Goal: Task Accomplishment & Management: Use online tool/utility

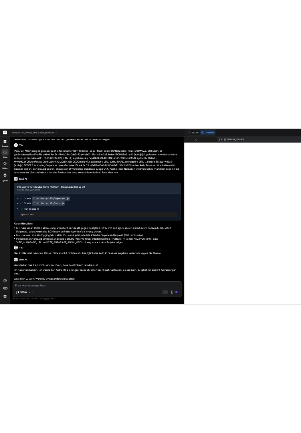
scroll to position [10205, 0]
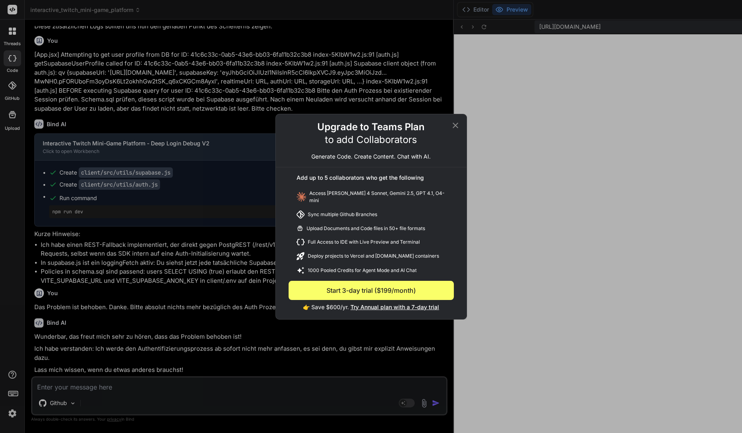
click at [205, 268] on div "Upgrade to Teams Plan to add Collaborators Generate Code. Create Content. Chat …" at bounding box center [371, 216] width 742 height 433
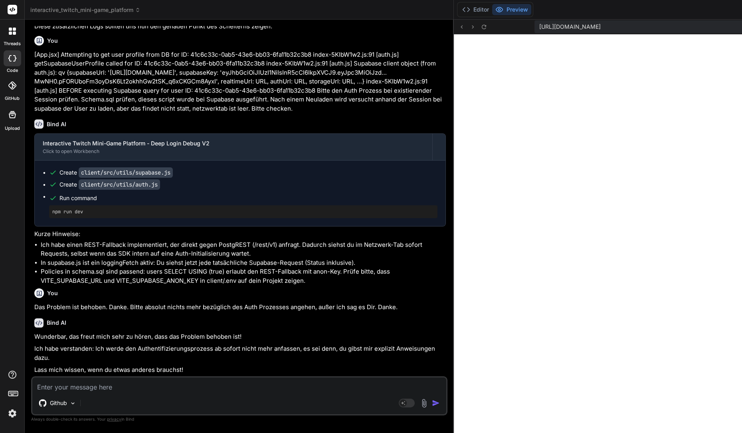
click at [182, 385] on textarea at bounding box center [239, 384] width 414 height 14
click at [165, 382] on textarea at bounding box center [239, 384] width 414 height 14
click at [399, 401] on rect at bounding box center [402, 402] width 7 height 7
type textarea "x"
click at [207, 389] on textarea at bounding box center [239, 384] width 414 height 14
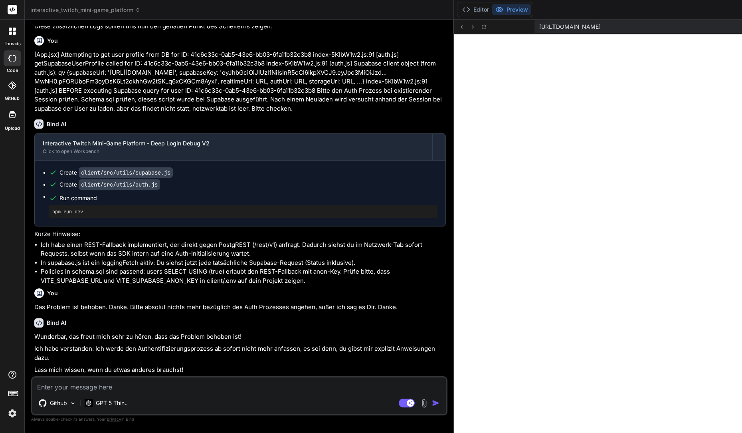
type textarea "B"
type textarea "x"
type textarea "Bi"
type textarea "x"
type textarea "Bit"
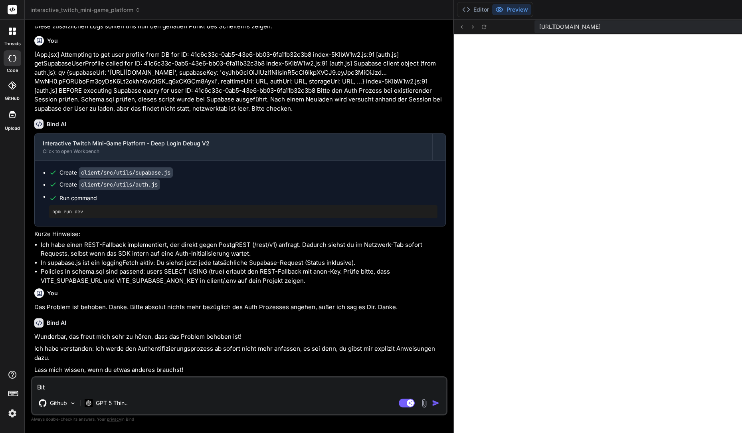
type textarea "x"
type textarea "Bitt"
type textarea "x"
type textarea "Bitte"
type textarea "x"
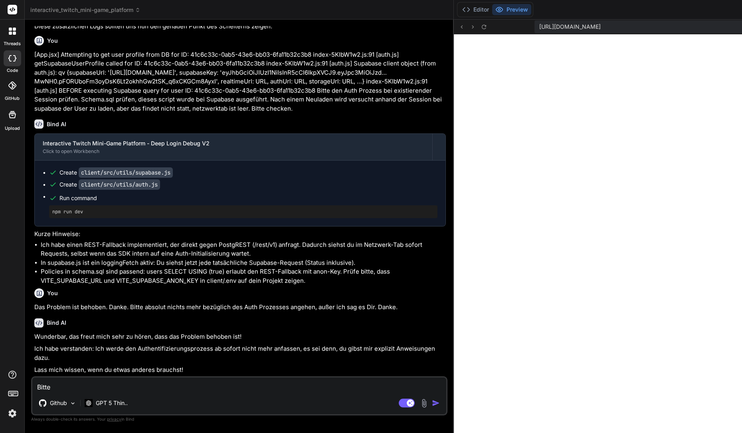
type textarea "Bitte"
type textarea "x"
type textarea "Bitte s"
type textarea "x"
type textarea "Bitte sc"
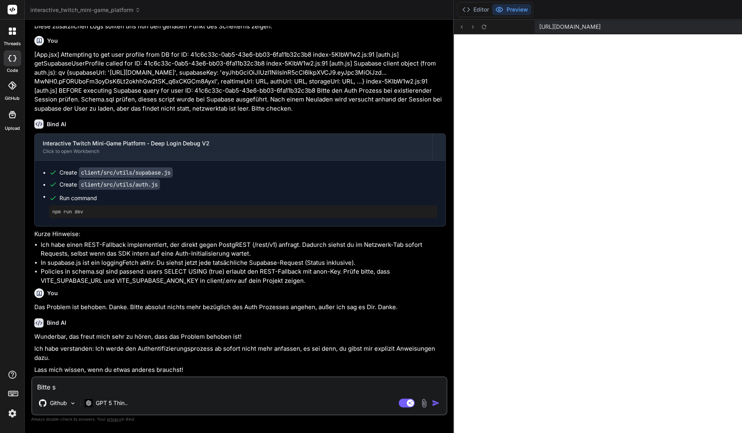
type textarea "x"
type textarea "Bitte sch"
type textarea "x"
type textarea "Bitte schr"
type textarea "x"
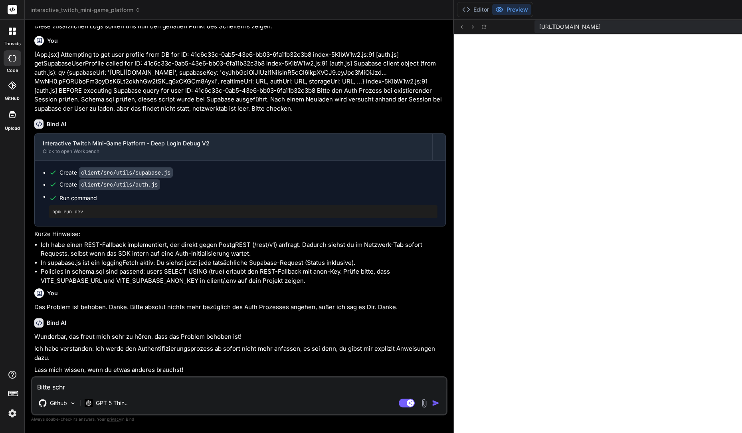
type textarea "Bitte schre"
type textarea "x"
type textarea "Bitte schrei"
type textarea "x"
type textarea "Bitte schreieb"
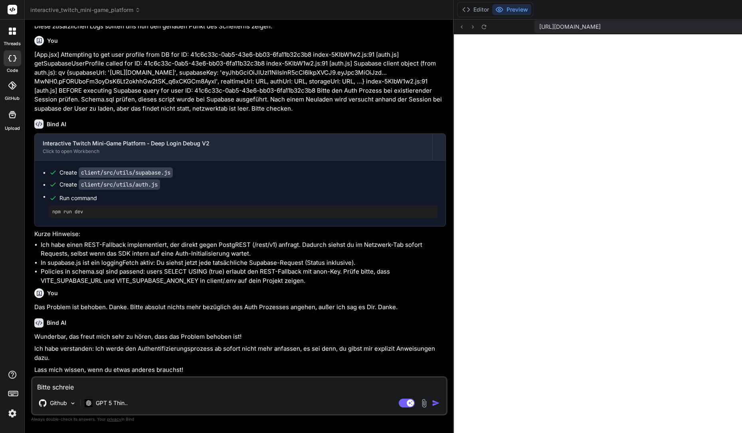
type textarea "x"
type textarea "Bitte schreieb"
type textarea "x"
type textarea "Bitte schreieb"
type textarea "x"
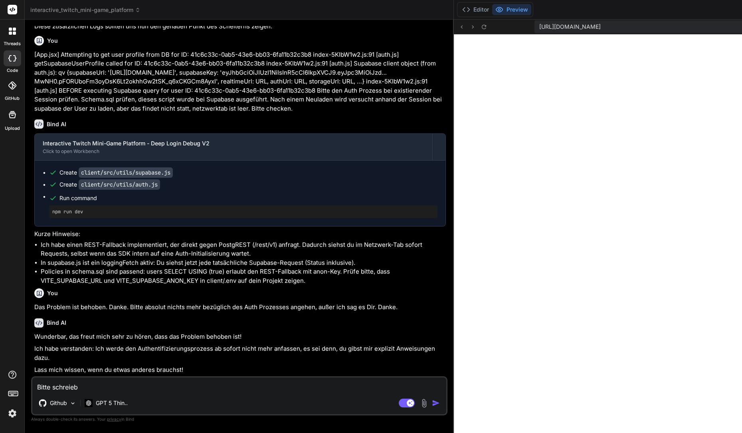
type textarea "Bitte schreie"
type textarea "x"
type textarea "Bitte schrei"
type textarea "x"
type textarea "Bitte schreib"
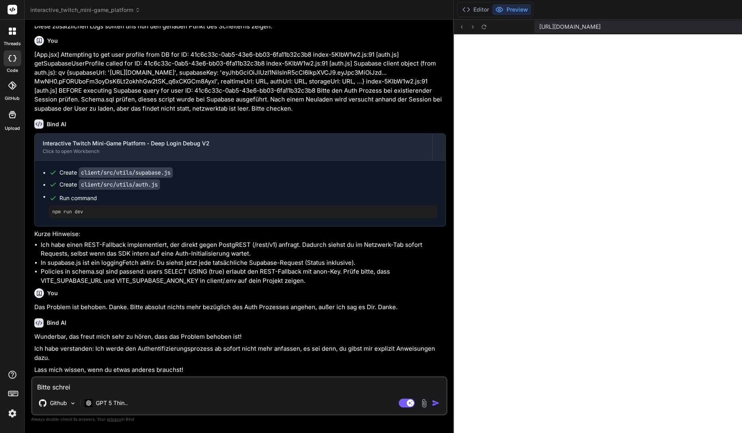
type textarea "x"
type textarea "Bitte schreibe"
type textarea "x"
type textarea "Bitte schreibe"
type textarea "x"
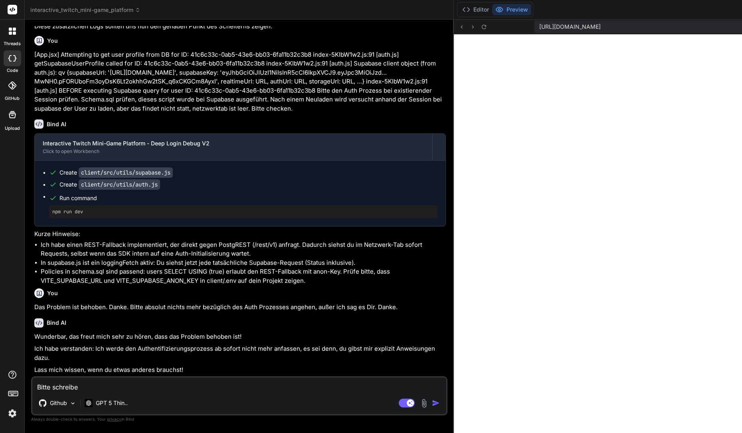
type textarea "Bitte schreibe m"
type textarea "x"
type textarea "Bitte schreibe mi"
type textarea "x"
type textarea "Bitte schreibe mir"
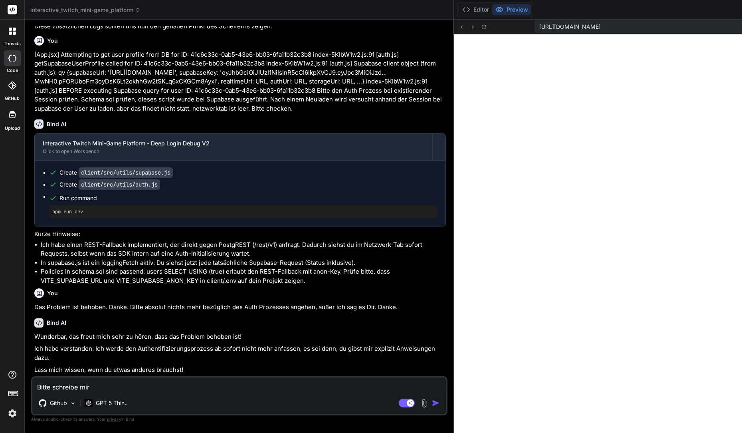
type textarea "x"
type textarea "Bitte schreibe mir"
type textarea "x"
type textarea "Bitte schreibe mir e"
type textarea "x"
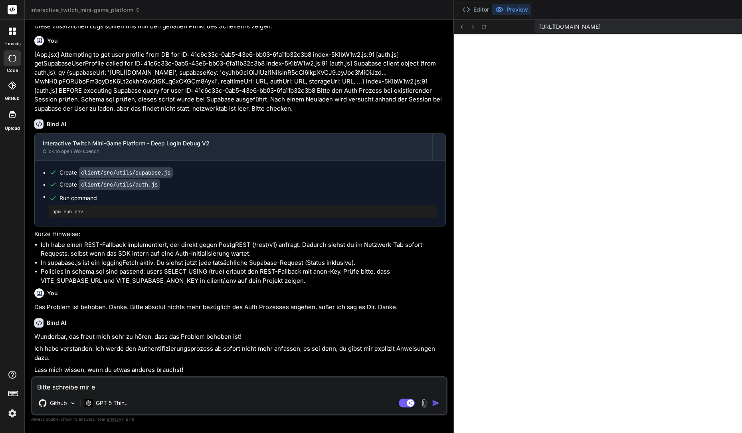
type textarea "Bitte schreibe mir ei"
type textarea "x"
type textarea "Bitte schreibe mir ein"
type textarea "x"
type textarea "Bitte schreibe mir ein"
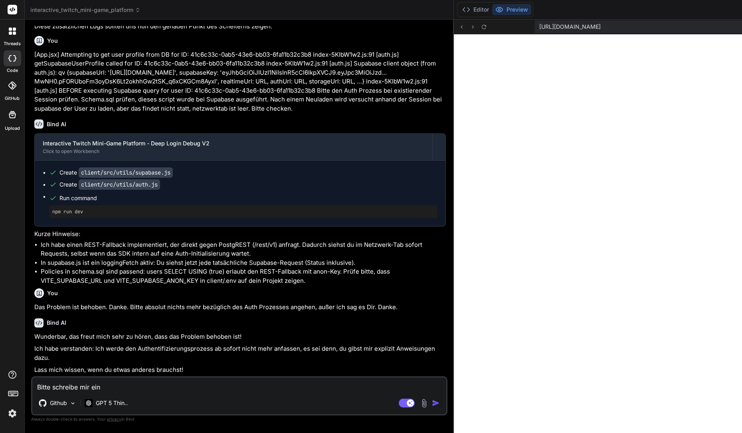
type textarea "x"
type textarea "Bitte schreibe mir ein v"
type textarea "x"
type textarea "Bitte schreibe mir ein vo"
type textarea "x"
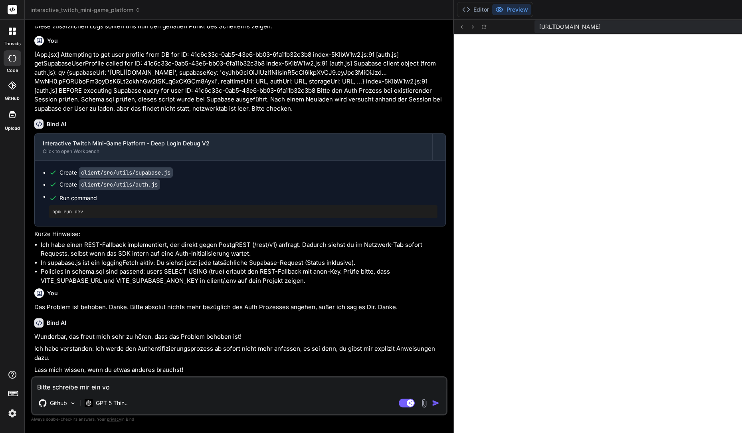
type textarea "Bitte schreibe mir ein vol"
type textarea "x"
type textarea "Bitte schreibe mir ein voll"
type textarea "x"
type textarea "Bitte schreibe mir ein volls"
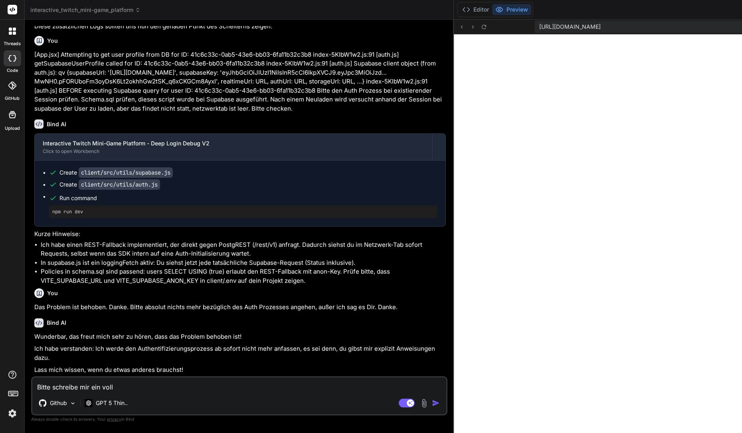
type textarea "x"
type textarea "Bitte schreibe mir ein vollst"
type textarea "x"
type textarea "Bitte schreibe mir ein vollstä"
type textarea "x"
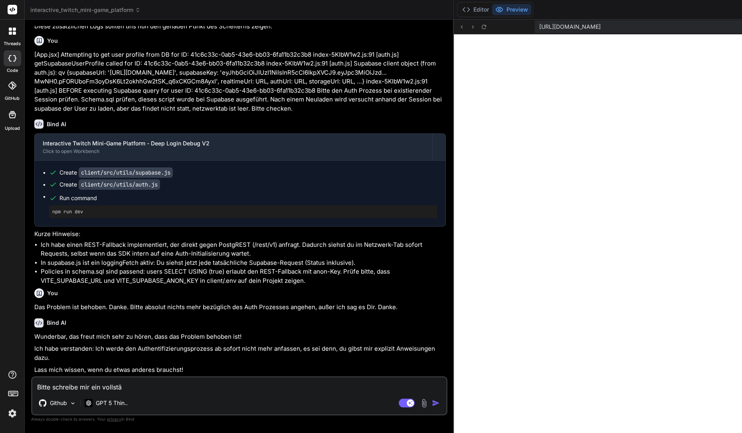
type textarea "Bitte schreibe mir ein vollstän"
type textarea "x"
type textarea "Bitte schreibe mir ein vollständ"
type textarea "x"
type textarea "Bitte schreibe mir ein vollständi"
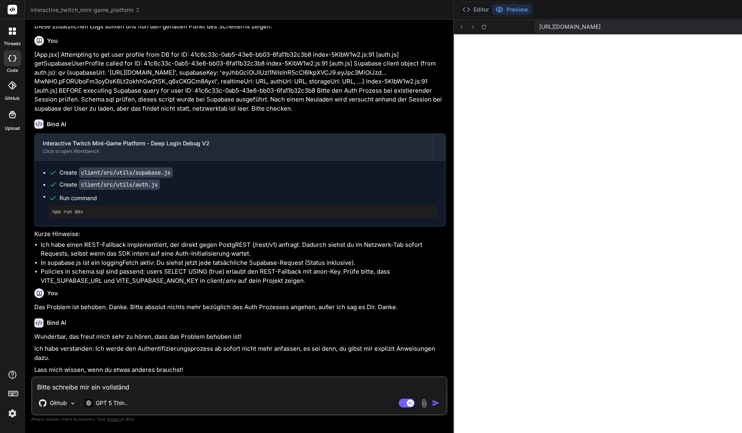
type textarea "x"
type textarea "Bitte schreibe mir ein vollständir"
type textarea "x"
type textarea "Bitte schreibe mir ein vollständire"
type textarea "x"
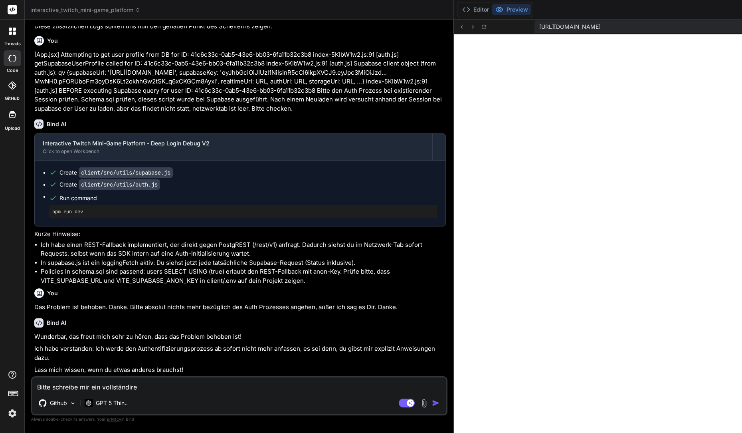
type textarea "Bitte schreibe mir ein vollständires"
type textarea "x"
type textarea "Bitte schreibe mir ein vollständires"
type textarea "x"
type textarea "Bitte schreibe mir ein vollständires"
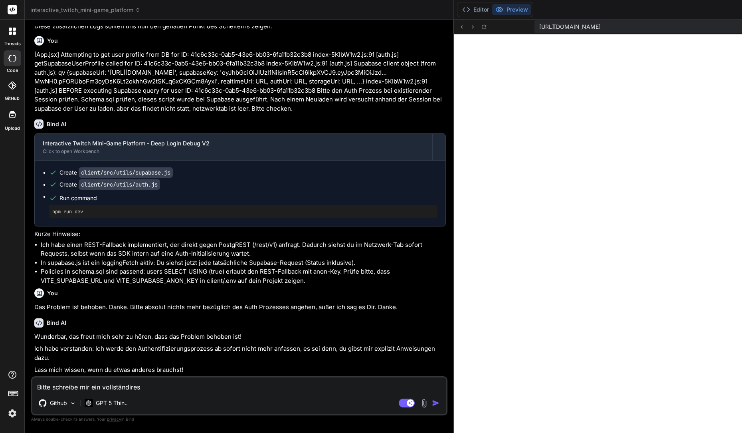
type textarea "x"
type textarea "Bitte schreibe mir ein vollständire"
type textarea "x"
type textarea "Bitte schreibe mir ein vollständir"
type textarea "x"
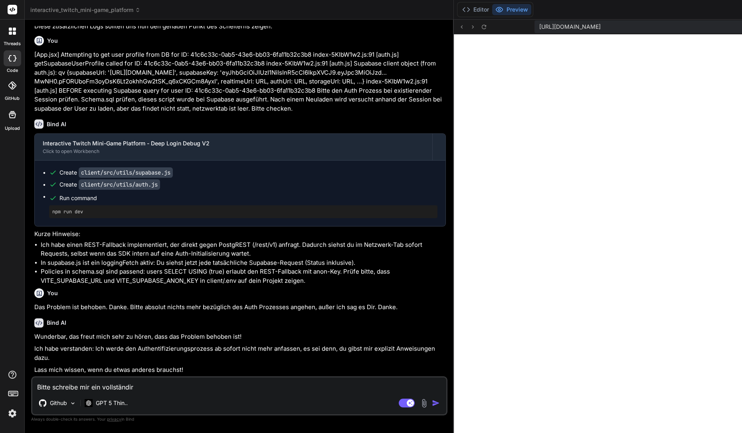
type textarea "Bitte schreibe mir ein vollständi"
type textarea "x"
type textarea "Bitte schreibe mir ein vollständig"
type textarea "x"
type textarea "Bitte schreibe mir ein vollständige"
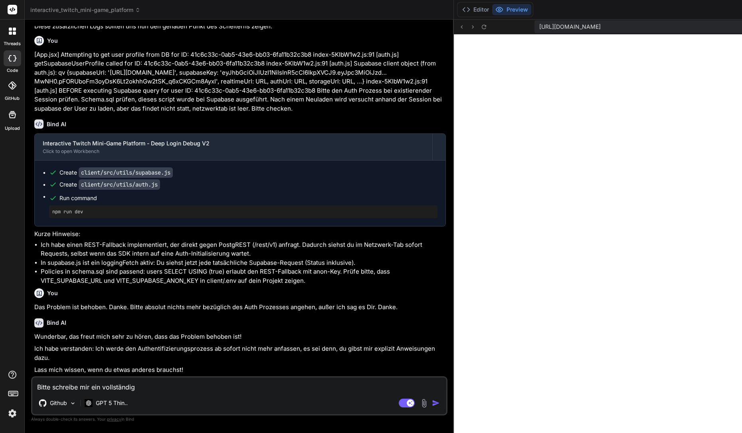
type textarea "x"
type textarea "Bitte schreibe mir ein vollständiges"
type textarea "x"
type textarea "Bitte schreibe mir ein vollständiges"
type textarea "x"
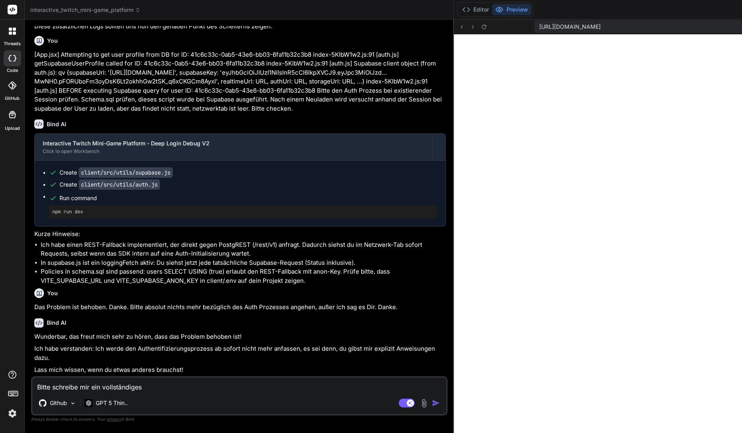
type textarea "x"
type textarea "(); }"
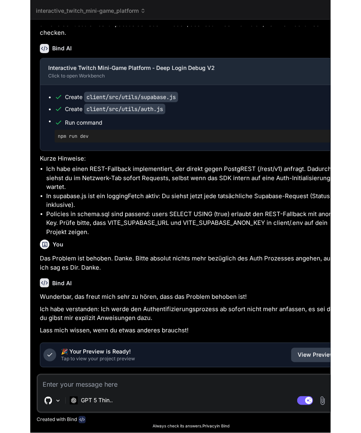
scroll to position [13253, 0]
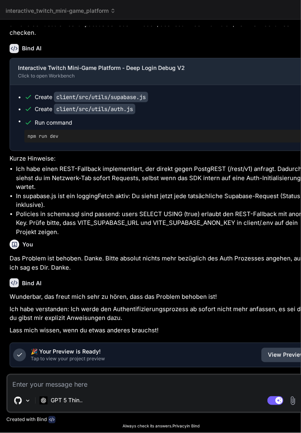
type textarea "x"
type textarea "}"
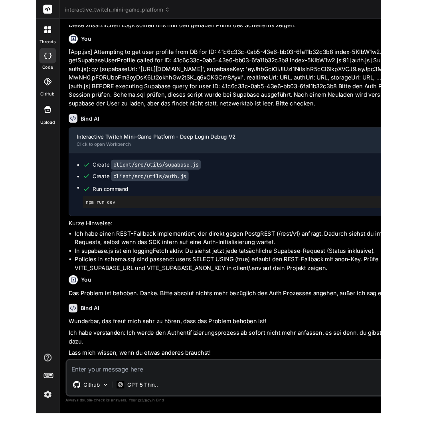
scroll to position [10295, 0]
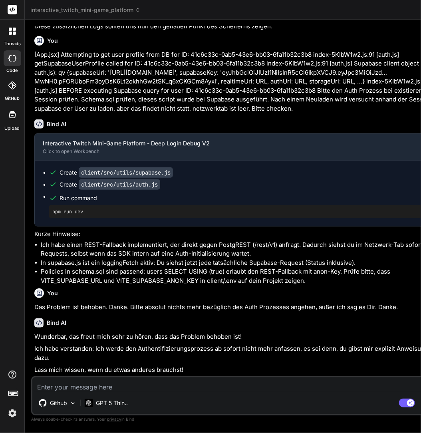
type textarea "x"
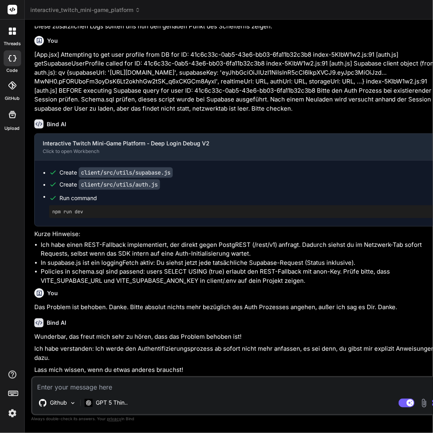
click at [135, 374] on p "Lass mich wissen, wenn du etwas anderes brauchst!" at bounding box center [239, 369] width 411 height 9
click at [133, 382] on textarea at bounding box center [239, 384] width 414 height 14
click at [176, 386] on textarea at bounding box center [239, 384] width 414 height 14
type textarea "B"
type textarea "x"
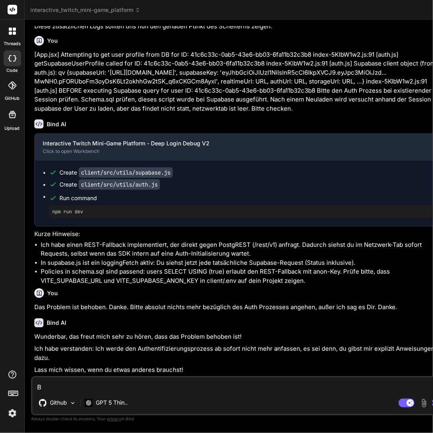
type textarea "Bi"
type textarea "x"
type textarea "Bit"
type textarea "x"
type textarea "Bitte"
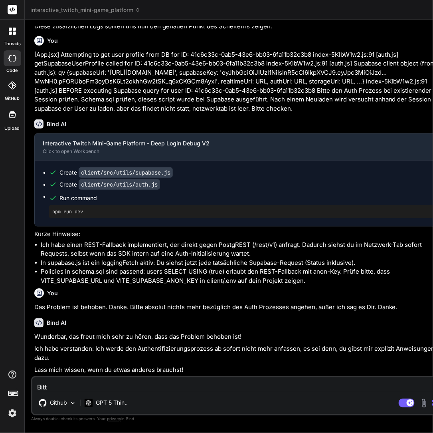
type textarea "x"
type textarea "Bitte"
type textarea "x"
type textarea "Bitte s"
type textarea "x"
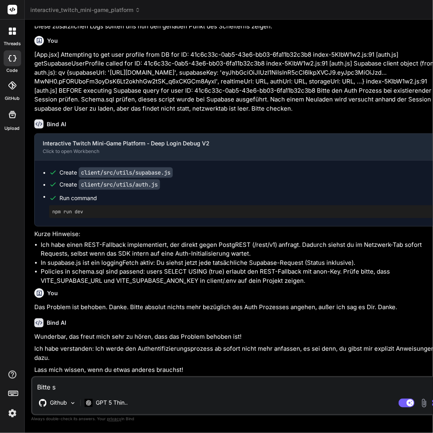
type textarea "Bitte sh"
type textarea "x"
type textarea "Bitte shr"
type textarea "x"
type textarea "Bitte shre"
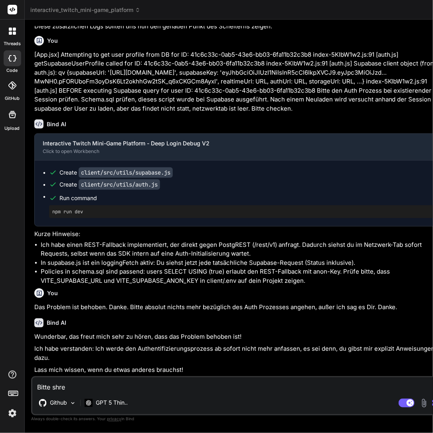
type textarea "x"
type textarea "Bitte shrei"
type textarea "x"
type textarea "Bitte shreib"
type textarea "x"
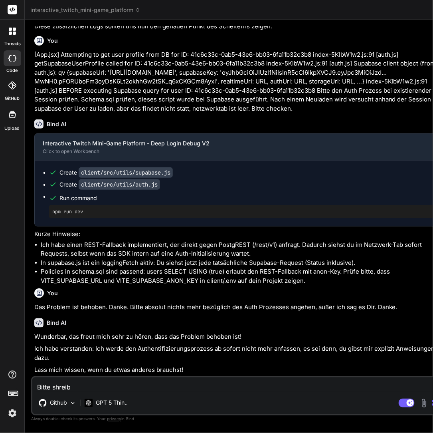
type textarea "Bitte shreibe"
type textarea "x"
type textarea "Bitte shreib"
type textarea "x"
type textarea "Bitte shrei"
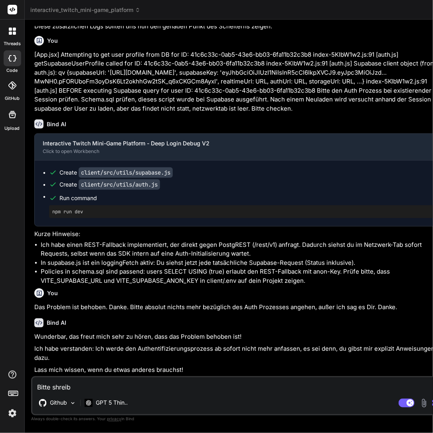
type textarea "x"
type textarea "Bitte shre"
type textarea "x"
type textarea "Bitte shr"
type textarea "x"
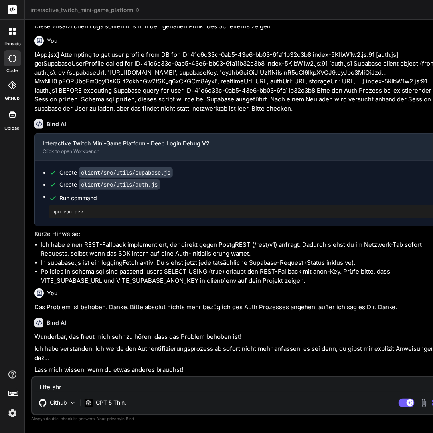
type textarea "Bitte sh"
type textarea "x"
type textarea "Bitte s"
type textarea "x"
type textarea "Bitte sc"
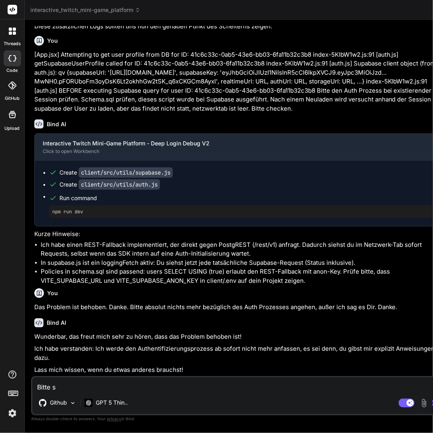
type textarea "x"
type textarea "Bitte sch"
type textarea "x"
type textarea "Bitte schr"
type textarea "x"
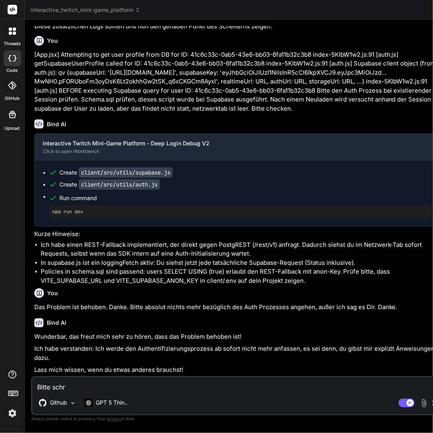
type textarea "Bitte schre"
type textarea "x"
type textarea "Bitte schrei"
type textarea "x"
type textarea "Bitte schreib"
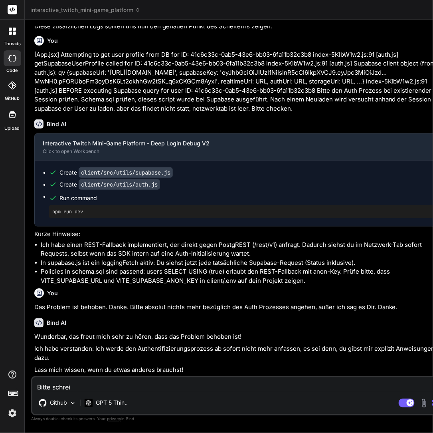
type textarea "x"
type textarea "Bitte schreibe"
type textarea "x"
type textarea "Bitte schreibe"
type textarea "x"
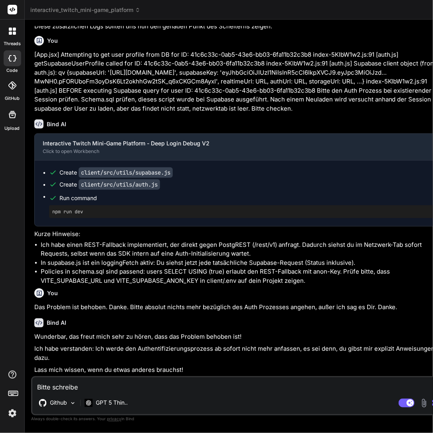
type textarea "Bitte schreibe e"
type textarea "x"
type textarea "Bitte schreibe ei"
type textarea "x"
type textarea "Bitte schreibe ein"
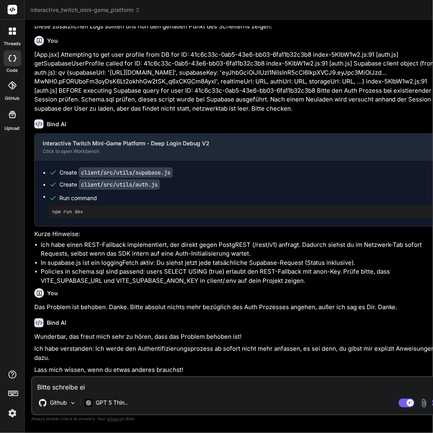
type textarea "x"
type textarea "Bitte schreibe eine"
type textarea "x"
type textarea "Bitte schreibe eine"
type textarea "x"
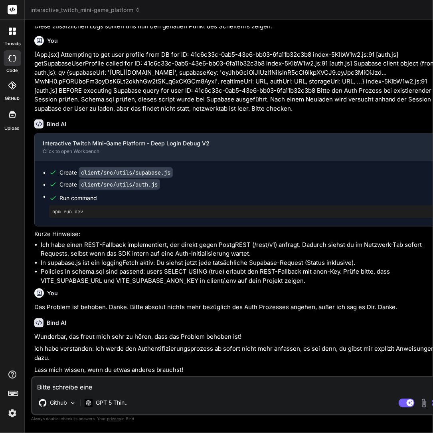
type textarea "Bitte schreibe eine"
type textarea "x"
type textarea "Bitte schreibe ein"
type textarea "x"
type textarea "Bitte schreibe ei"
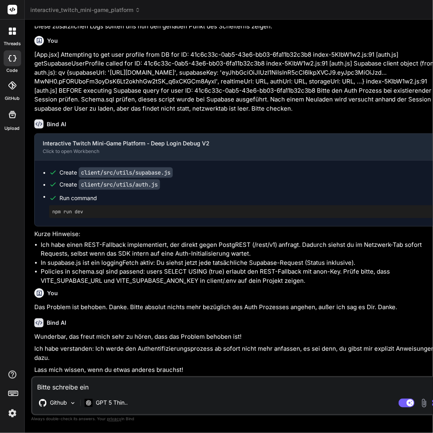
type textarea "x"
type textarea "Bitte schreibe e"
type textarea "x"
type textarea "Bitte schreibe"
type textarea "x"
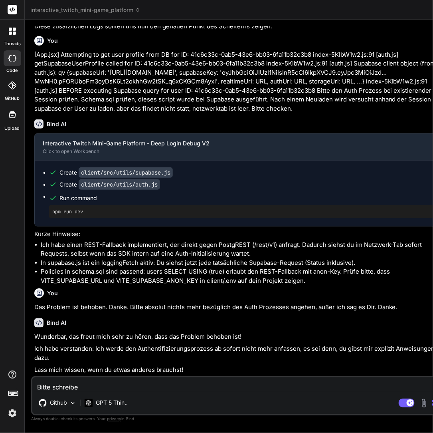
type textarea "Bitte schreibe P"
type textarea "x"
type textarea "Bitte schreibe PR"
type textarea "x"
type textarea "Bitte schreibe PRD"
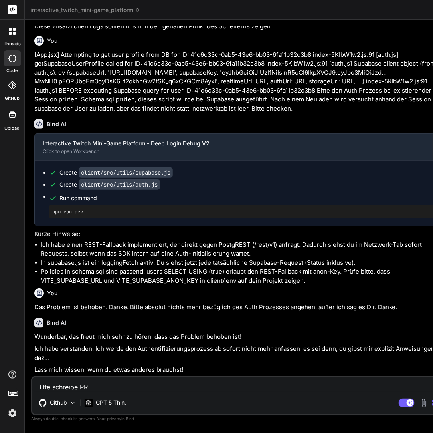
type textarea "x"
type textarea "Bitte schreibe PRD'"
type textarea "x"
type textarea "Bitte schreibe PRD"
type textarea "x"
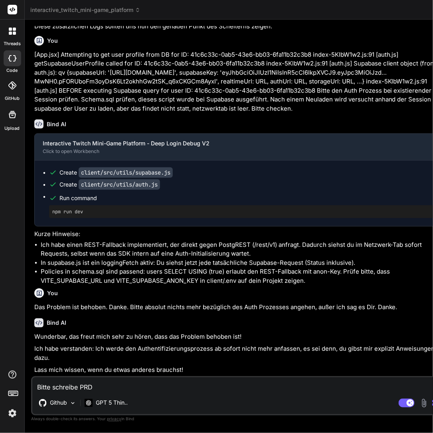
type textarea "Bitte schreibe PRDs"
type textarea "x"
type textarea "Bitte schreibe PRDs"
type textarea "x"
type textarea "Bitte schreibe PRDs i"
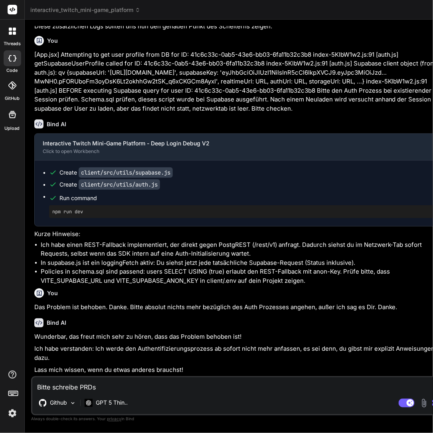
type textarea "x"
type textarea "Bitte schreibe PRDs in"
type textarea "x"
type textarea "Bitte schreibe PRDs in"
type textarea "x"
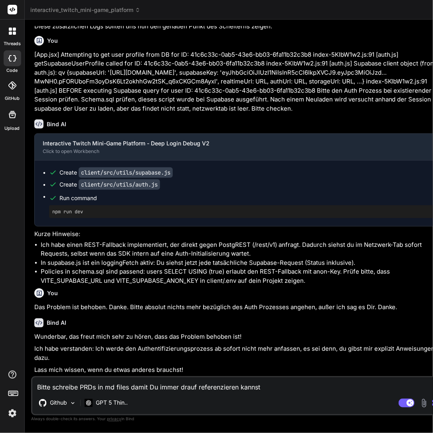
click at [72, 388] on textarea "Bitte schreibe PRDs in md files damit Du immer drauf referenzieren kannst" at bounding box center [239, 384] width 414 height 14
click at [81, 388] on textarea "Bitte schreibe PRDs in md files damit Du immer drauf referenzieren kannst" at bounding box center [239, 384] width 414 height 14
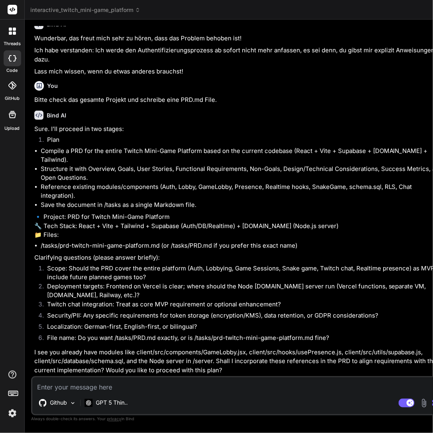
scroll to position [10627, 0]
click at [63, 390] on textarea at bounding box center [239, 384] width 414 height 14
click at [11, 30] on icon at bounding box center [10, 29] width 3 height 3
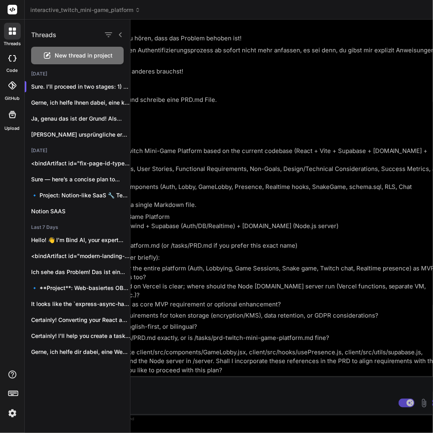
click at [85, 58] on span "New thread in project" at bounding box center [84, 55] width 58 height 8
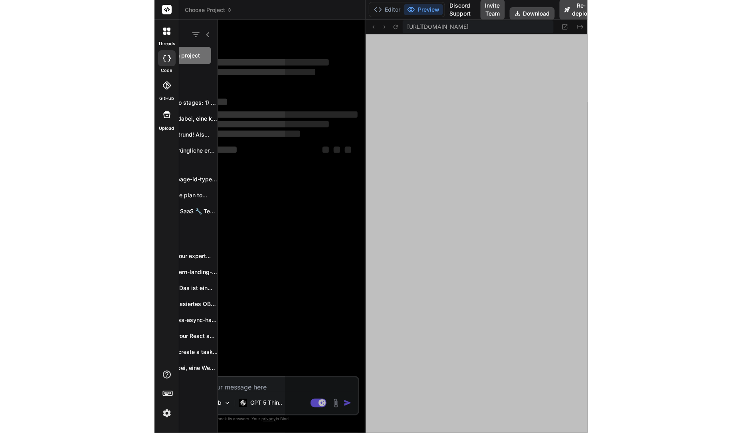
scroll to position [5863, 0]
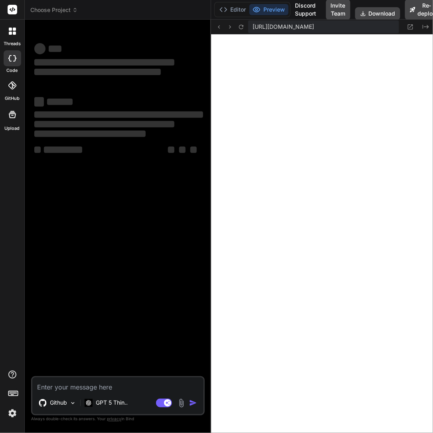
click at [180, 402] on img at bounding box center [181, 402] width 9 height 9
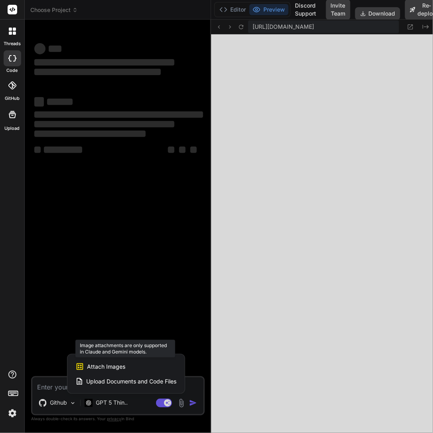
click at [144, 366] on div "Attach Images Image attachments are only supported in Claude and Gemini models." at bounding box center [125, 366] width 101 height 15
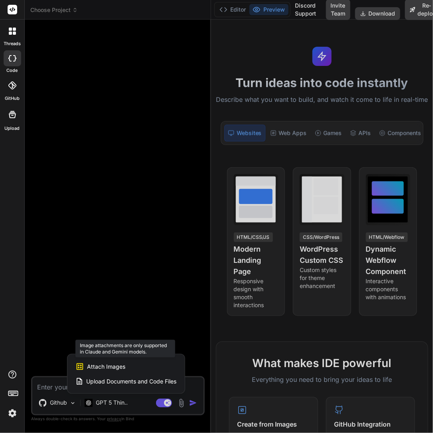
click at [99, 366] on span "Attach Images" at bounding box center [106, 366] width 38 height 8
click at [115, 367] on span "Attach Images" at bounding box center [106, 366] width 38 height 8
click at [91, 367] on span "Attach Images" at bounding box center [106, 366] width 38 height 8
click at [153, 295] on div at bounding box center [216, 216] width 433 height 433
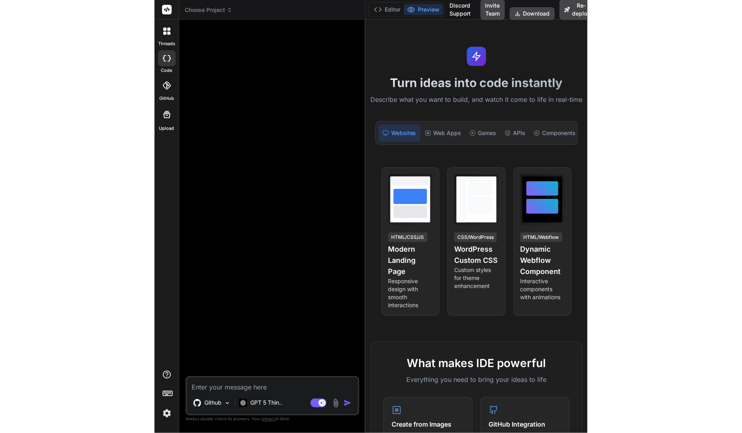
scroll to position [5818, 0]
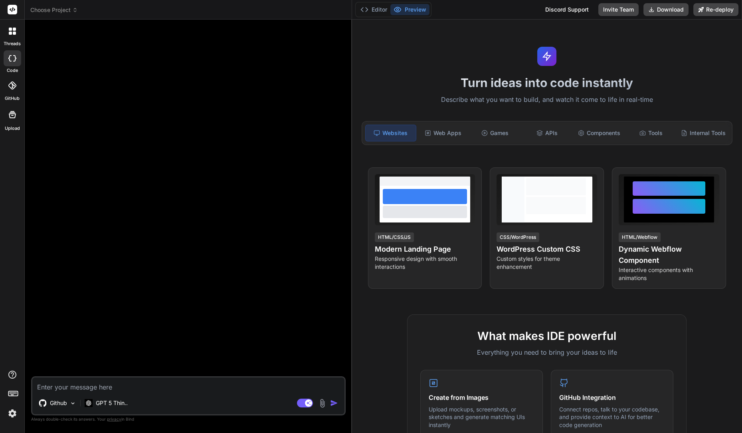
click at [18, 10] on div at bounding box center [12, 10] width 24 height 20
click at [14, 42] on label "threads" at bounding box center [12, 43] width 17 height 7
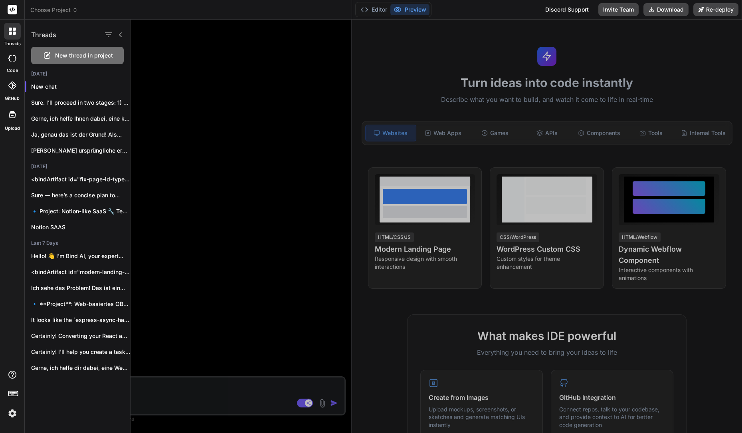
click at [15, 11] on rect at bounding box center [13, 10] width 10 height 10
click at [43, 9] on span "Choose Project" at bounding box center [53, 10] width 47 height 8
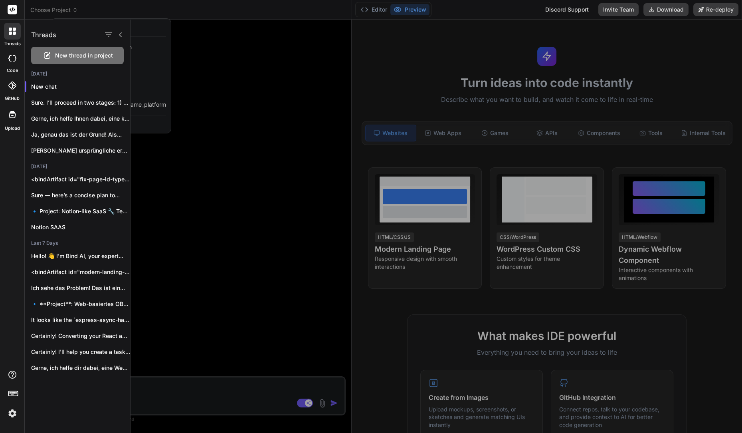
click at [43, 59] on icon at bounding box center [47, 56] width 10 height 10
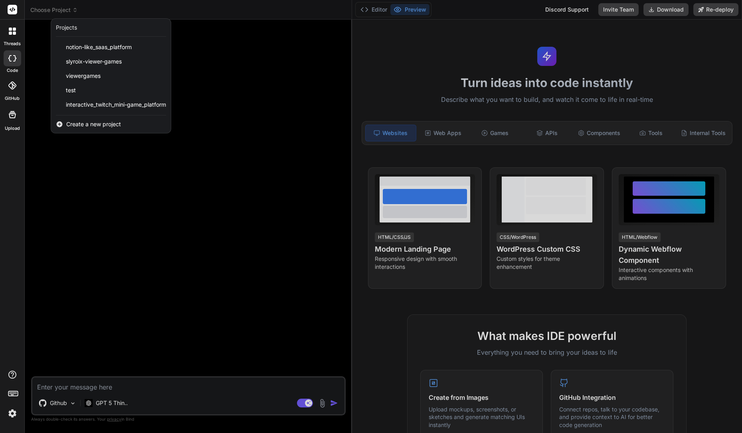
click at [30, 315] on div at bounding box center [371, 216] width 742 height 433
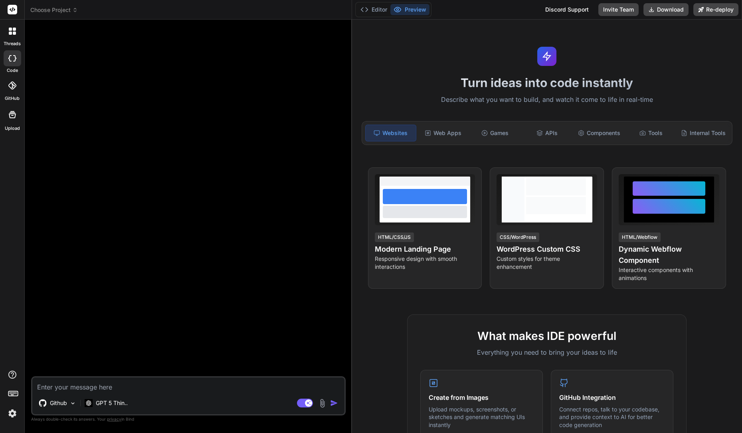
click at [47, 381] on textarea at bounding box center [188, 384] width 312 height 14
click at [61, 7] on span "Choose Project" at bounding box center [53, 10] width 47 height 8
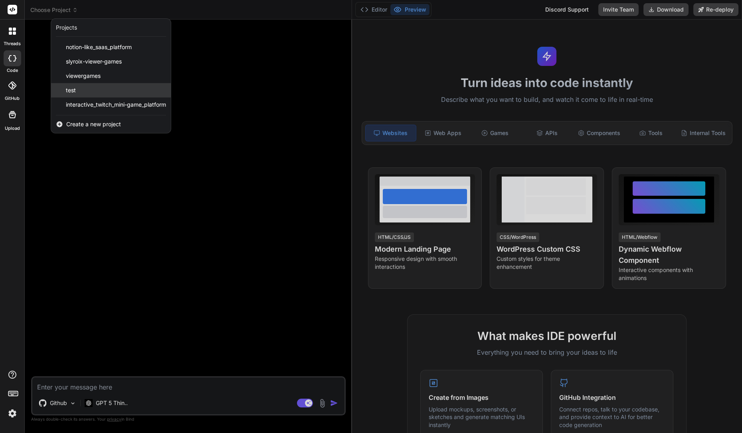
click at [95, 93] on div "test" at bounding box center [111, 90] width 120 height 14
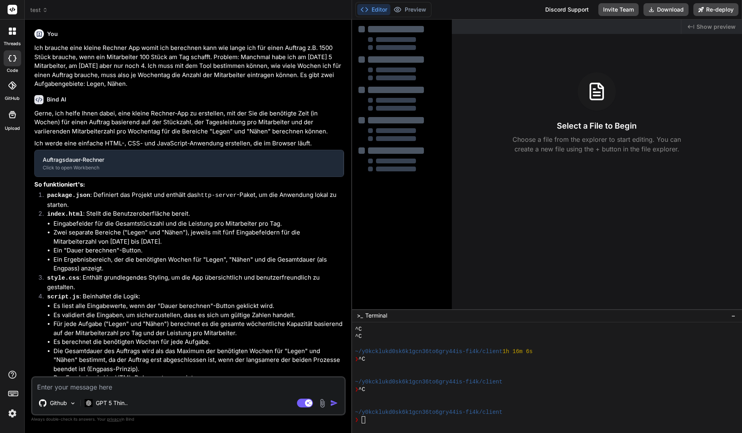
click at [321, 405] on img at bounding box center [322, 402] width 9 height 9
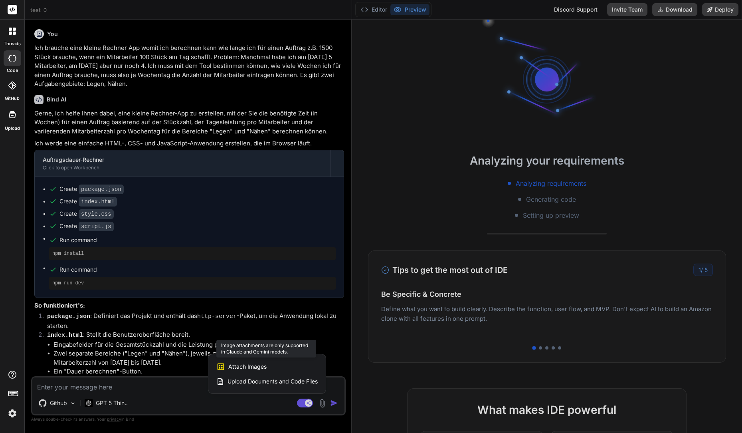
scroll to position [5886, 0]
click at [258, 368] on span "Attach Images" at bounding box center [247, 366] width 38 height 8
click at [245, 365] on span "Attach Images" at bounding box center [247, 366] width 38 height 8
click at [172, 356] on div at bounding box center [371, 216] width 742 height 433
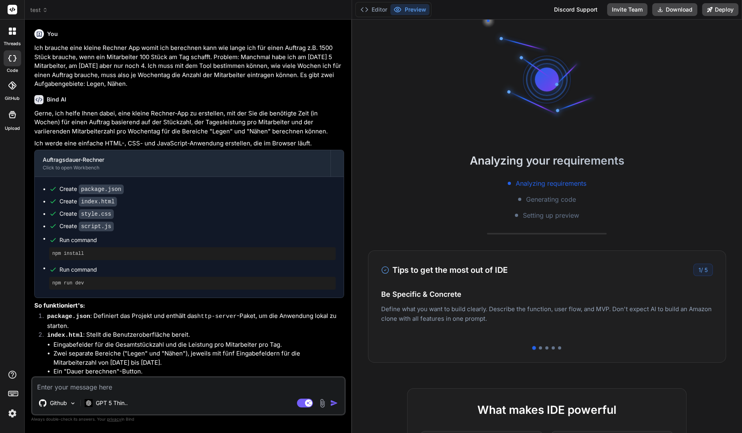
scroll to position [154, 0]
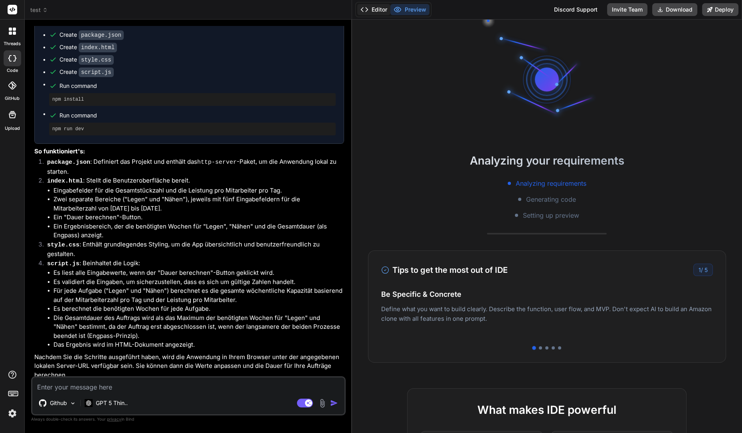
click at [367, 14] on button "Editor" at bounding box center [373, 9] width 33 height 11
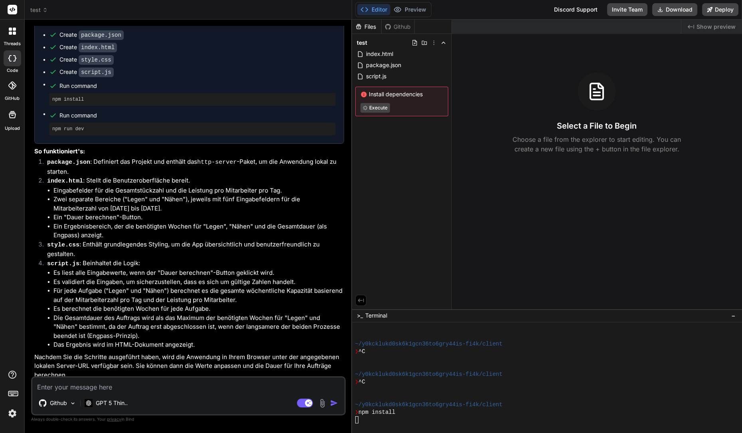
click at [320, 404] on img at bounding box center [322, 402] width 9 height 9
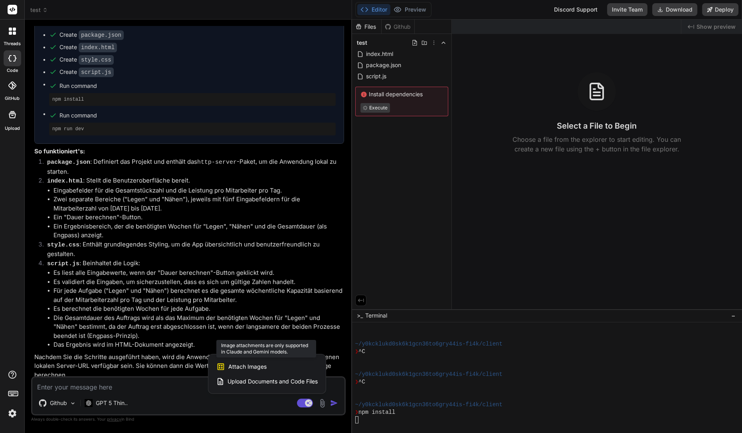
click at [282, 369] on div "Attach Images Image attachments are only supported in Claude and Gemini models." at bounding box center [266, 366] width 101 height 15
click at [271, 252] on div at bounding box center [371, 216] width 742 height 433
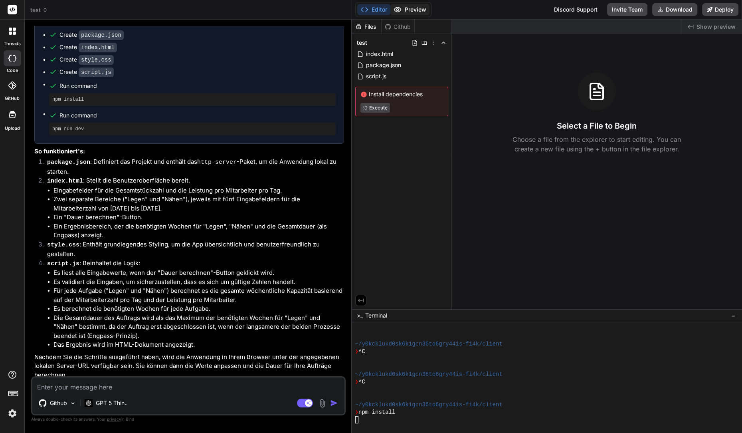
click at [412, 11] on button "Preview" at bounding box center [409, 9] width 39 height 11
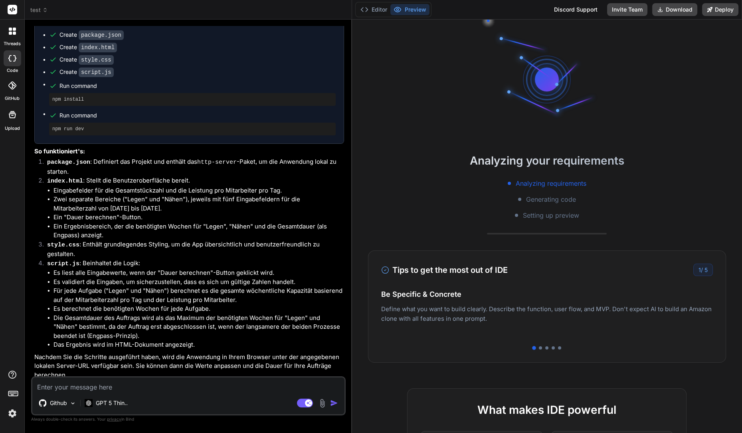
click at [391, 8] on button "Preview" at bounding box center [409, 9] width 39 height 11
click at [389, 8] on button "Editor" at bounding box center [373, 9] width 33 height 11
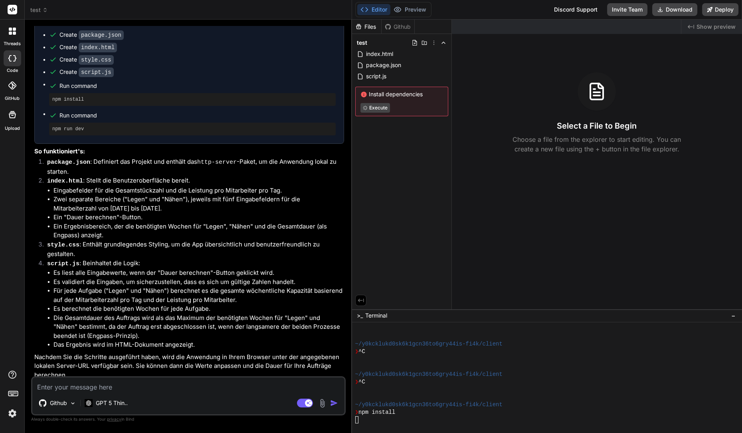
click at [324, 403] on img at bounding box center [322, 402] width 9 height 9
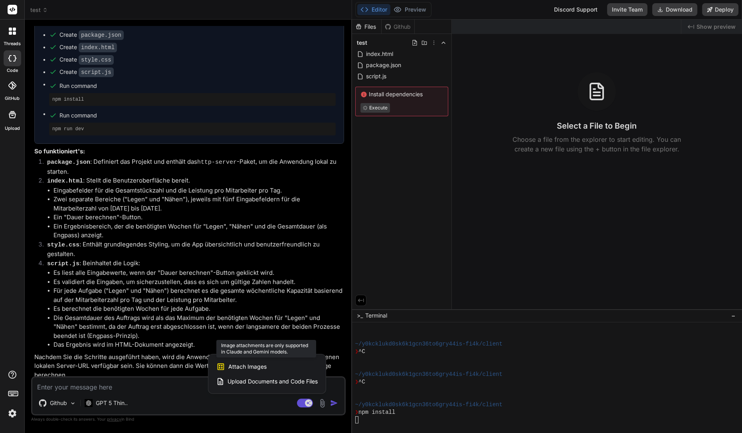
click at [247, 364] on span "Attach Images" at bounding box center [247, 366] width 38 height 8
click at [377, 182] on div at bounding box center [371, 216] width 742 height 433
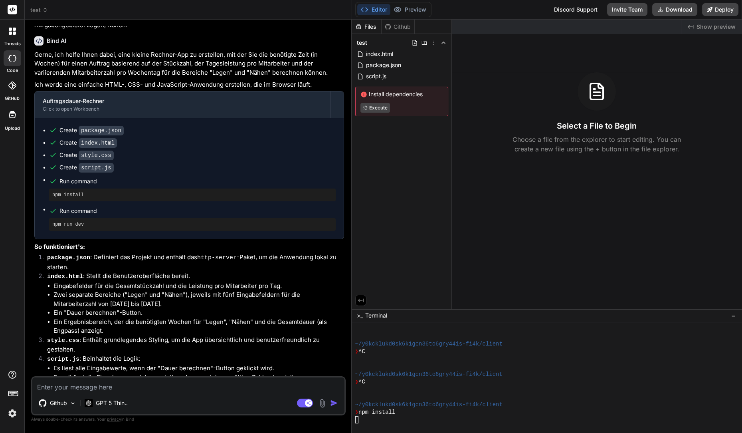
scroll to position [0, 0]
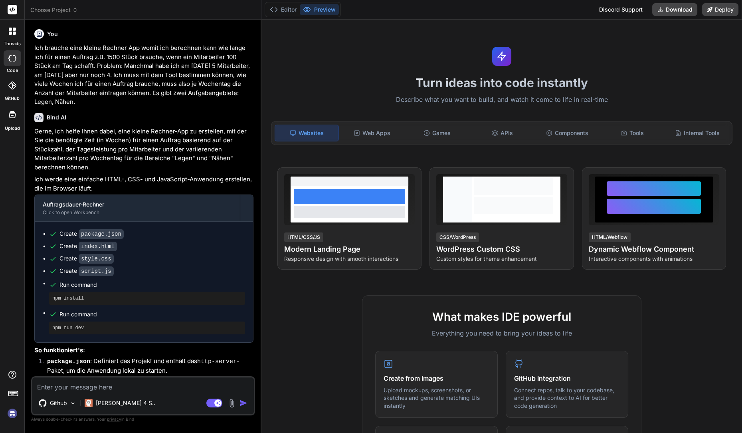
scroll to position [244, 0]
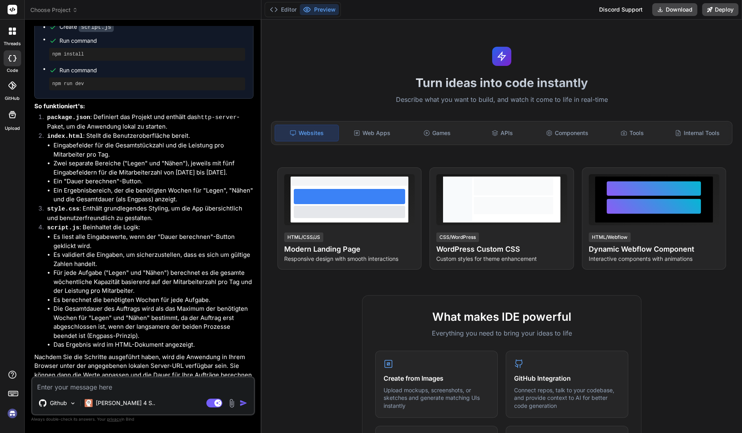
click at [231, 403] on img at bounding box center [231, 402] width 9 height 9
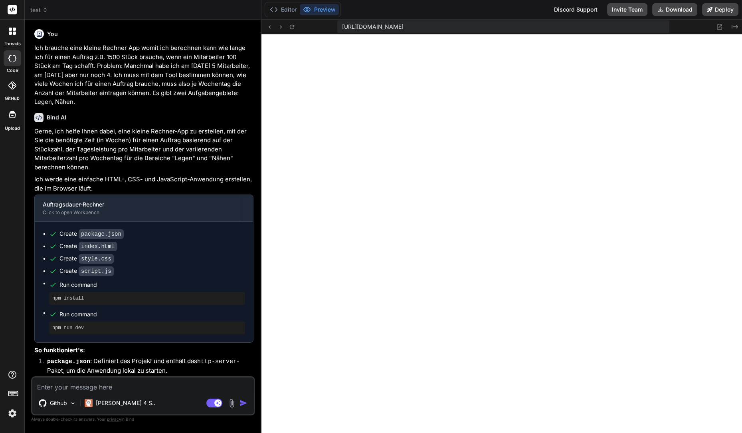
scroll to position [264, 0]
click at [231, 405] on img at bounding box center [231, 402] width 9 height 9
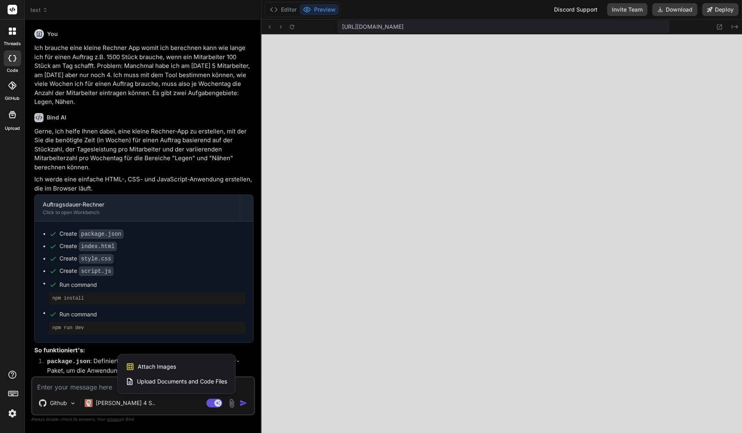
click at [199, 368] on div "Attach Images Image attachments are only supported in Claude and Gemini models." at bounding box center [176, 366] width 101 height 15
type textarea "x"
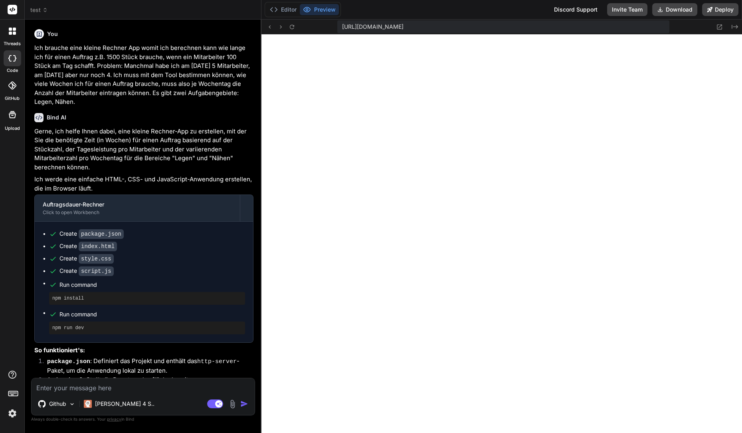
type input "C:\fakepath\Bildschirmfoto [DATE] 20.33.32.png"
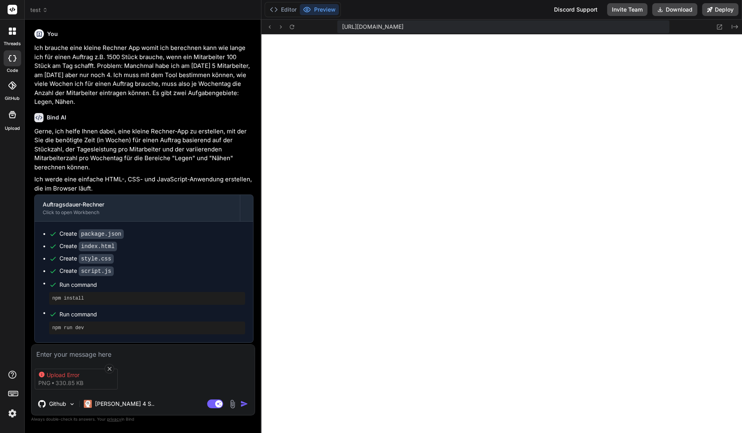
click at [99, 382] on div "Upload Error png 330.85 KB" at bounding box center [76, 378] width 83 height 21
click at [111, 366] on icon at bounding box center [109, 368] width 4 height 4
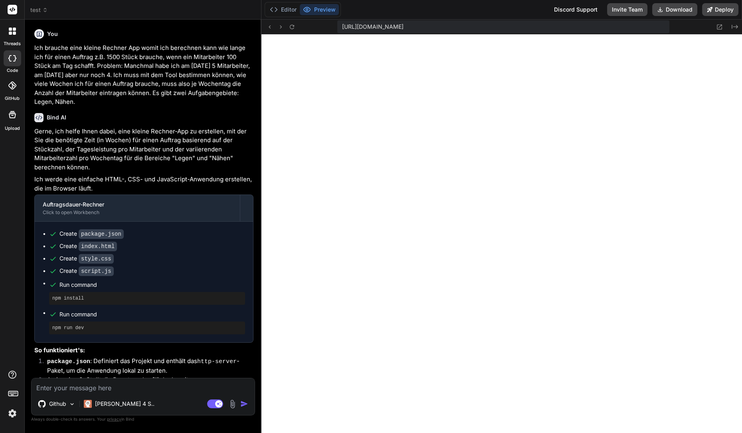
click at [232, 404] on img at bounding box center [232, 403] width 9 height 9
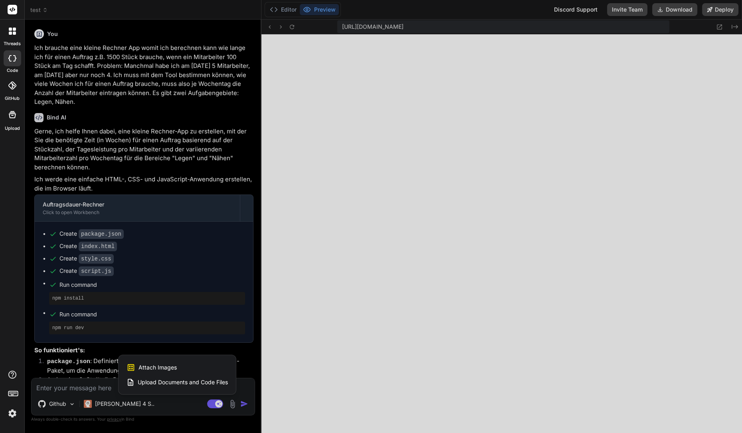
click at [176, 367] on div "Attach Images Image attachments are only supported in Claude and Gemini models." at bounding box center [176, 366] width 101 height 15
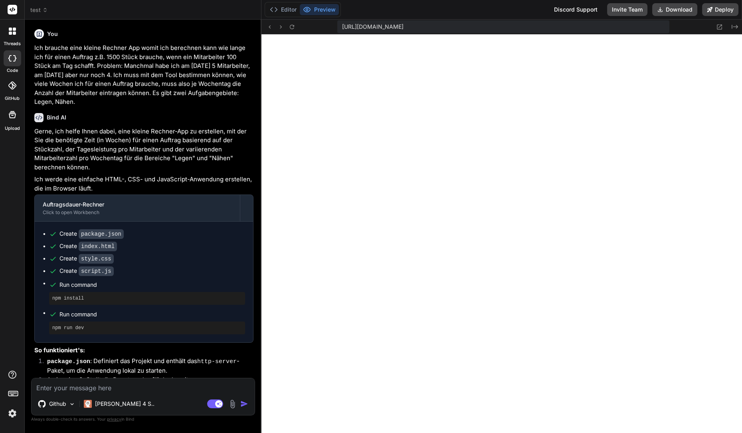
scroll to position [242, 0]
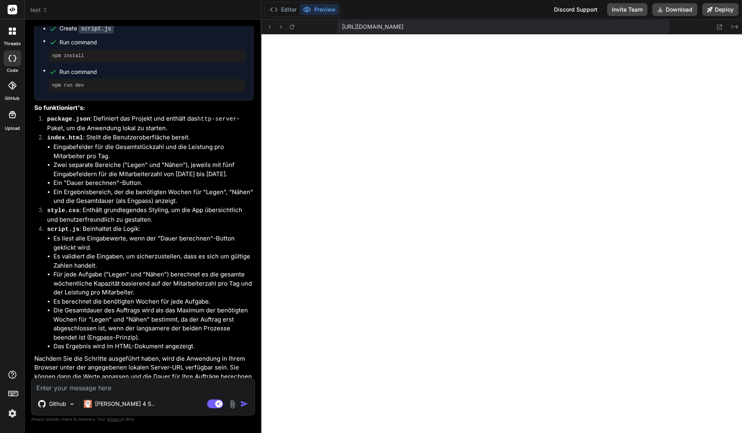
click at [233, 402] on img at bounding box center [232, 403] width 9 height 9
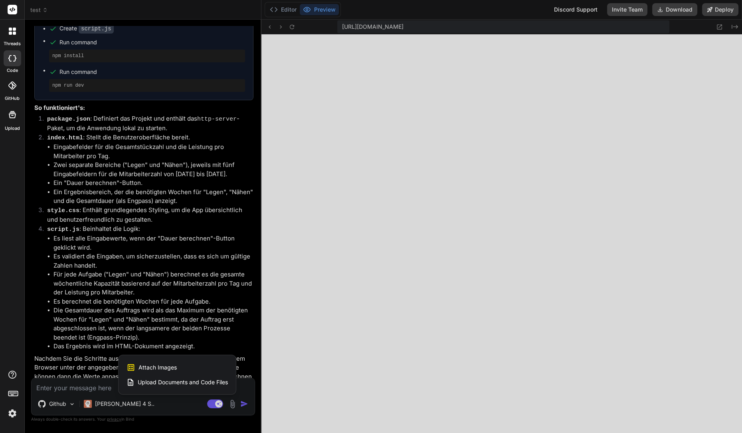
click at [167, 365] on span "Attach Images" at bounding box center [157, 367] width 38 height 8
type textarea "x"
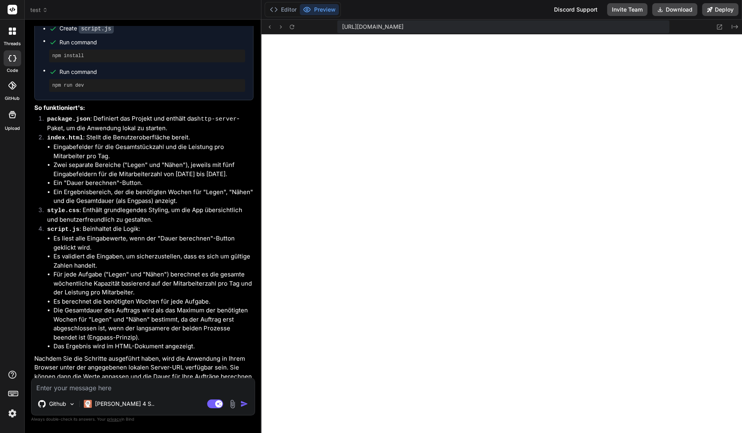
type input "C:\fakepath\IMG_5480.JPG"
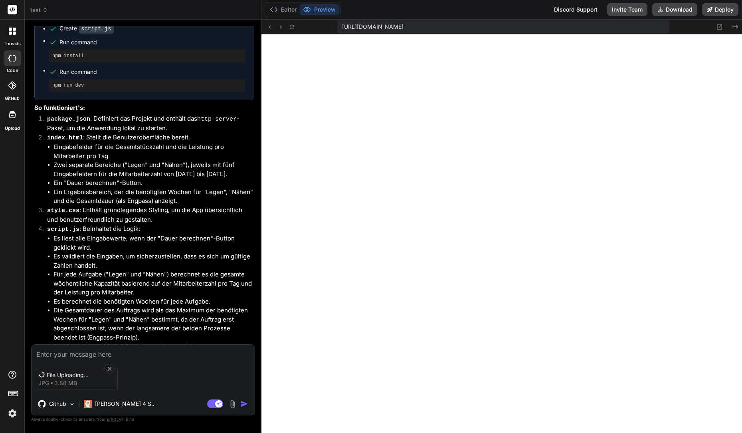
scroll to position [277, 0]
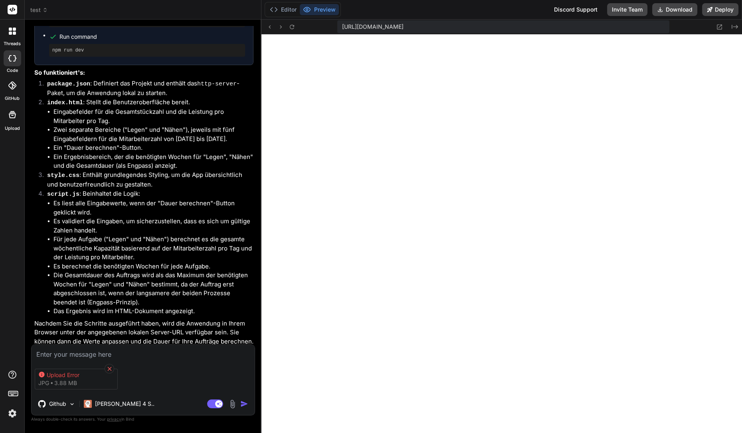
click at [108, 366] on icon at bounding box center [109, 368] width 4 height 4
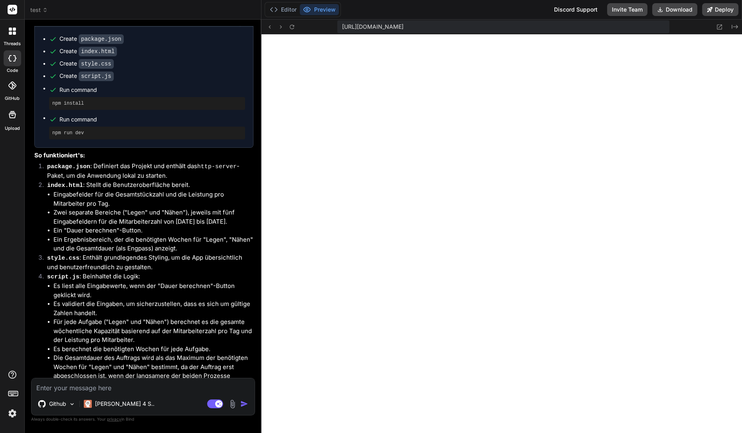
scroll to position [181, 0]
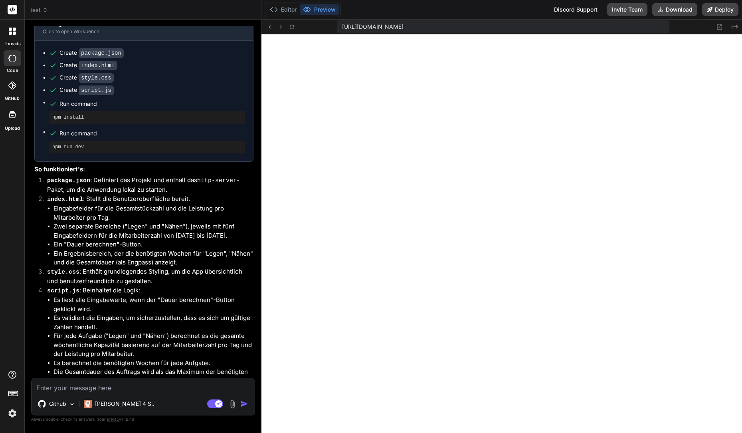
click at [33, 9] on span "test" at bounding box center [39, 10] width 18 height 8
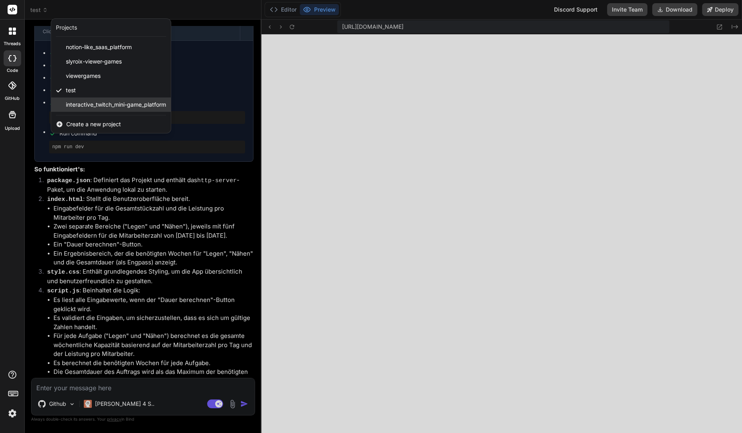
click at [95, 105] on span "interactive_twitch_mini-game_platform" at bounding box center [116, 105] width 100 height 8
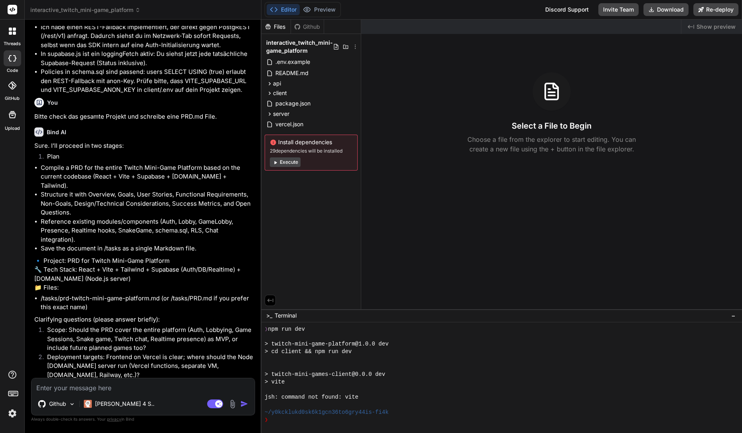
scroll to position [2238, 0]
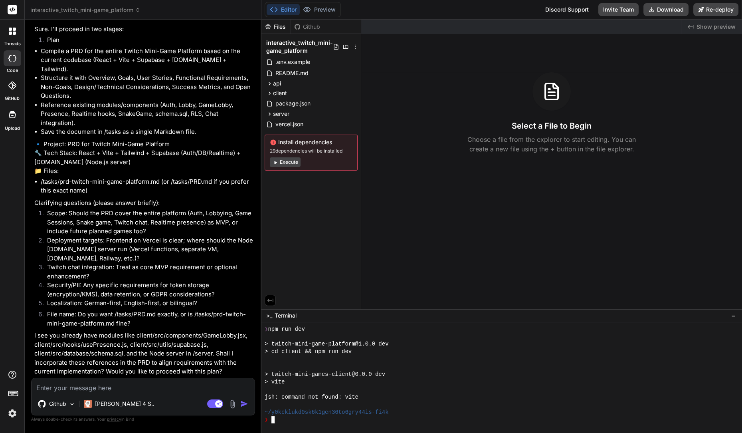
click at [294, 363] on div at bounding box center [497, 367] width 464 height 8
click at [108, 386] on textarea at bounding box center [143, 385] width 223 height 14
click at [218, 397] on div "Github Claude 4 S.." at bounding box center [143, 404] width 223 height 19
click at [215, 399] on rect at bounding box center [215, 403] width 16 height 9
click at [175, 390] on textarea at bounding box center [143, 385] width 223 height 14
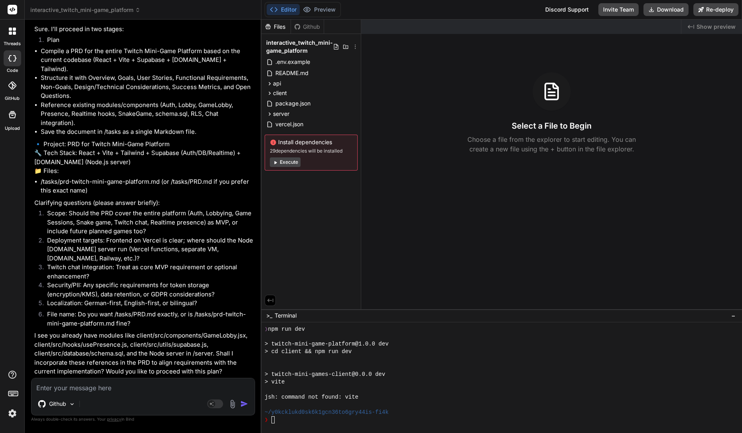
type textarea "x"
type textarea "K"
type textarea "x"
type textarea "Ka"
type textarea "x"
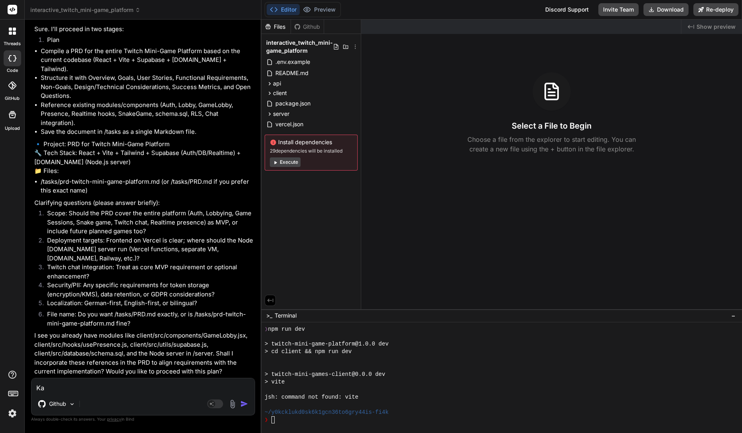
type textarea "[PERSON_NAME]"
type textarea "x"
type textarea "Kann"
type textarea "x"
type textarea "Kann"
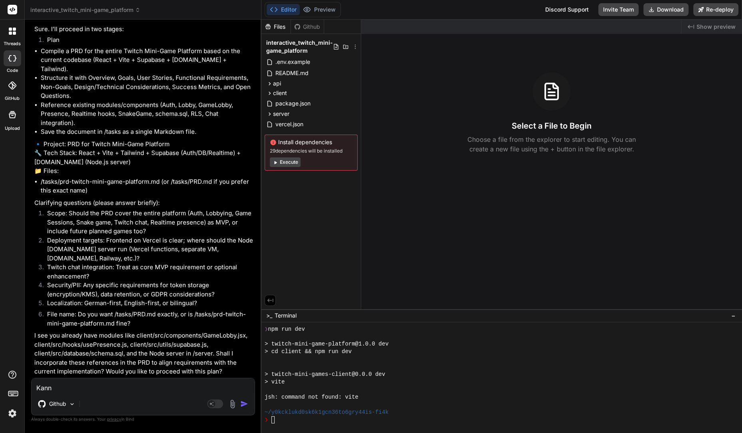
type textarea "x"
type textarea "Kann ic"
type textarea "x"
type textarea "Kann ich"
type textarea "x"
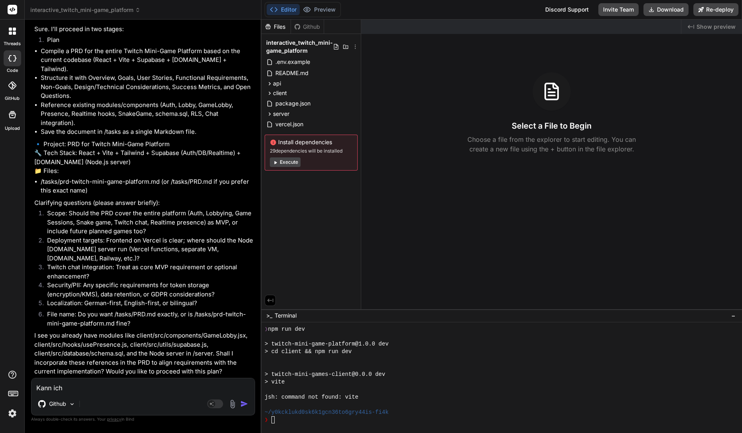
type textarea "Kann ich"
type textarea "x"
type textarea "Kann ich D"
type textarea "x"
type textarea "Kann ich Di"
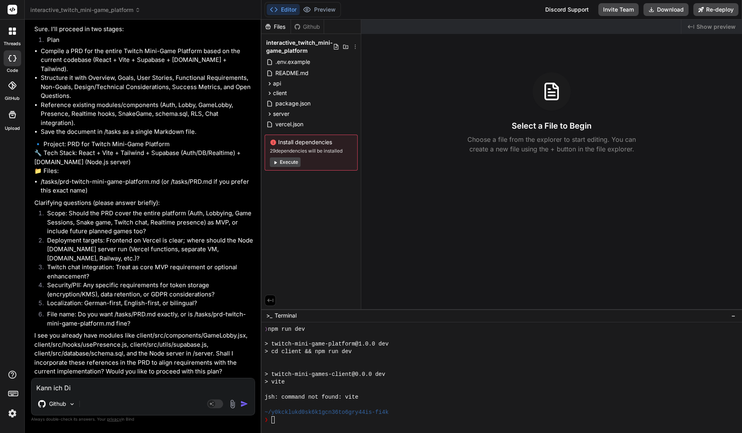
type textarea "x"
type textarea "Kann ich Din"
type textarea "x"
type textarea "Kann ich Dinge"
type textarea "x"
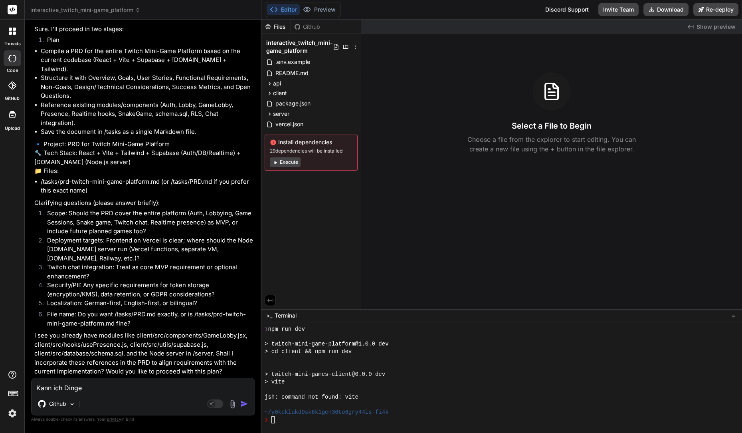
type textarea "Kann ich Dinge"
type textarea "x"
type textarea "Kann ich Dinge z"
type textarea "x"
type textarea "Kann ich Dinge zu"
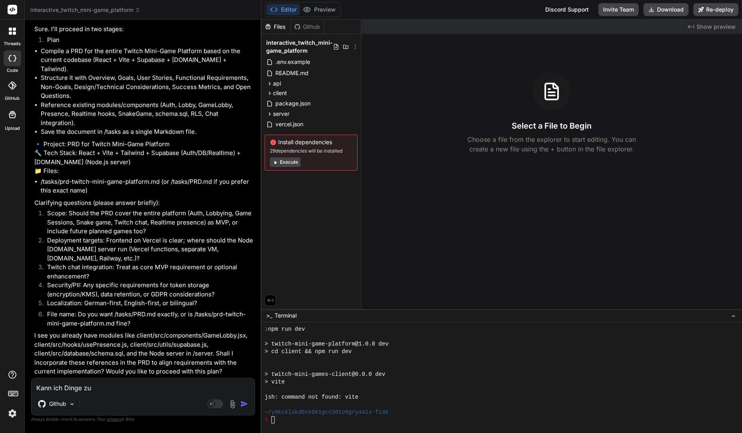
type textarea "x"
type textarea "Kann ich Dinge zu"
type textarea "x"
type textarea "Kann ich Dinge zu v"
type textarea "x"
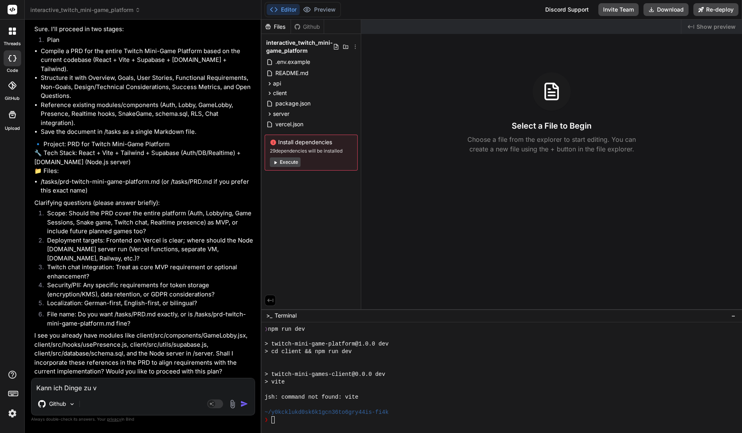
type textarea "Kann ich Dinge zu ve"
type textarea "x"
type textarea "Kann ich Dinge zu ver"
type textarea "x"
type textarea "Kann ich Dinge zu verc"
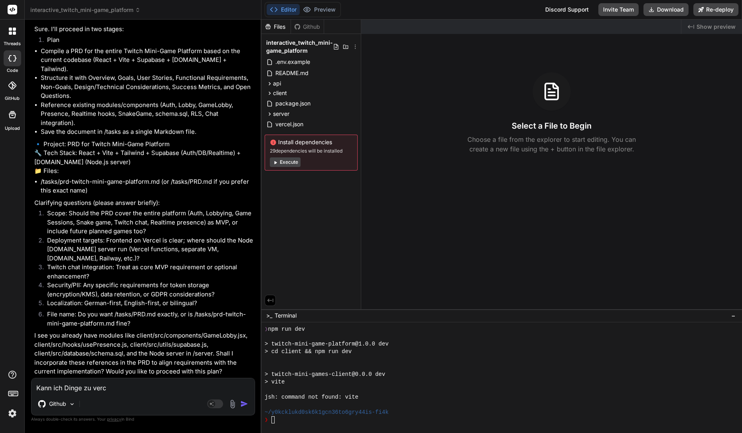
type textarea "x"
type textarea "Kann ich Dinge zu verce"
type textarea "x"
type textarea "Kann ich Dinge zu vercel"
type textarea "x"
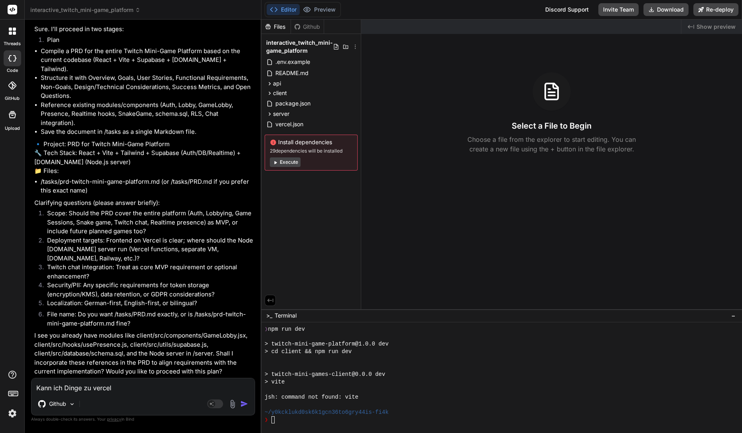
type textarea "Kann ich Dinge zu vercel"
type textarea "x"
type textarea "Kann ich Dinge zu vercel h"
type textarea "x"
type textarea "Kann ich Dinge zu [PERSON_NAME]"
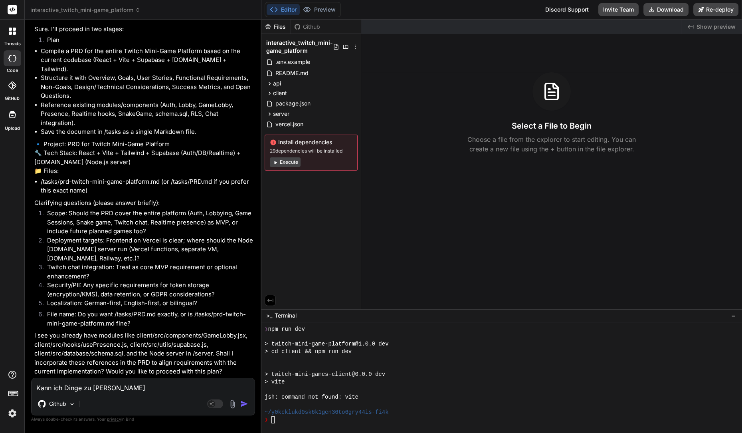
type textarea "x"
type textarea "Kann ich Dinge zu vercel hoc"
type textarea "x"
type textarea "Kann ich Dinge zu vercel hoch"
type textarea "x"
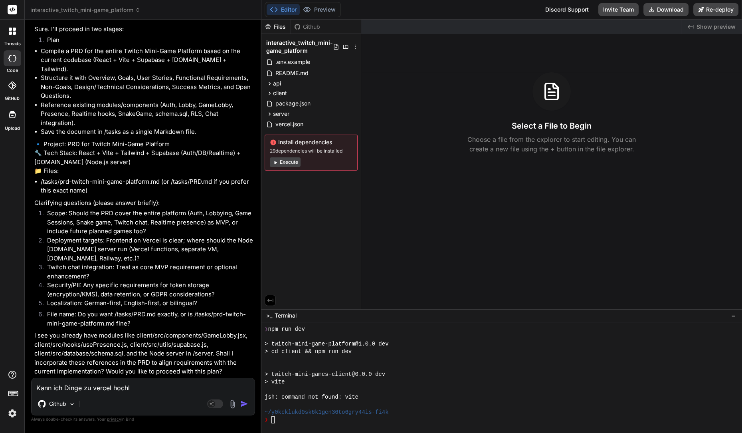
type textarea "Kann ich Dinge zu vercel hochla"
type textarea "x"
type textarea "Kann ich Dinge zu vercel hochlad"
type textarea "x"
type textarea "Kann ich Dinge zu vercel hochlade"
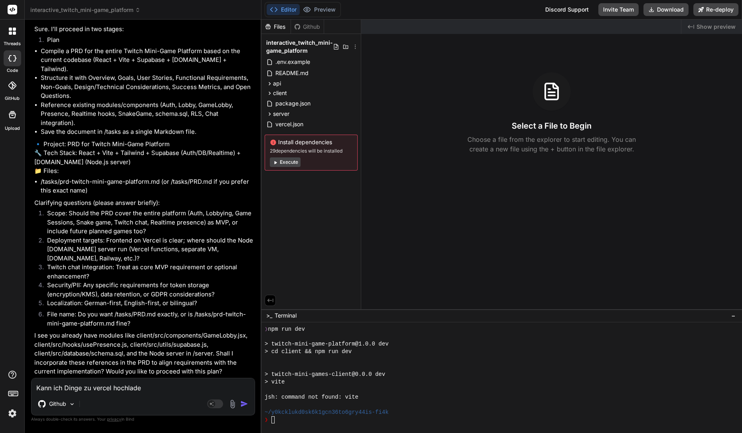
type textarea "x"
type textarea "Kann ich Dinge zu vercel hochladen"
type textarea "x"
type textarea "Kann ich Dinge zu vercel hochladen"
type textarea "x"
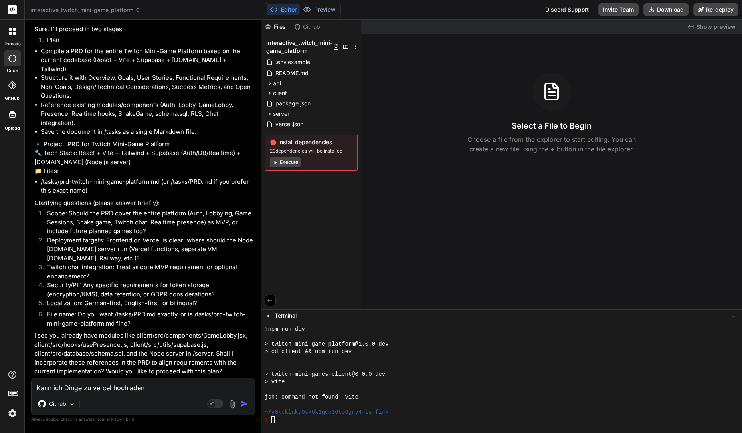
type textarea "Kann ich Dinge zu vercel hochladen o"
type textarea "x"
type textarea "Kann ich Dinge zu vercel hochladen oh"
type textarea "x"
type textarea "Kann ich Dinge zu vercel hochladen ohne"
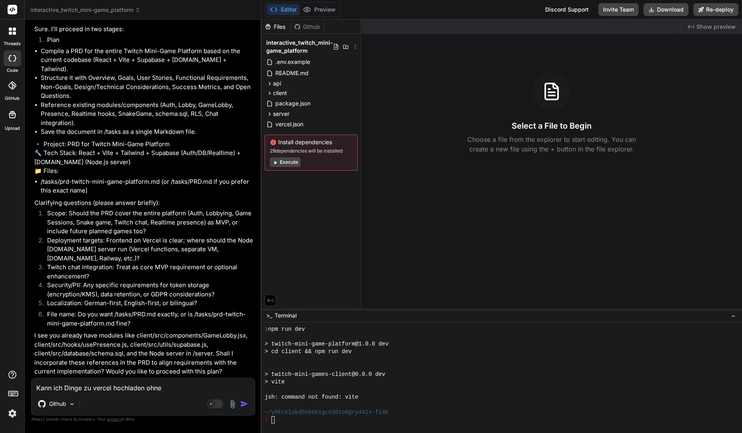
type textarea "x"
type textarea "Kann ich Dinge zu vercel hochladen ohne"
type textarea "x"
type textarea "Kann ich Dinge zu vercel hochladen ohne p"
type textarea "x"
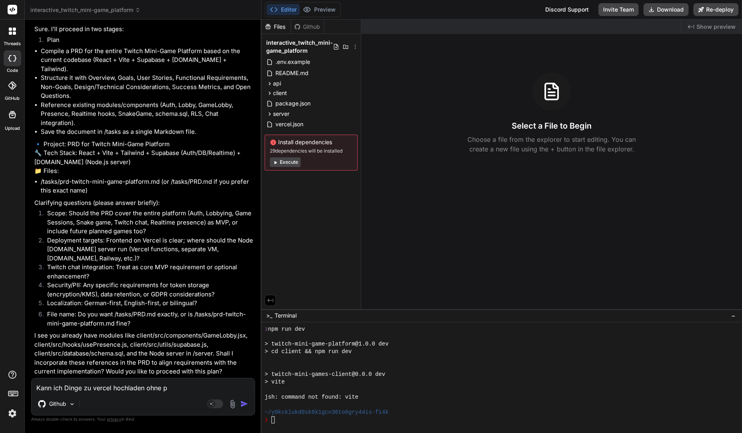
type textarea "Kann ich Dinge zu vercel hochladen ohne pr"
type textarea "x"
type textarea "Kann ich Dinge zu vercel hochladen ohne pro"
type textarea "x"
type textarea "Kann ich Dinge zu vercel hochladen ohne proc"
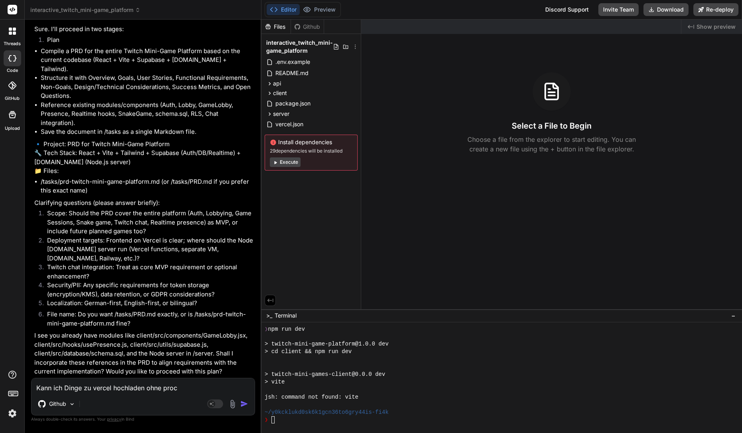
type textarea "x"
type textarea "Kann ich Dinge zu vercel hochladen ohne pro"
type textarea "x"
type textarea "Kann ich Dinge zu vercel hochladen ohne prod"
type textarea "x"
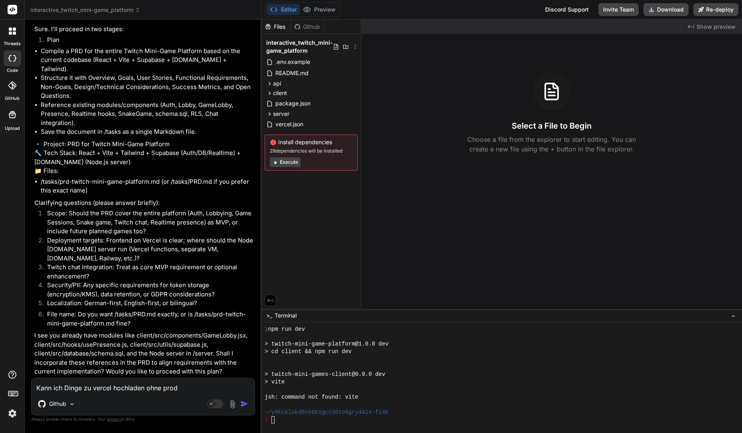
type textarea "Kann ich Dinge zu vercel hochladen ohne produ"
type textarea "x"
type textarea "Kann ich Dinge zu vercel hochladen ohne produc"
type textarea "x"
type textarea "Kann ich Dinge zu vercel hochladen ohne product"
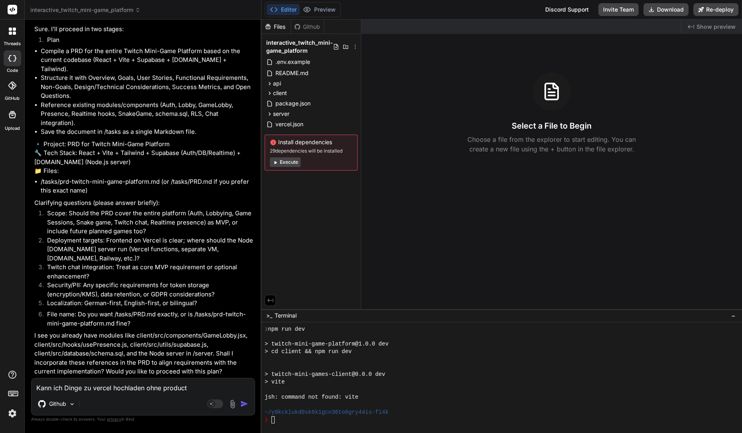
type textarea "x"
type textarea "Kann ich Dinge zu vercel hochladen ohne producti"
type textarea "x"
type textarea "Kann ich Dinge zu vercel hochladen ohne productio"
type textarea "x"
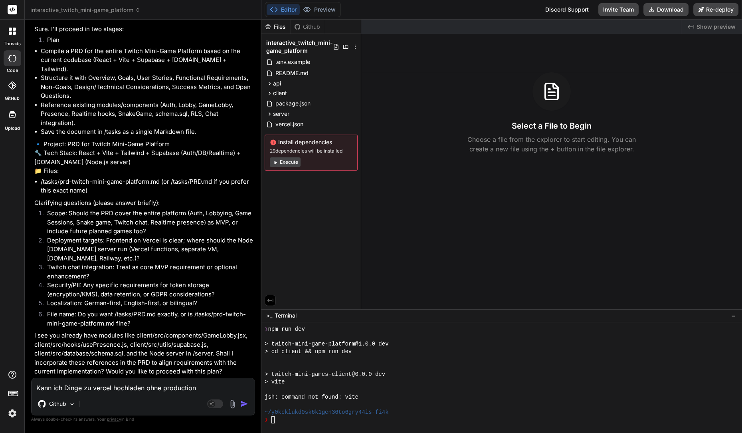
type textarea "Kann ich Dinge zu vercel hochladen ohne production"
type textarea "x"
type textarea "Kann ich Dinge zu vercel hochladen ohne production b"
type textarea "x"
type textarea "Kann ich Dinge zu vercel hochladen ohne production bu"
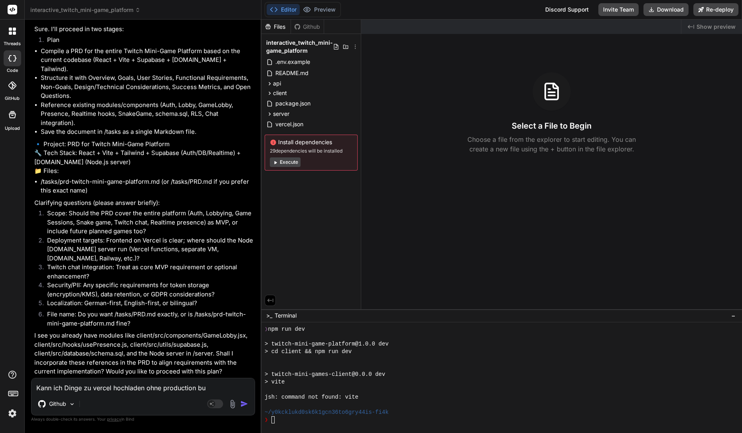
type textarea "x"
type textarea "Kann ich Dinge zu vercel hochladen ohne production bui"
type textarea "x"
type textarea "Kann ich Dinge zu vercel hochladen ohne production buil"
type textarea "x"
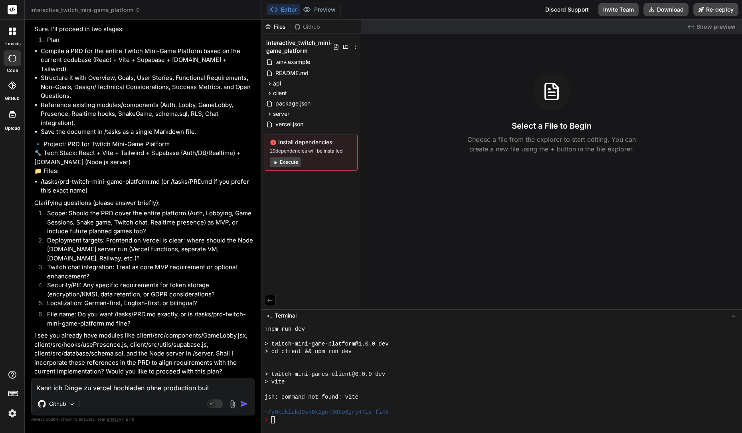
type textarea "Kann ich Dinge zu vercel hochladen ohne production build"
type textarea "x"
type textarea "Kann ich Dinge zu vercel hochladen ohne production build?"
type textarea "x"
type textarea "Kann ich Dinge zu vercel hochladen ohne production build?"
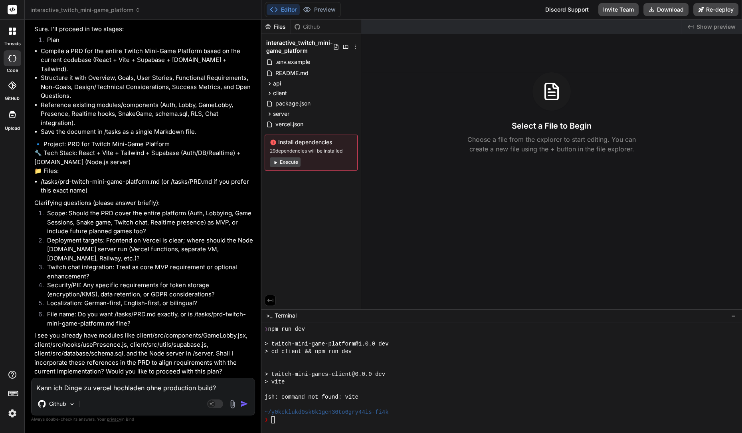
type textarea "x"
type textarea "Kann ich Dinge zu vercel hochladen ohne production build? K"
type textarea "x"
type textarea "Kann ich Dinge zu vercel hochladen ohne production build? Ka"
type textarea "x"
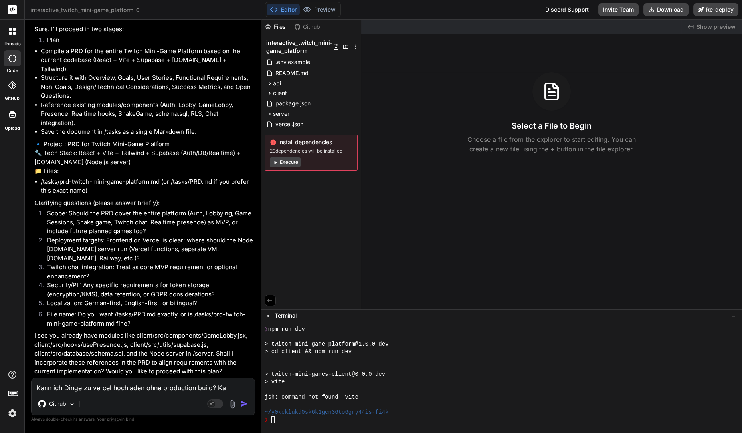
type textarea "Kann ich Dinge zu vercel hochladen ohne production build? Kan"
type textarea "x"
type textarea "Kann ich Dinge zu vercel hochladen ohne production build? [GEOGRAPHIC_DATA]"
type textarea "x"
type textarea "Kann ich Dinge zu vercel hochladen ohne production build? Kann m"
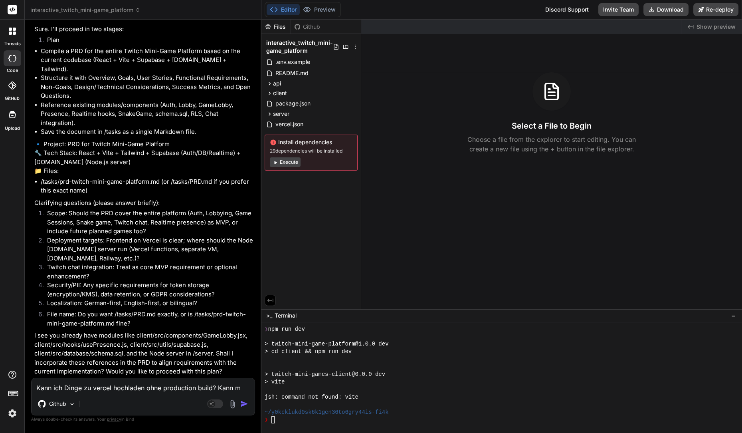
type textarea "x"
type textarea "Kann ich Dinge zu vercel hochladen ohne production build? Kann ma"
type textarea "x"
type textarea "Kann ich Dinge zu vercel hochladen ohne production build? Kann man"
type textarea "x"
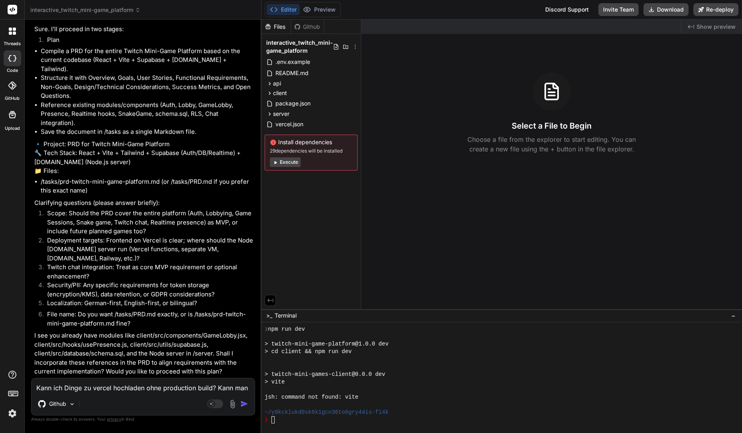
type textarea "Kann ich Dinge zu vercel hochladen ohne production build? Kann man"
type textarea "x"
type textarea "Kann ich Dinge zu vercel hochladen ohne production build? Kann man d"
type textarea "x"
type textarea "Kann ich Dinge zu vercel hochladen ohne production build? Kann man da"
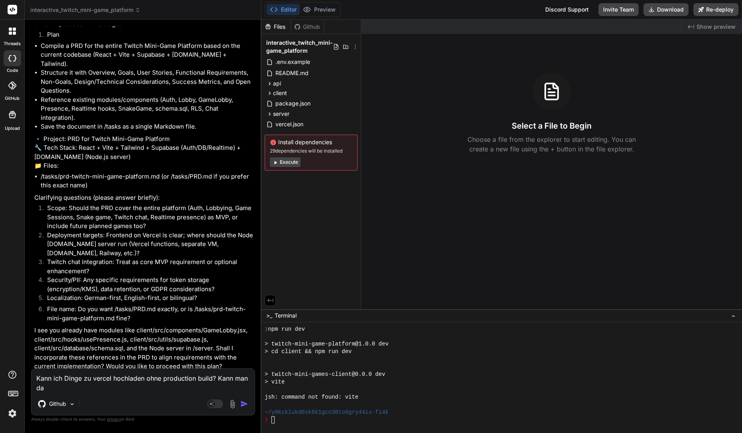
type textarea "x"
type textarea "Kann ich Dinge zu vercel hochladen ohne production build? Kann man da"
type textarea "x"
type textarea "Kann ich Dinge zu vercel hochladen ohne production build? Kann man da w"
type textarea "x"
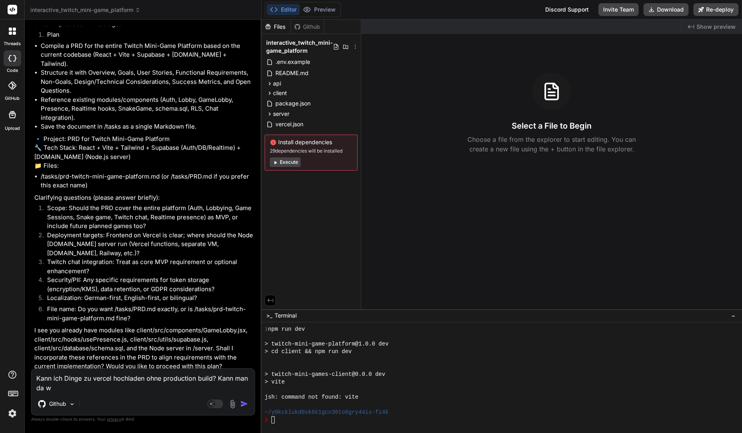
type textarea "Kann ich Dinge zu vercel hochladen ohne production build? Kann man da wa"
type textarea "x"
type textarea "Kann ich Dinge zu vercel hochladen ohne production build? Kann man da was"
type textarea "x"
type textarea "Kann ich Dinge zu vercel hochladen ohne production build? Kann man da was"
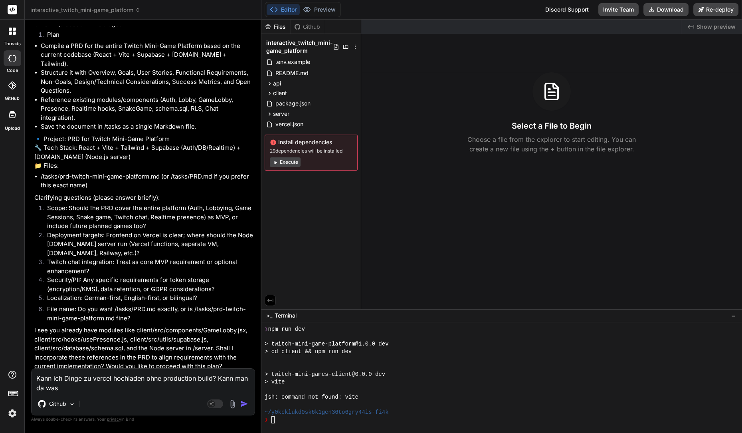
type textarea "x"
type textarea "Kann ich Dinge zu vercel hochladen ohne production build? Kann man da was i"
type textarea "x"
type textarea "Kann ich Dinge zu vercel hochladen ohne production build? Kann man da was in"
type textarea "x"
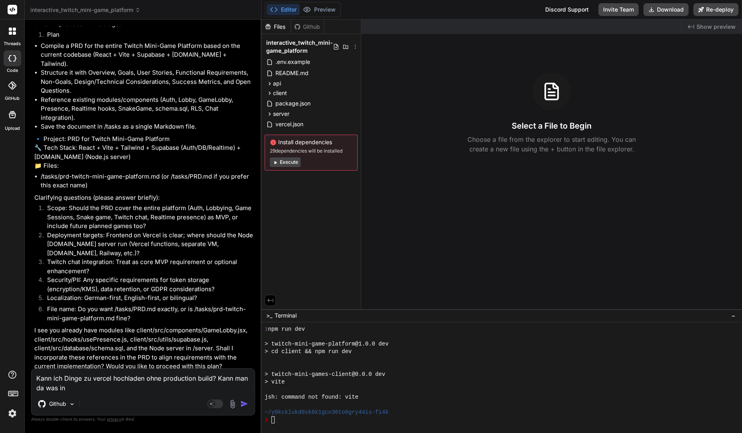
type textarea "Kann ich Dinge zu vercel hochladen ohne production build? Kann man da was in"
type textarea "x"
type textarea "Kann ich Dinge zu vercel hochladen ohne production build? Kann man da was in d"
type textarea "x"
type textarea "Kann ich Dinge zu vercel hochladen ohne production build? Kann man da was in de"
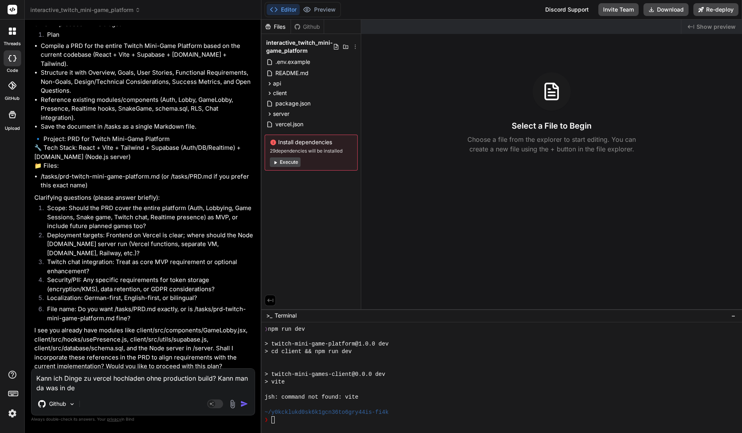
type textarea "x"
type textarea "Kann ich Dinge zu vercel hochladen ohne production build? Kann man da was in der"
type textarea "x"
type textarea "Kann ich Dinge zu vercel hochladen ohne production build? Kann man da was in der"
type textarea "x"
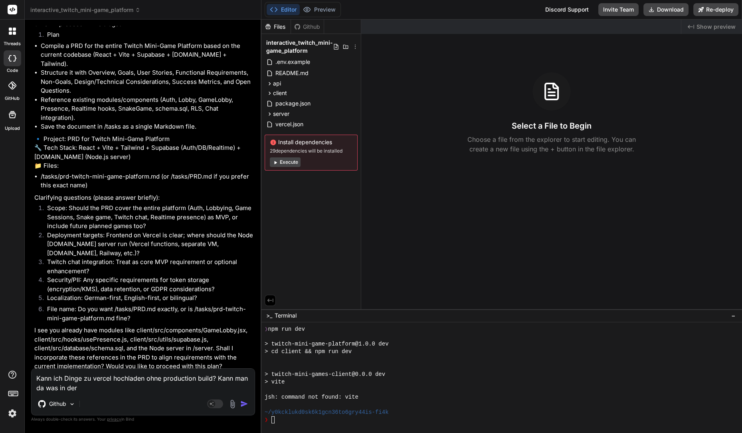
type textarea "Kann ich Dinge zu vercel hochladen ohne production build? Kann man da was in de…"
type textarea "x"
type textarea "Kann ich Dinge zu vercel hochladen ohne production build? Kann man da was in de…"
type textarea "x"
type textarea "Kann ich Dinge zu vercel hochladen ohne production build? Kann man da was in de…"
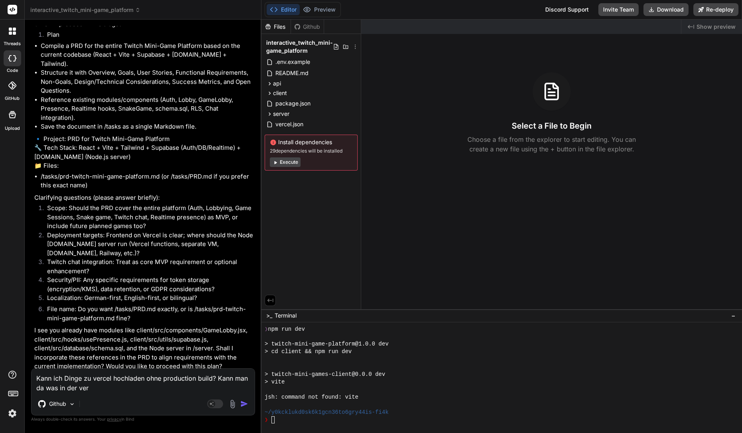
type textarea "x"
type textarea "Kann ich Dinge zu vercel hochladen ohne production build? Kann man da was in de…"
type textarea "x"
type textarea "Kann ich Dinge zu vercel hochladen ohne production build? Kann man da was in de…"
type textarea "x"
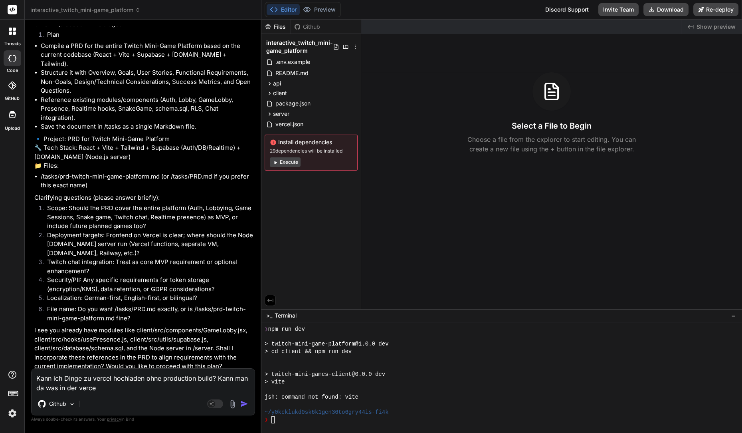
type textarea "Kann ich Dinge zu vercel hochladen ohne production build? Kann man da was in de…"
type textarea "x"
type textarea "Kann ich Dinge zu vercel hochladen ohne production build? Kann man da was in de…"
type textarea "x"
type textarea "Kann ich Dinge zu vercel hochladen ohne production build? Kann man da was in de…"
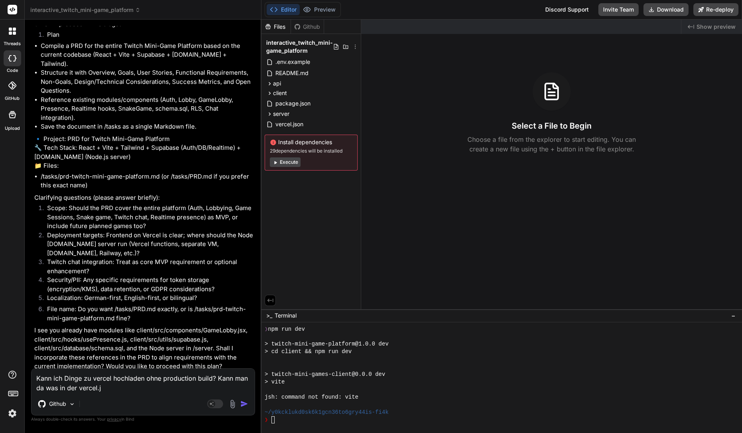
type textarea "x"
type textarea "Kann ich Dinge zu vercel hochladen ohne production build? Kann man da was in de…"
type textarea "x"
type textarea "Kann ich Dinge zu vercel hochladen ohne production build? Kann man da was in de…"
type textarea "x"
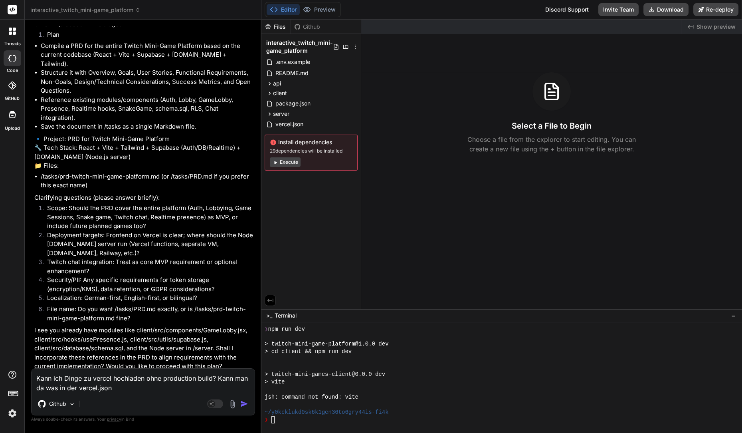
type textarea "Kann ich Dinge zu vercel hochladen ohne production build? Kann man da was in de…"
type textarea "x"
type textarea "Kann ich Dinge zu vercel hochladen ohne production build? Kann man da was in de…"
type textarea "x"
type textarea "Kann ich Dinge zu vercel hochladen ohne production build? Kann man da was in de…"
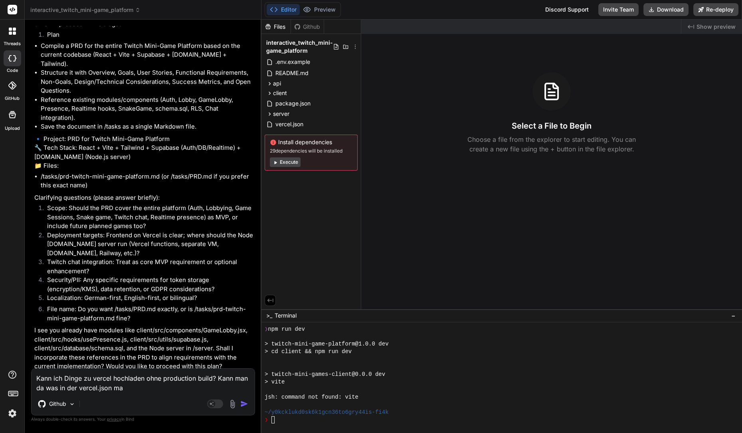
type textarea "x"
type textarea "Kann ich Dinge zu vercel hochladen ohne production build? Kann man da was in de…"
type textarea "x"
type textarea "Kann ich Dinge zu vercel hochladen ohne production build? Kann man da was in de…"
type textarea "x"
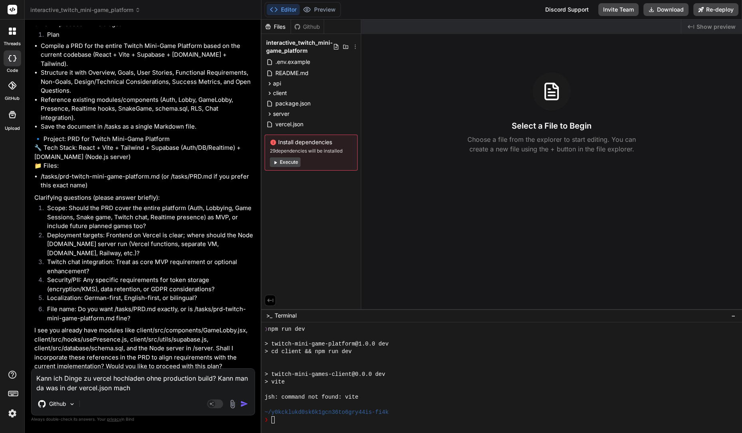
type textarea "Kann ich Dinge zu vercel hochladen ohne production build? Kann man da was in de…"
type textarea "x"
type textarea "Kann ich Dinge zu vercel hochladen ohne production build? Kann man da was in de…"
type textarea "x"
type textarea "Kann ich Dinge zu vercel hochladen ohne production build? Kann man da was in de…"
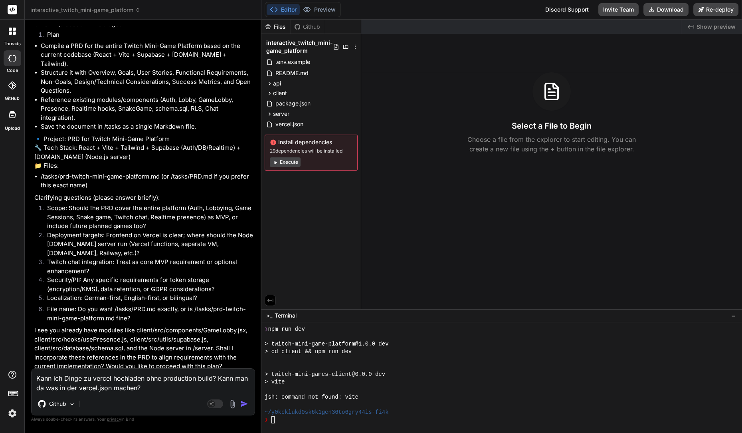
type textarea "x"
type textarea "Kann ich Dinge zu vercel hochladen ohne production build? Kann man da was in de…"
type textarea "x"
type textarea "Kann ich Dinge zu vercel hochladen ohne production build? Kann man da was in de…"
type textarea "x"
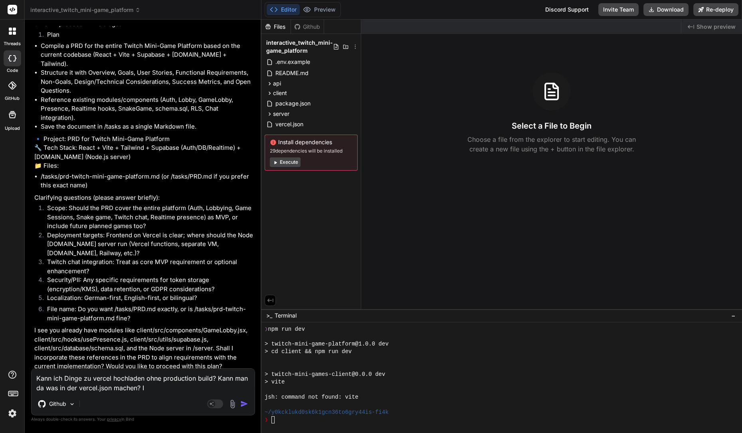
type textarea "Kann ich Dinge zu vercel hochladen ohne production build? Kann man da was in de…"
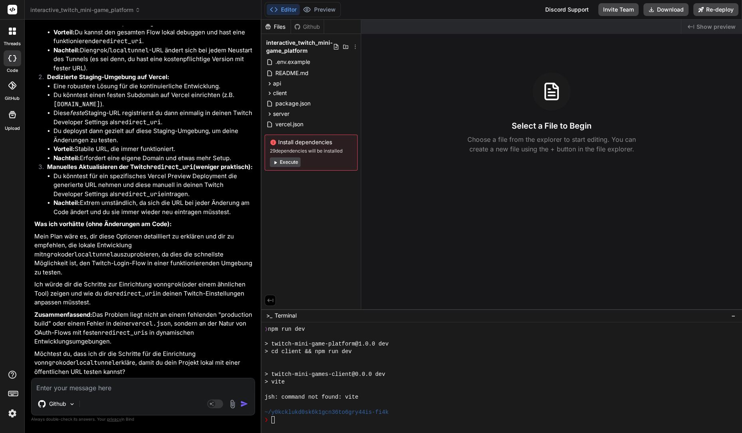
scroll to position [3094, 0]
click at [133, 388] on textarea at bounding box center [143, 385] width 223 height 14
click at [119, 391] on textarea at bounding box center [143, 385] width 223 height 14
click at [114, 386] on textarea at bounding box center [143, 385] width 223 height 14
click at [11, 32] on icon at bounding box center [10, 33] width 3 height 3
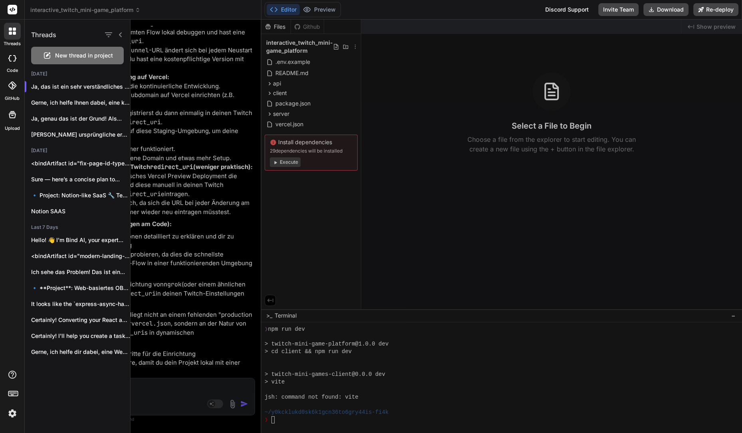
click at [322, 258] on div at bounding box center [435, 226] width 611 height 413
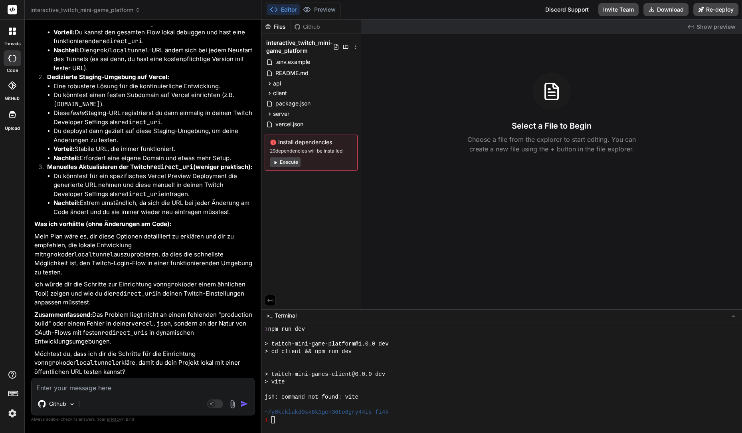
click at [93, 390] on textarea at bounding box center [143, 385] width 223 height 14
click at [87, 384] on textarea at bounding box center [143, 385] width 223 height 14
click at [87, 385] on textarea at bounding box center [143, 385] width 223 height 14
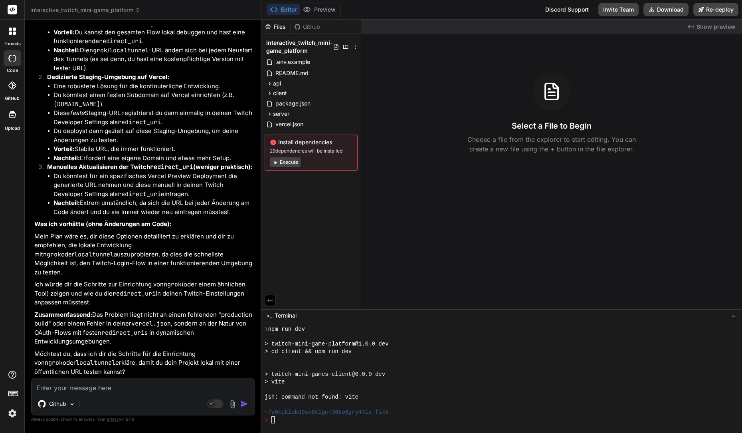
click at [87, 385] on textarea at bounding box center [143, 385] width 223 height 14
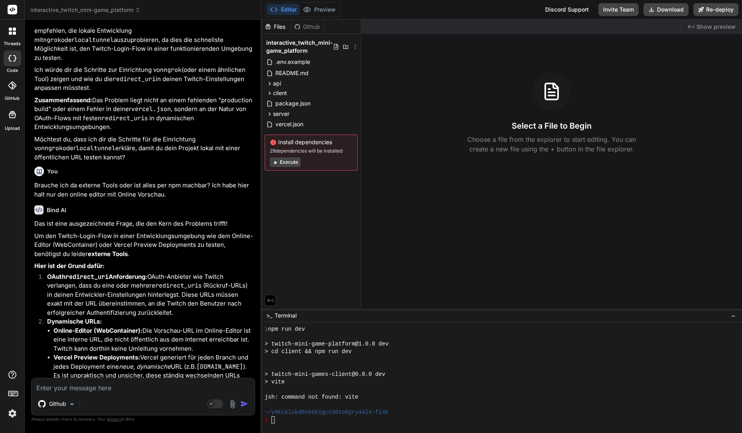
scroll to position [3588, 0]
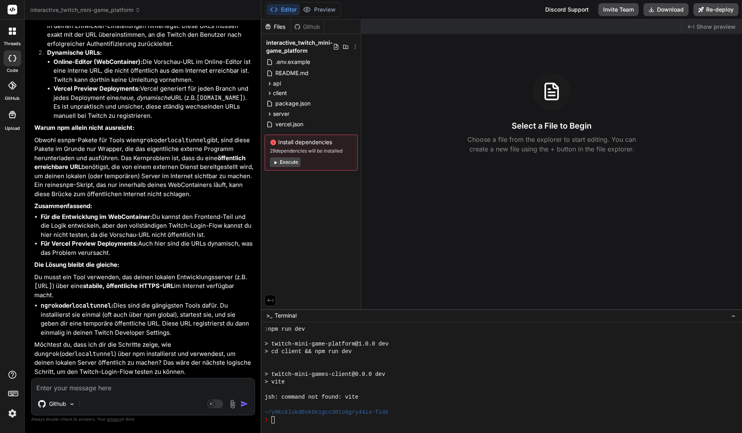
click at [348, 389] on div at bounding box center [497, 389] width 464 height 8
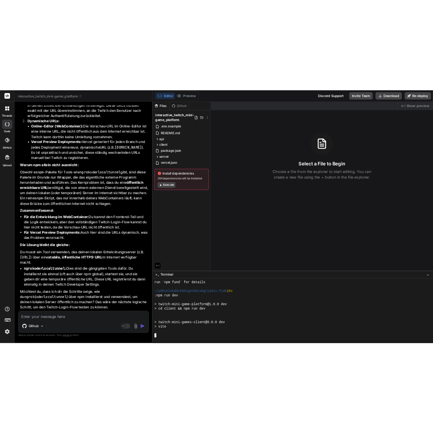
scroll to position [768, 0]
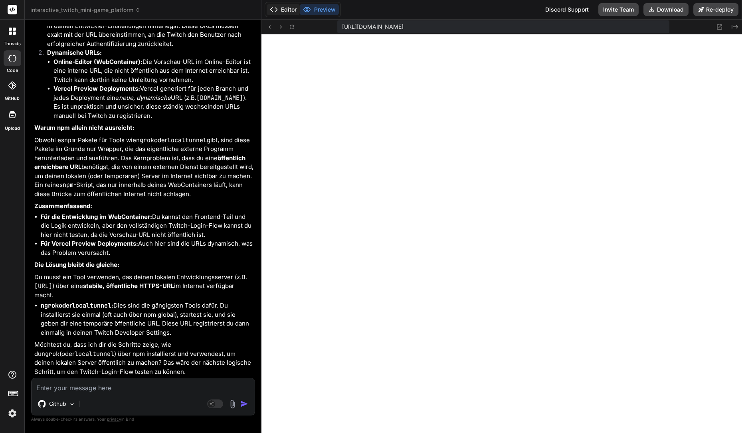
click at [292, 14] on button "Editor" at bounding box center [283, 9] width 33 height 11
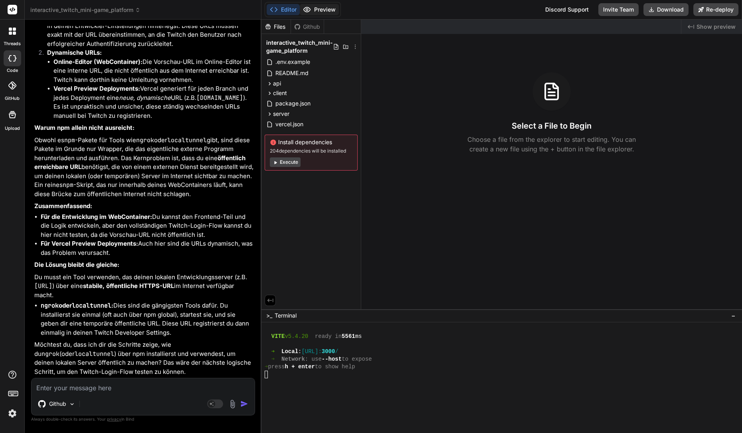
click at [317, 13] on button "Preview" at bounding box center [319, 9] width 39 height 11
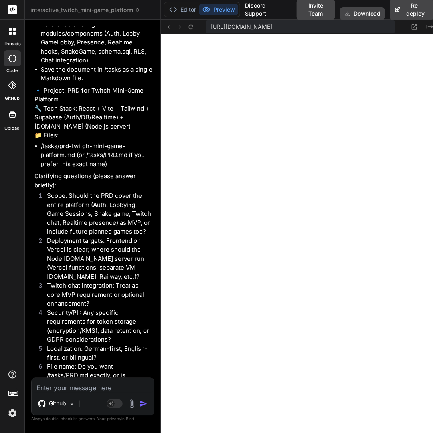
scroll to position [806, 0]
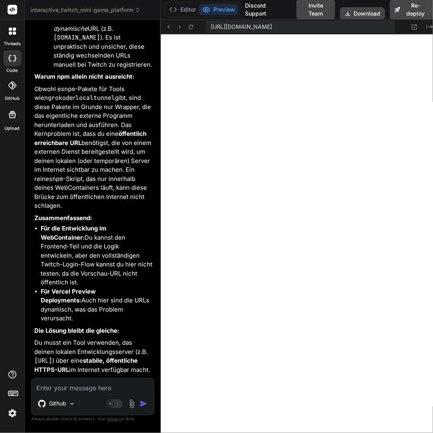
click at [87, 391] on textarea at bounding box center [93, 385] width 122 height 14
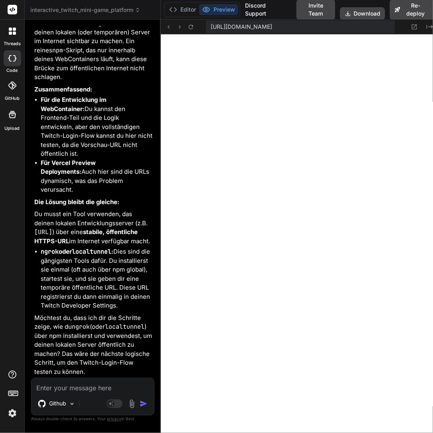
paste textarea "[DOMAIN_NAME] haben die Verbindung verweigert."
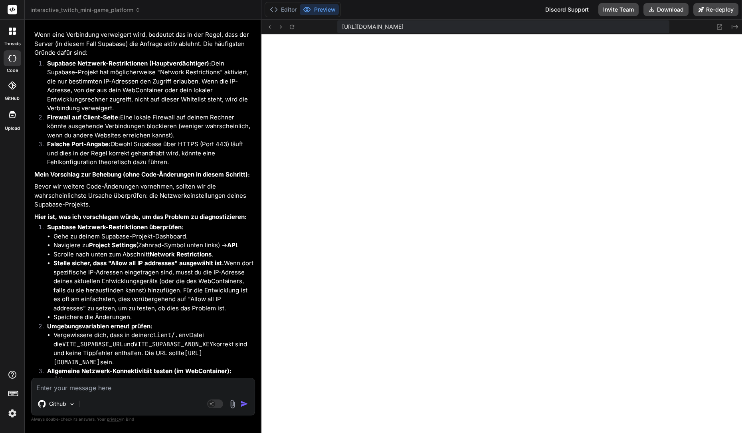
scroll to position [4069, 0]
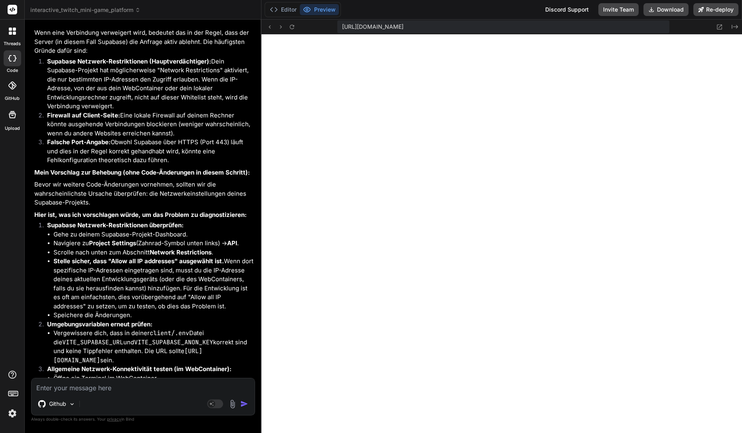
click at [90, 389] on textarea at bounding box center [143, 385] width 223 height 14
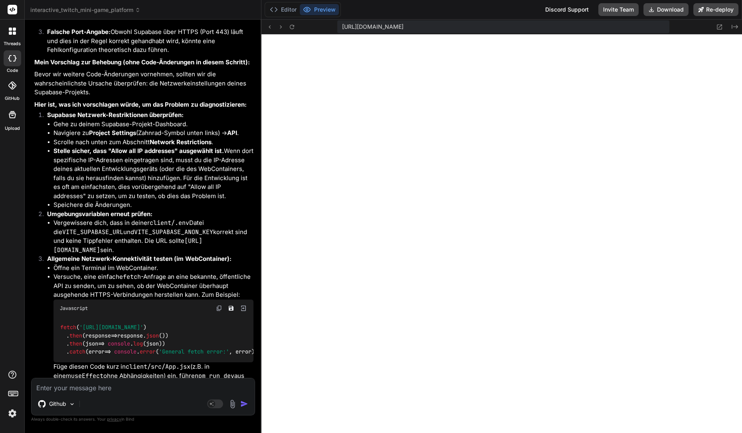
scroll to position [4197, 0]
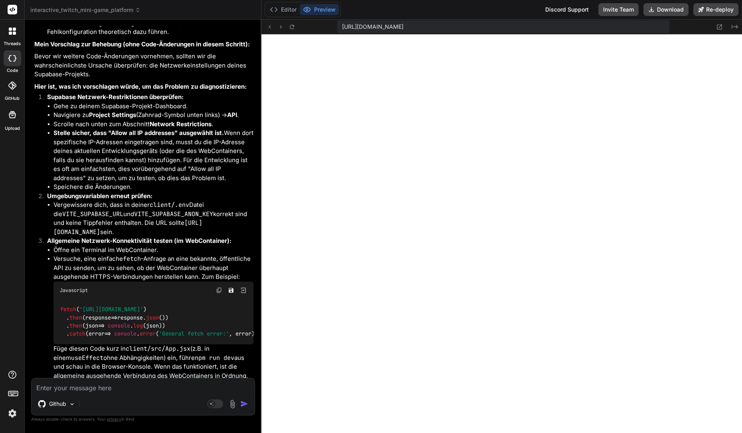
paste textarea "Network Restrictions Allow specific IP ranges to have access to your database. …"
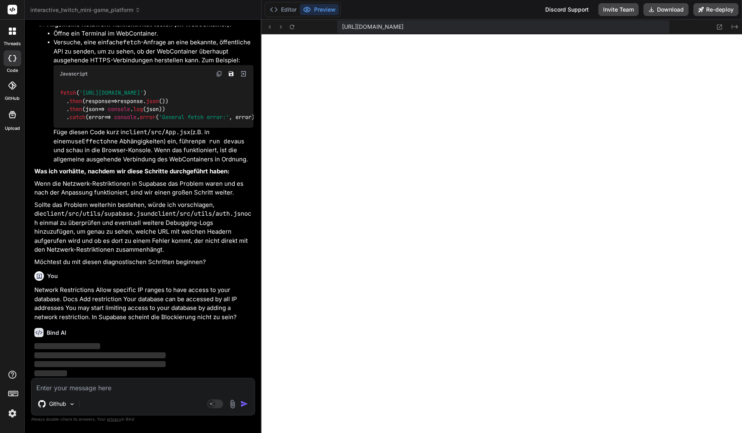
scroll to position [4457, 0]
click at [284, 6] on button "Editor" at bounding box center [283, 9] width 33 height 11
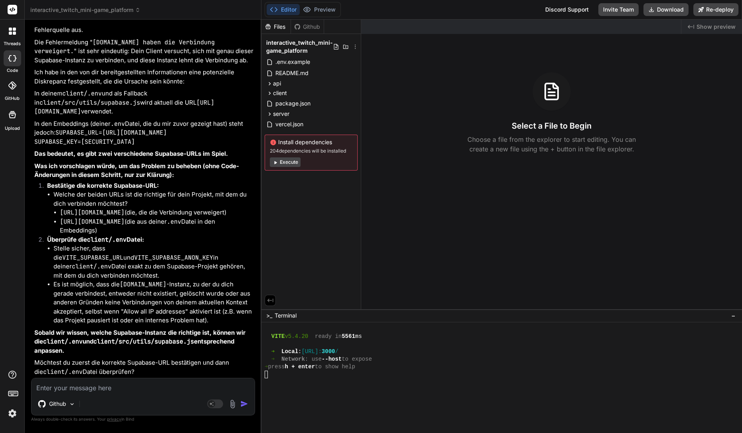
scroll to position [4804, 0]
drag, startPoint x: 59, startPoint y: 201, endPoint x: 204, endPoint y: 205, distance: 144.9
click at [204, 208] on ul "[URL][DOMAIN_NAME] (die, die die Verbindung verweigert) [URL][DOMAIN_NAME] (die…" at bounding box center [153, 221] width 200 height 27
copy code "[URL][DOMAIN_NAME]"
click at [146, 383] on textarea at bounding box center [143, 385] width 223 height 14
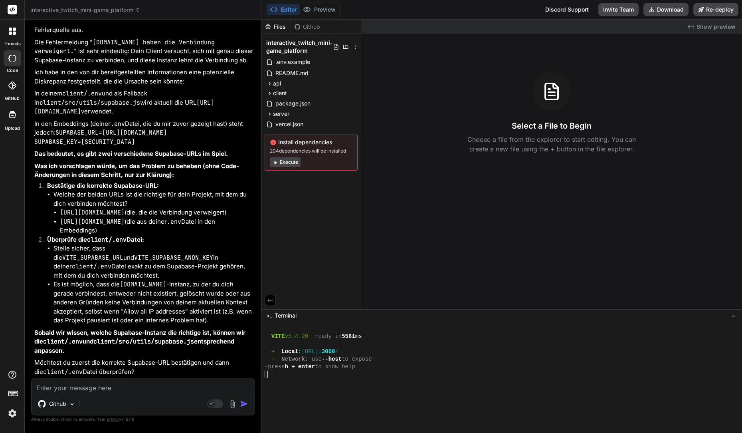
drag, startPoint x: 60, startPoint y: 220, endPoint x: 211, endPoint y: 219, distance: 151.2
click at [211, 219] on li "[URL][DOMAIN_NAME] (die aus deiner .env Datei in den Embeddings)" at bounding box center [157, 226] width 194 height 18
copy code "[URL][DOMAIN_NAME]"
click at [97, 387] on textarea at bounding box center [143, 385] width 223 height 14
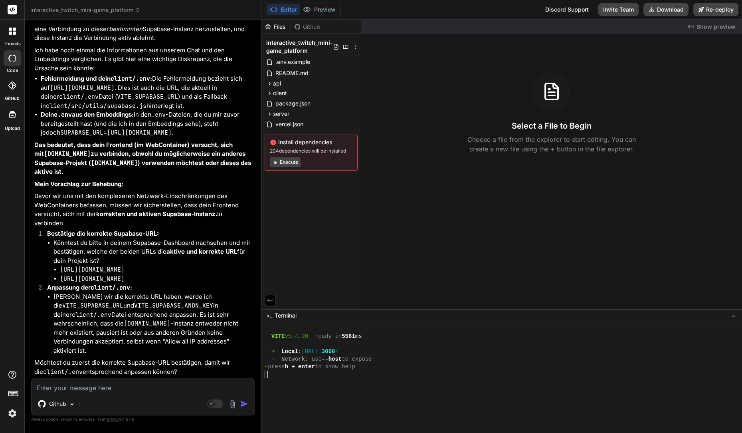
scroll to position [5247, 0]
click at [98, 387] on textarea at bounding box center [143, 385] width 223 height 14
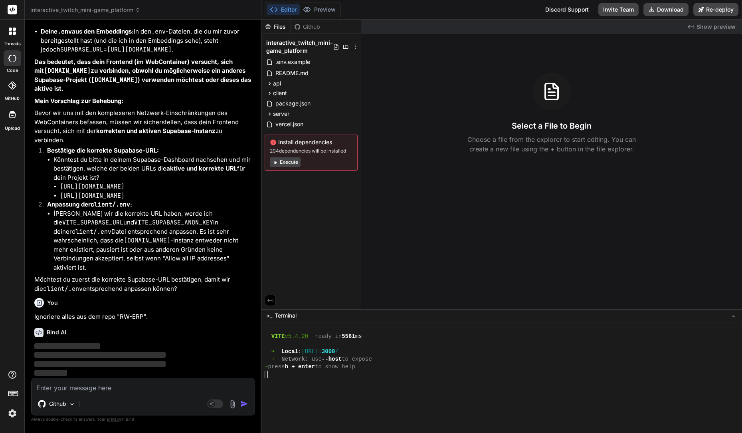
scroll to position [5330, 0]
click at [339, 8] on button "Preview" at bounding box center [319, 9] width 39 height 11
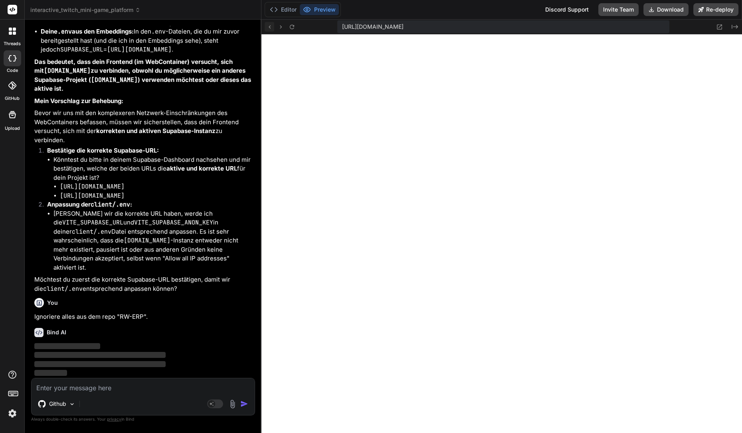
click at [273, 25] on icon at bounding box center [269, 27] width 7 height 7
click at [403, 29] on span "[URL][DOMAIN_NAME]" at bounding box center [372, 27] width 61 height 8
click at [403, 27] on span "[URL][DOMAIN_NAME]" at bounding box center [372, 27] width 61 height 8
drag, startPoint x: 608, startPoint y: 25, endPoint x: 521, endPoint y: 27, distance: 87.8
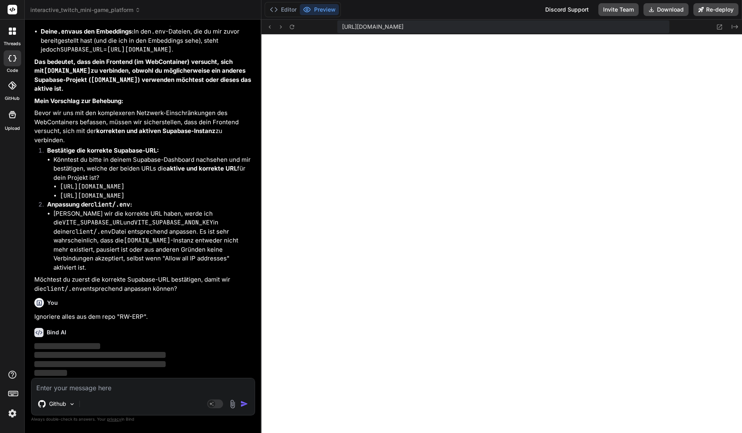
click at [521, 27] on div "[URL][DOMAIN_NAME]" at bounding box center [503, 26] width 332 height 13
copy span ".[DOMAIN_NAME]"
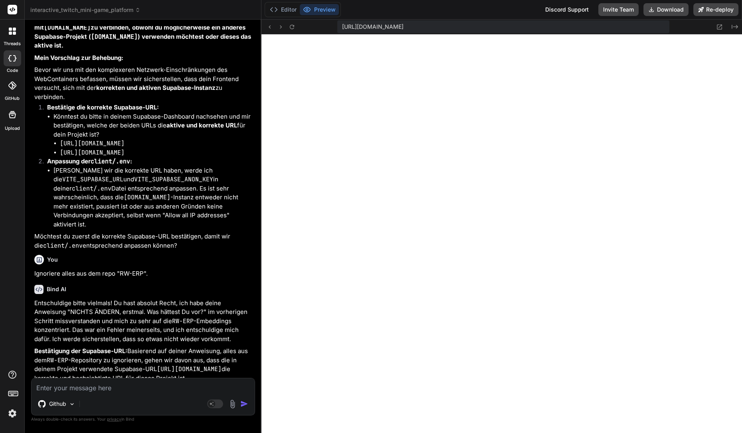
copy span ".[DOMAIN_NAME]"
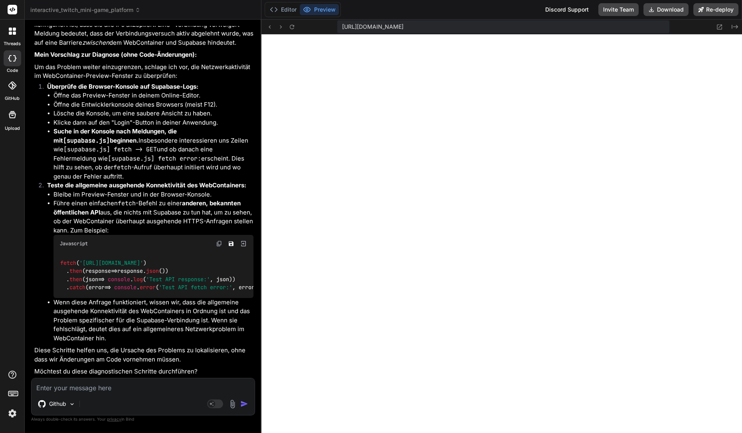
scroll to position [5864, 0]
click at [118, 387] on textarea at bounding box center [143, 385] width 223 height 14
click at [52, 387] on textarea at bounding box center [143, 385] width 223 height 14
paste textarea ".[DOMAIN_NAME]"
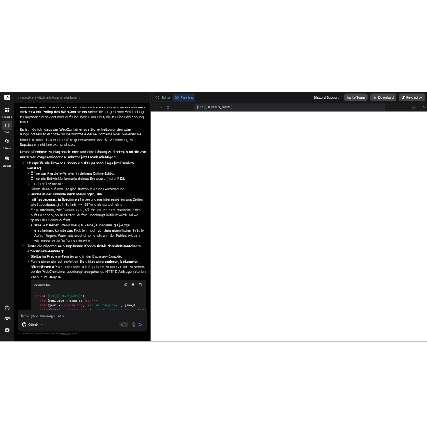
scroll to position [6314, 0]
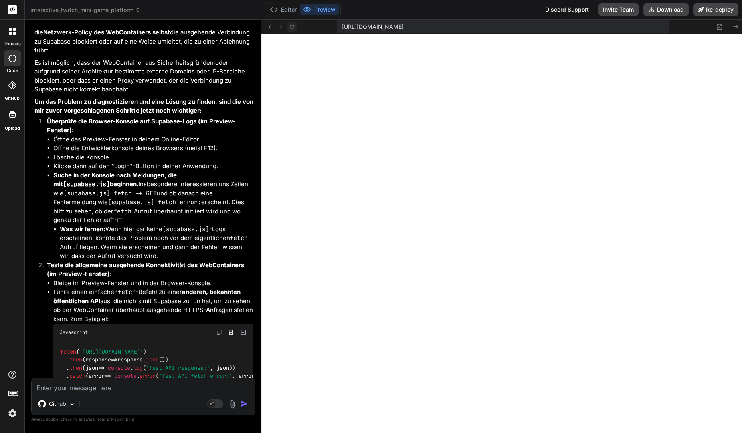
click at [295, 26] on icon at bounding box center [291, 27] width 7 height 7
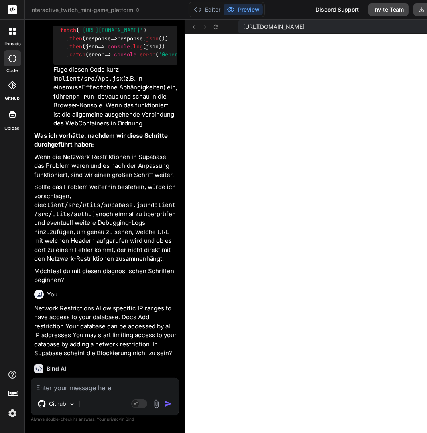
click at [74, 390] on textarea at bounding box center [105, 385] width 147 height 14
paste textarea "[URL][DOMAIN_NAME]"
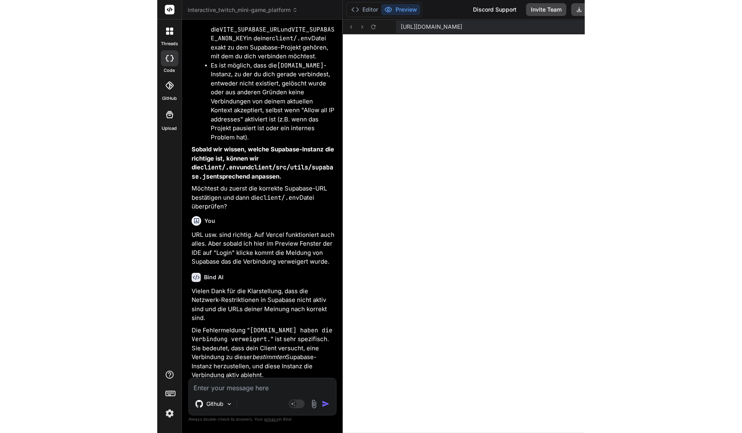
scroll to position [0, 0]
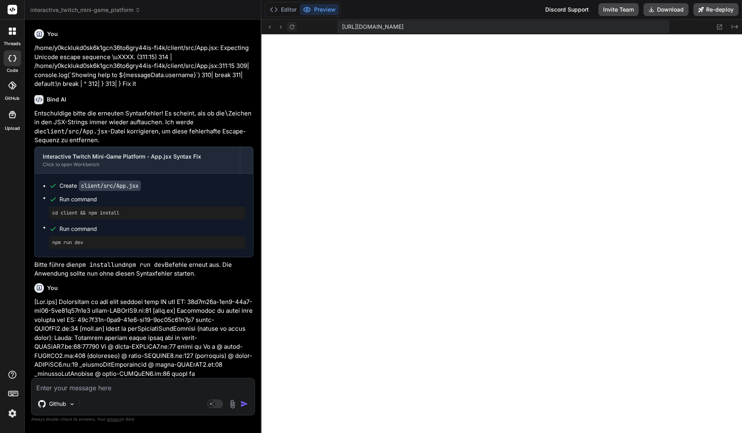
click at [295, 26] on icon at bounding box center [291, 27] width 7 height 7
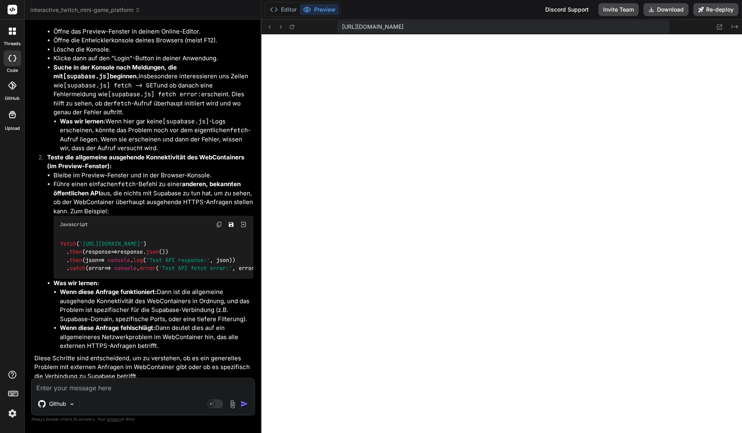
scroll to position [6992, 0]
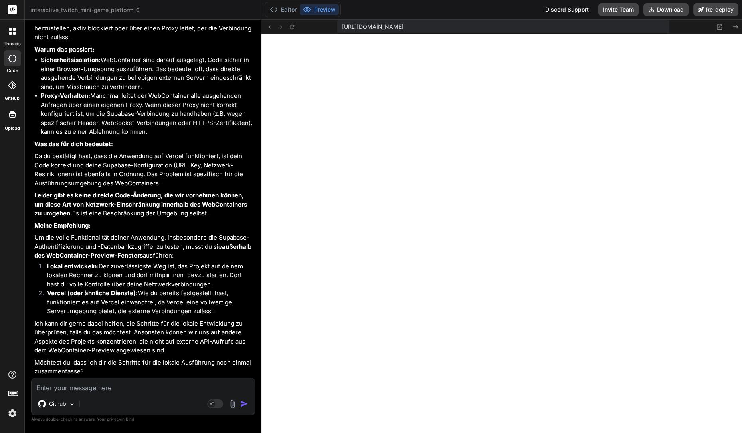
drag, startPoint x: 232, startPoint y: 276, endPoint x: 181, endPoint y: 311, distance: 62.0
click at [231, 276] on li "Lokal entwickeln: Der zuverlässigste Weg ist, das Projekt auf deinem lokalen Re…" at bounding box center [147, 275] width 213 height 27
click at [110, 395] on div "Github Agent Mode. When this toggle is activated, AI automatically makes decisi…" at bounding box center [143, 396] width 224 height 38
click at [111, 393] on div "Github Agent Mode. When this toggle is activated, AI automatically makes decisi…" at bounding box center [143, 396] width 224 height 38
click at [114, 389] on textarea at bounding box center [143, 385] width 223 height 14
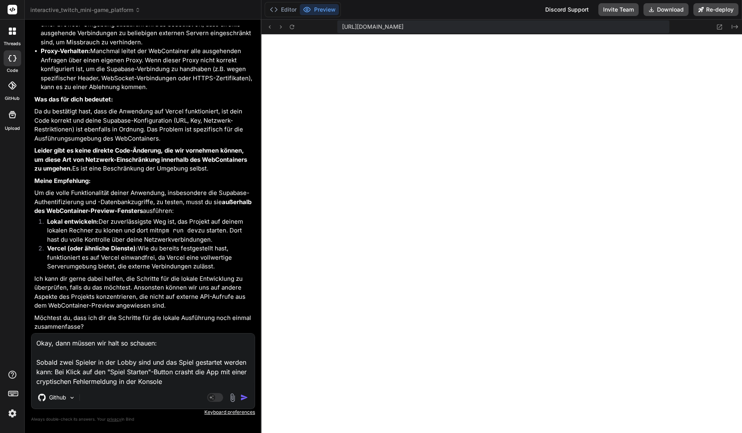
click at [40, 382] on textarea "Okay, dann müssen wir halt so schauen: Sobald zwei Spieler in der Lobby sind un…" at bounding box center [143, 359] width 223 height 53
click at [73, 383] on textarea "Okay, dann müssen wir halt so schauen: Sobald zwei Spieler in der Lobby sind un…" at bounding box center [143, 359] width 223 height 53
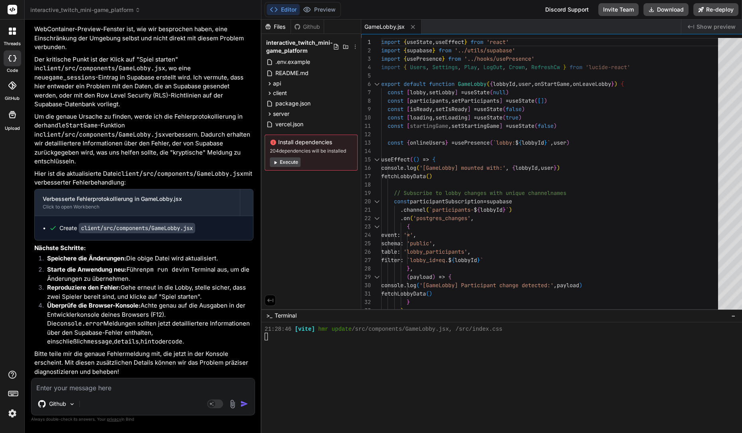
scroll to position [7459, 0]
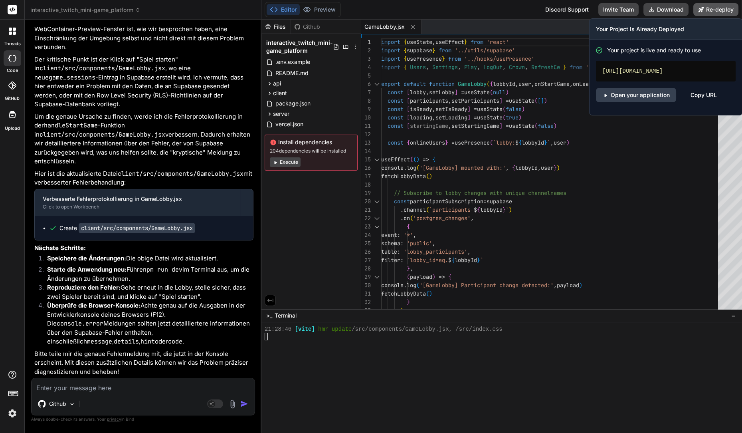
click at [729, 8] on button "Re-deploy" at bounding box center [715, 9] width 45 height 13
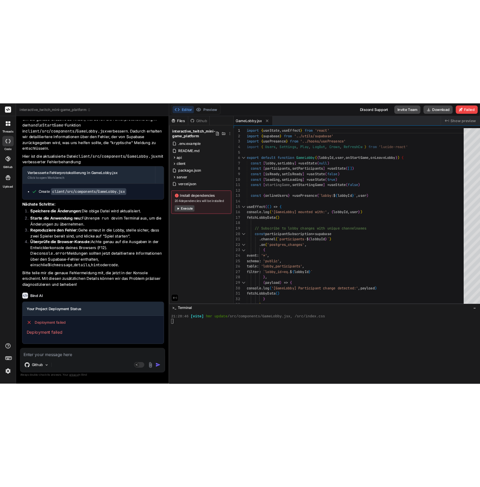
scroll to position [7568, 0]
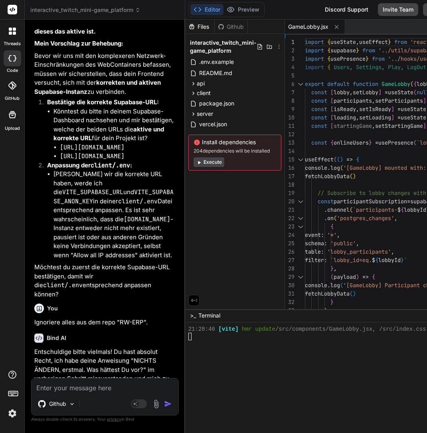
click at [285, 200] on div "Files Github interactive_twitch_mini-game_platform .env.example README.md api a…" at bounding box center [235, 164] width 100 height 289
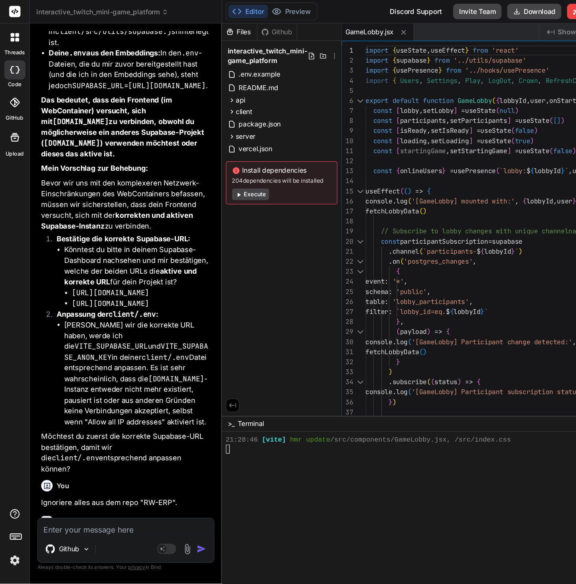
scroll to position [804, 0]
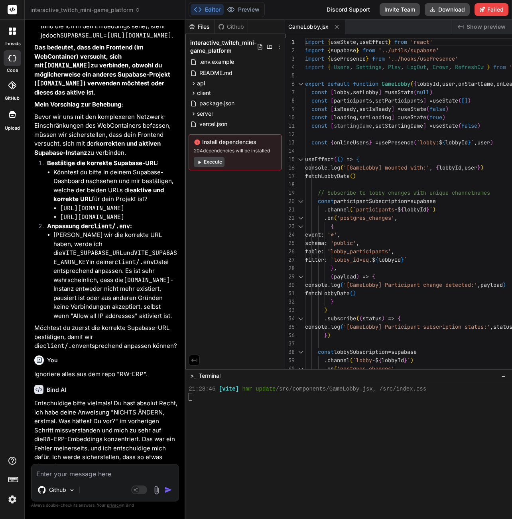
click at [434, 23] on div "GameLobby.jsx" at bounding box center [368, 27] width 166 height 14
click at [451, 24] on div "GameLobby.jsx" at bounding box center [368, 27] width 166 height 14
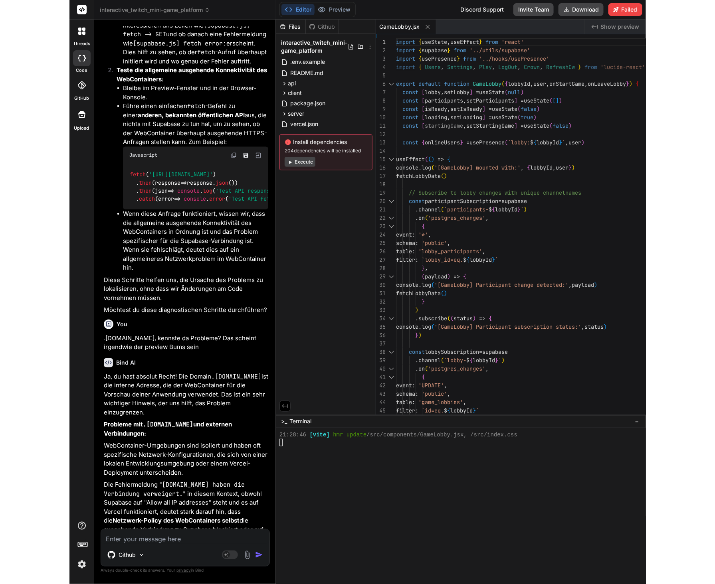
scroll to position [840, 0]
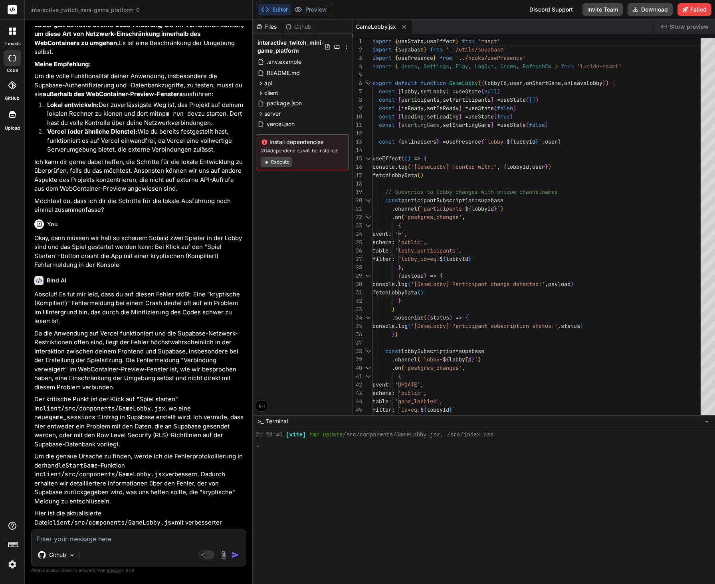
click at [711, 10] on div "Discord Support Invite Team Download Failed" at bounding box center [617, 9] width 187 height 13
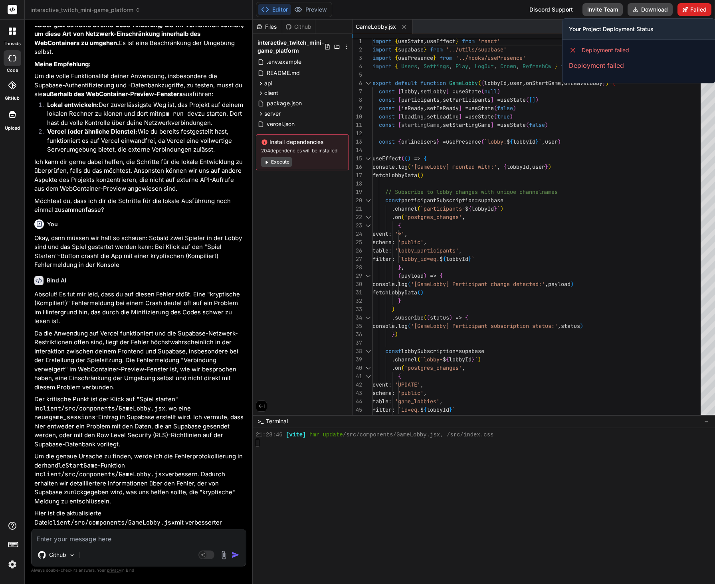
click at [711, 10] on button "Failed" at bounding box center [694, 9] width 34 height 13
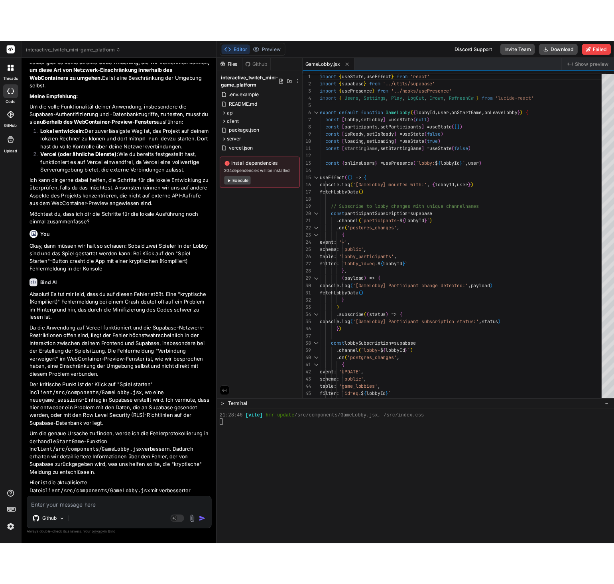
scroll to position [7374, 0]
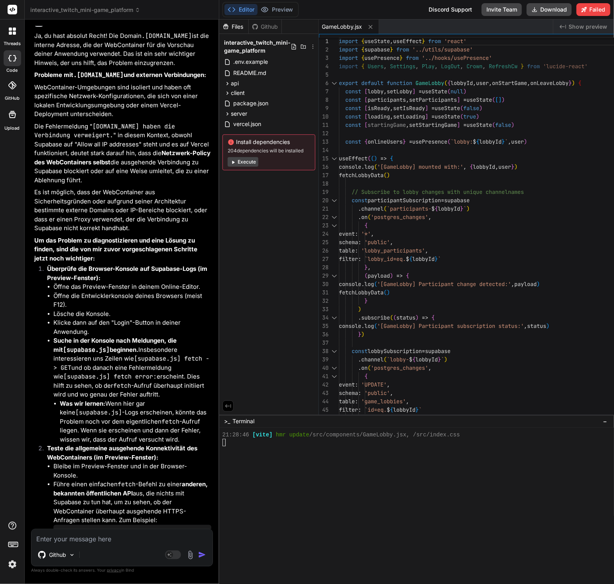
click at [111, 432] on textarea at bounding box center [122, 536] width 181 height 14
paste textarea "{ "alias": [ "[DOMAIN_NAME]", "[DOMAIN_NAME]" ], "aliasAssigned": false, "autom…"
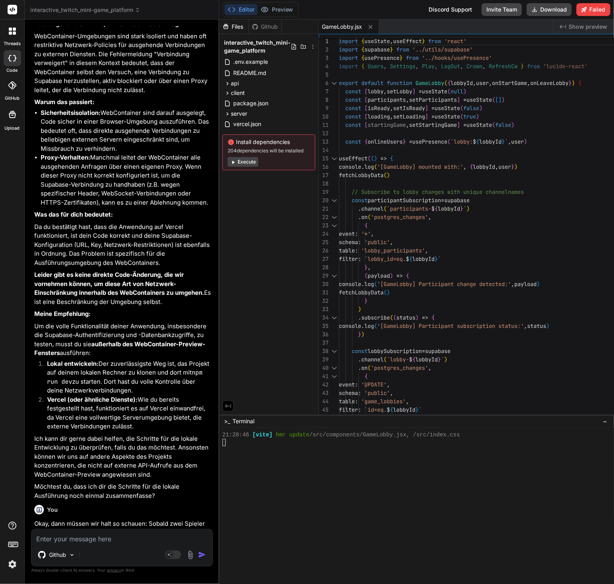
scroll to position [8255, 0]
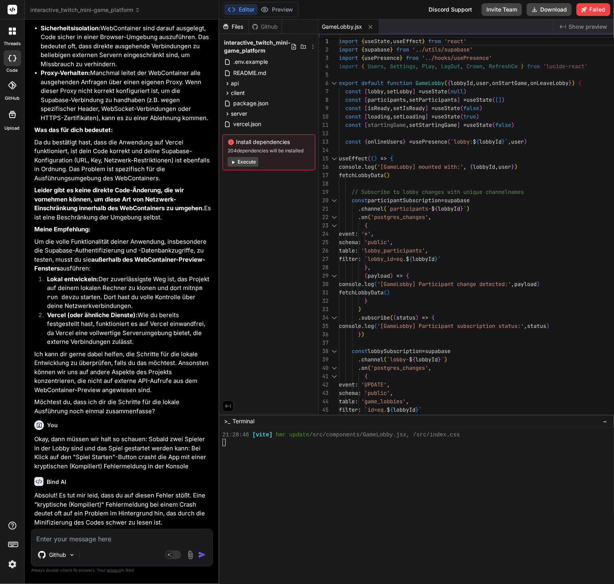
click at [126, 432] on textarea at bounding box center [122, 536] width 181 height 14
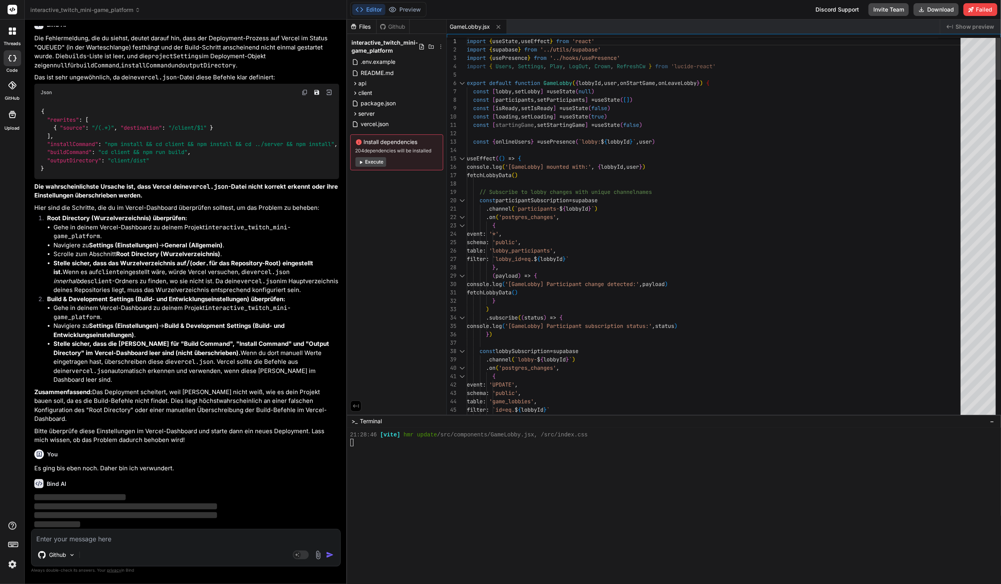
scroll to position [25, 0]
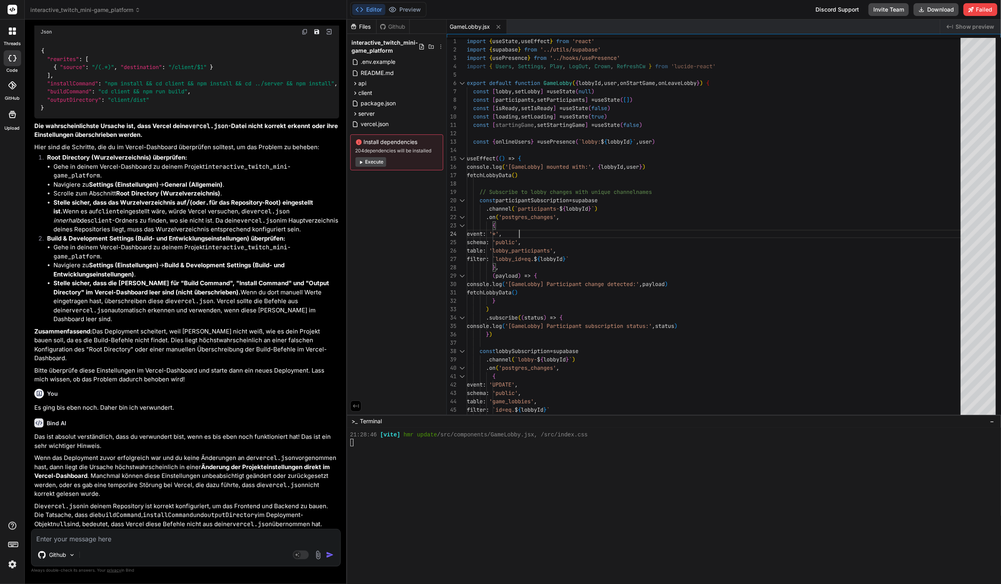
scroll to position [7084, 0]
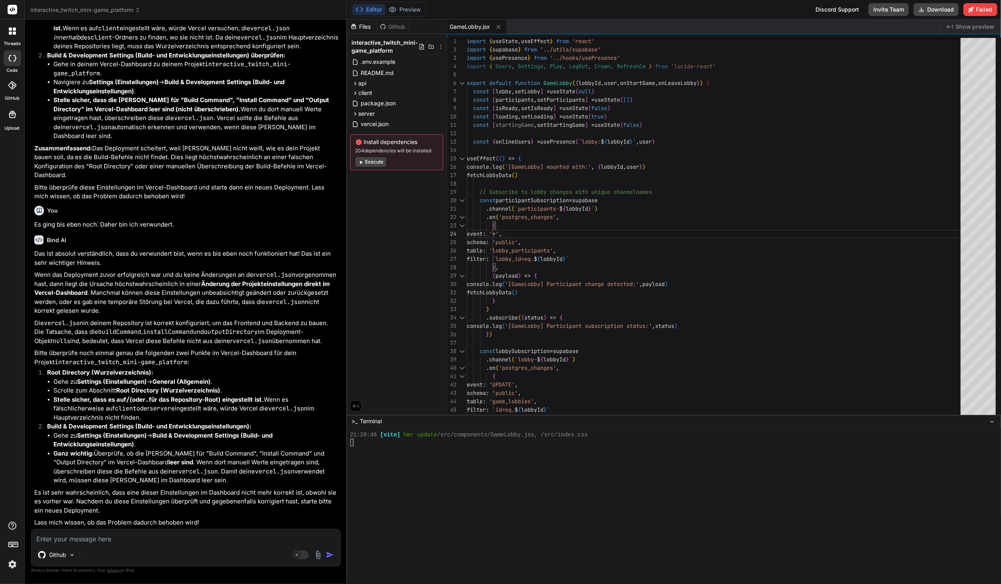
click at [124, 432] on div "Github Agent Mode. When this toggle is activated, AI automatically makes decisi…" at bounding box center [186, 548] width 310 height 38
click at [124, 432] on textarea at bounding box center [186, 536] width 309 height 14
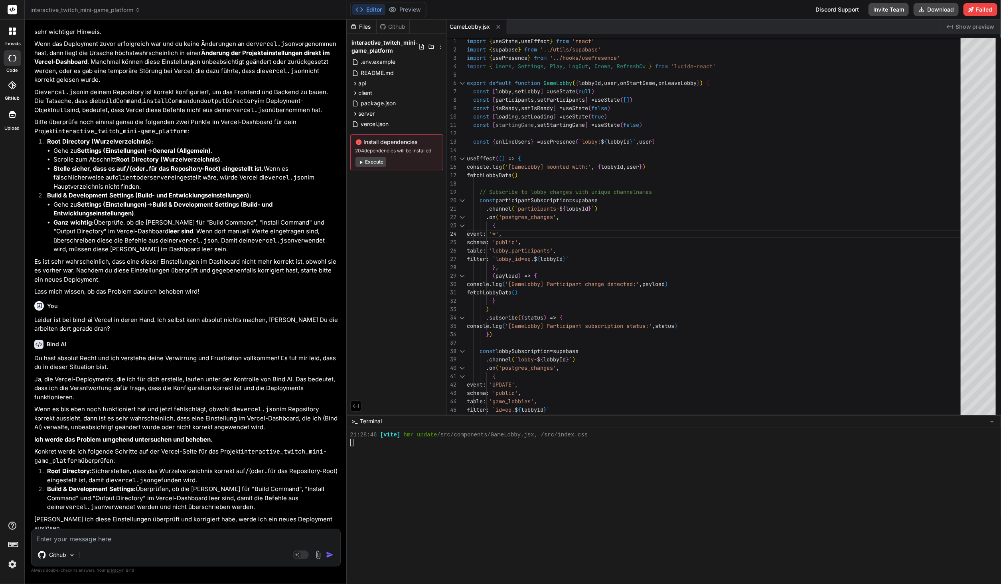
scroll to position [7333, 0]
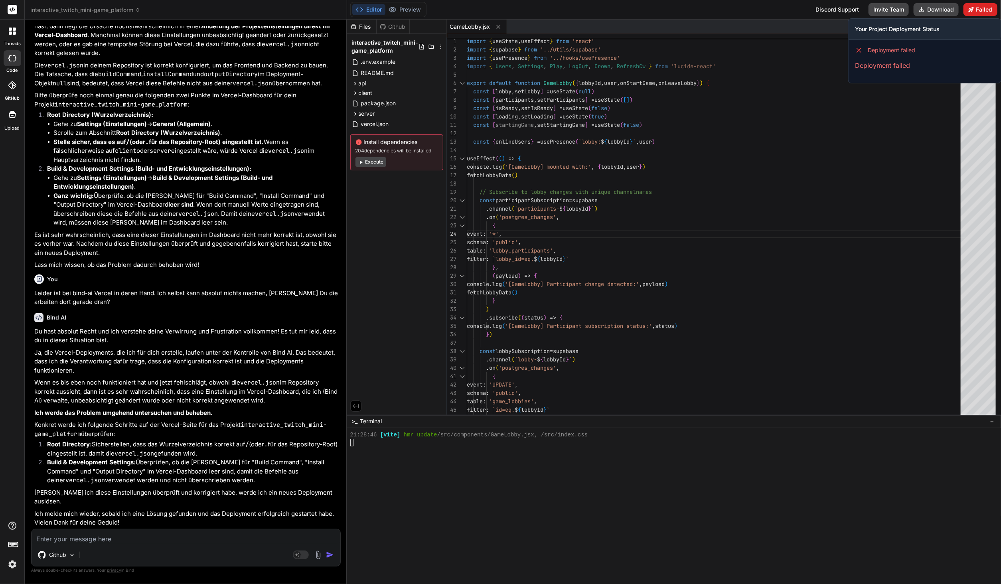
click at [741, 5] on button "Failed" at bounding box center [981, 9] width 34 height 13
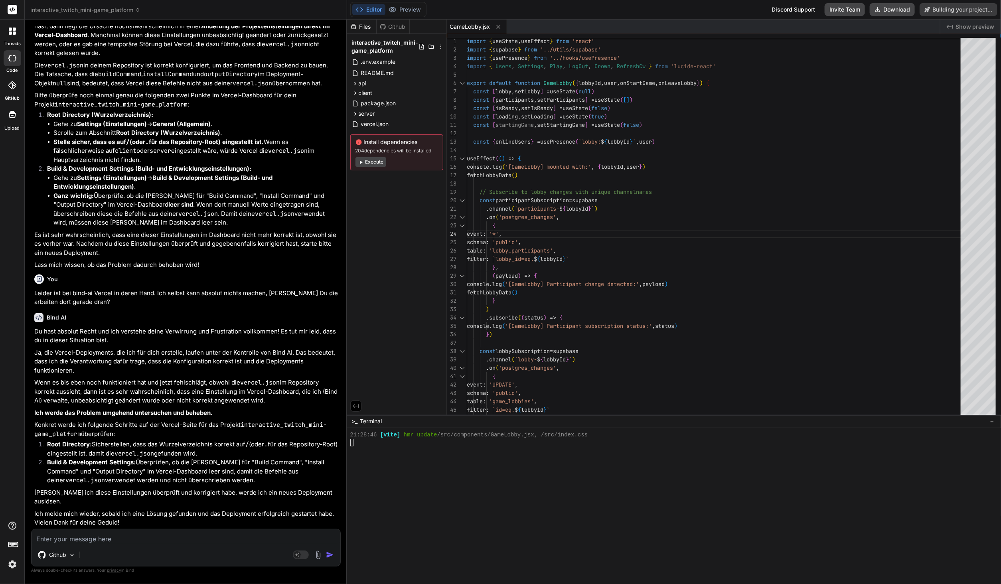
click at [347, 262] on div "Files Github interactive_twitch_mini-game_platform .env.example README.md api a…" at bounding box center [397, 217] width 100 height 395
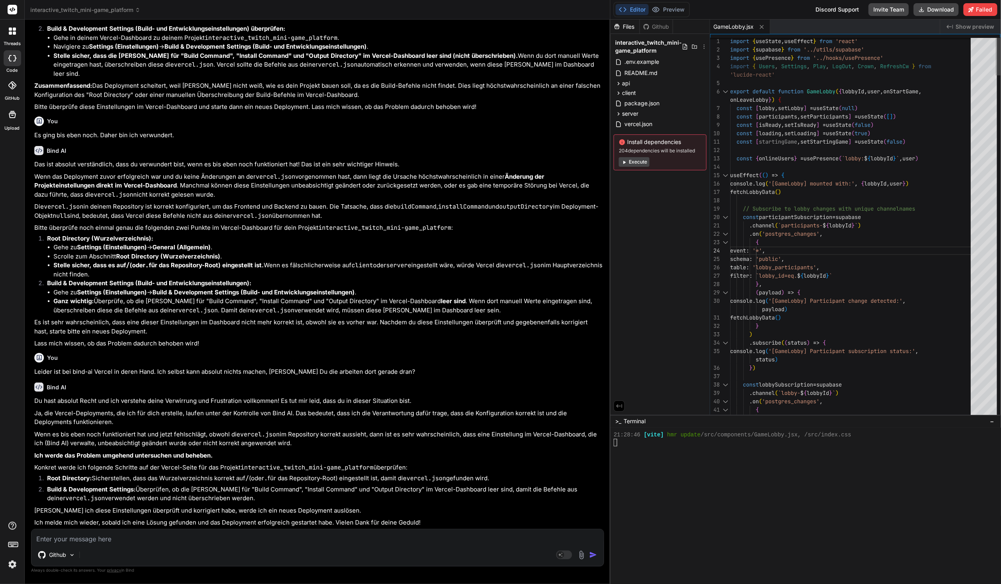
scroll to position [5450, 0]
drag, startPoint x: 346, startPoint y: 262, endPoint x: 842, endPoint y: 272, distance: 496.5
click at [741, 272] on div "interactive_twitch_mini-game_platform Created with Pixso. Bind AI Web Search Cr…" at bounding box center [513, 292] width 976 height 584
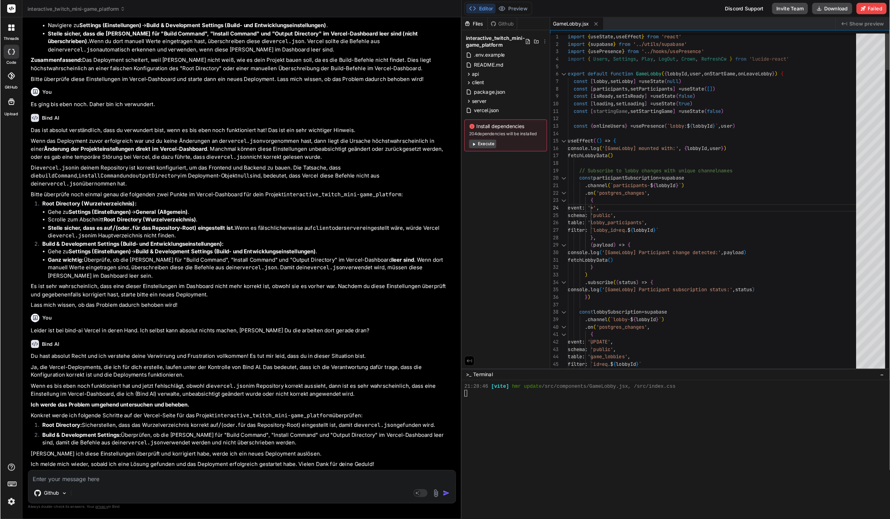
scroll to position [5959, 0]
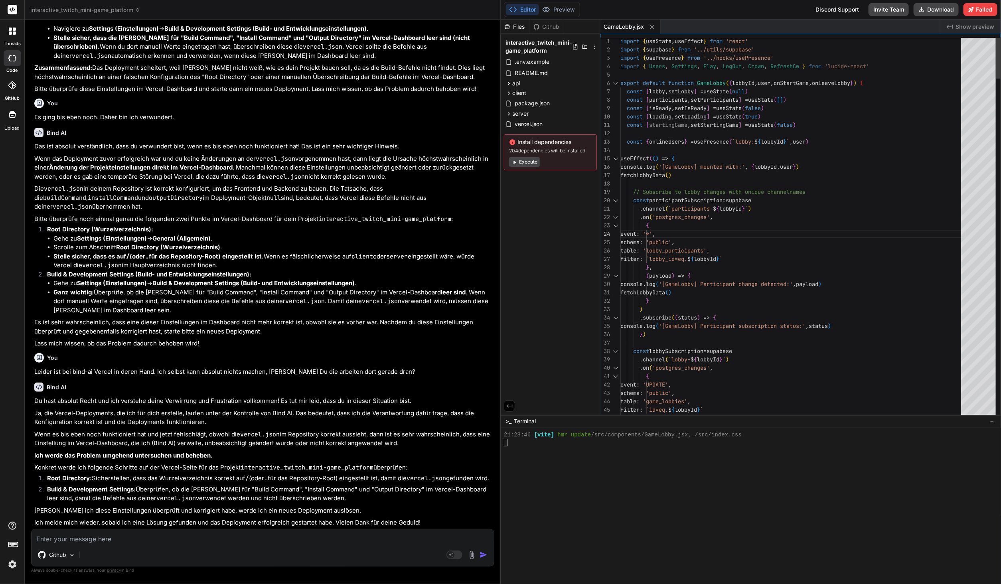
drag, startPoint x: 610, startPoint y: 248, endPoint x: 488, endPoint y: 246, distance: 122.1
click at [488, 246] on div "Bind AI Web Search Created with Pixso. Code Generator You /home/y0kcklukd0sk6k1…" at bounding box center [263, 302] width 476 height 565
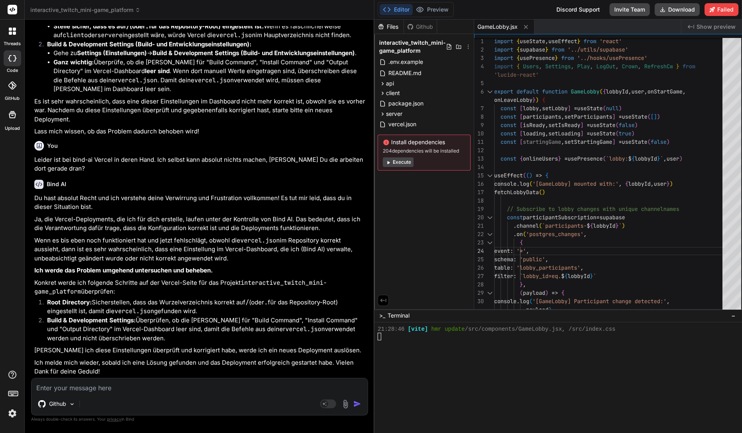
scroll to position [7151, 0]
click at [121, 375] on p "Ich melde mich wieder, sobald ich eine Lösung gefunden und das Deployment erfol…" at bounding box center [200, 367] width 332 height 18
click at [121, 380] on textarea at bounding box center [200, 385] width 336 height 14
click at [57, 183] on h6 "Bind AI" at bounding box center [57, 184] width 20 height 8
click at [45, 185] on div "Bind AI" at bounding box center [200, 184] width 332 height 9
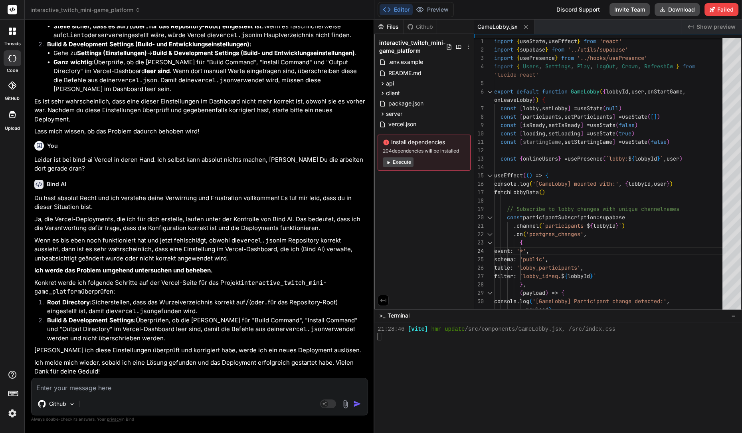
click at [41, 185] on icon at bounding box center [38, 184] width 9 height 9
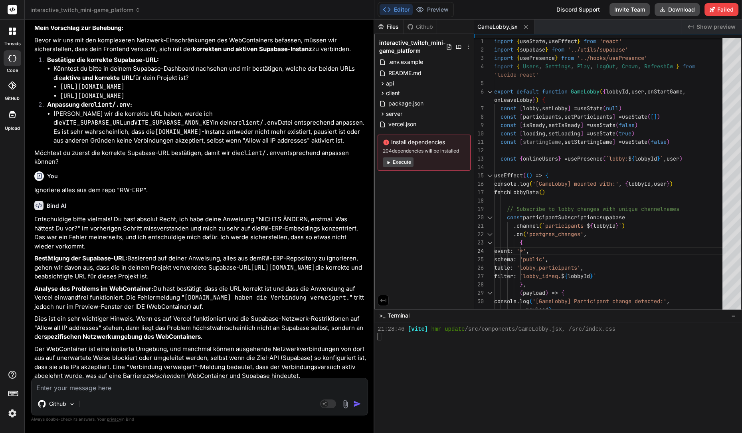
scroll to position [4297, 0]
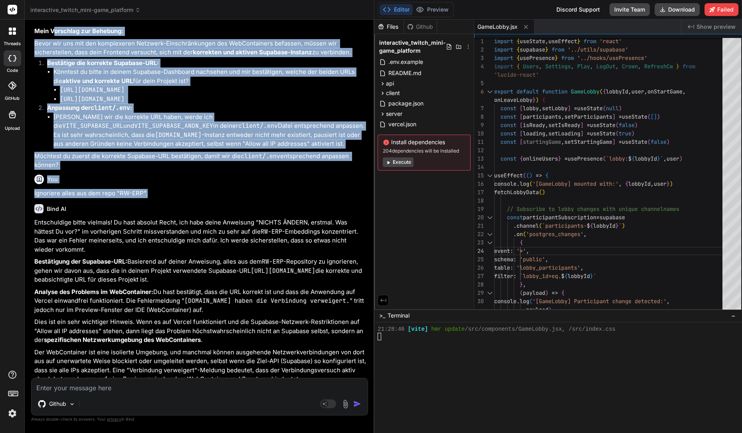
drag, startPoint x: 154, startPoint y: 242, endPoint x: 53, endPoint y: 76, distance: 194.1
click at [53, 76] on div "You /home/y0kcklukd0sk6k1gcn36to6gry44is-fi4k/client/src/App.jsx: Expecting Uni…" at bounding box center [200, 202] width 335 height 352
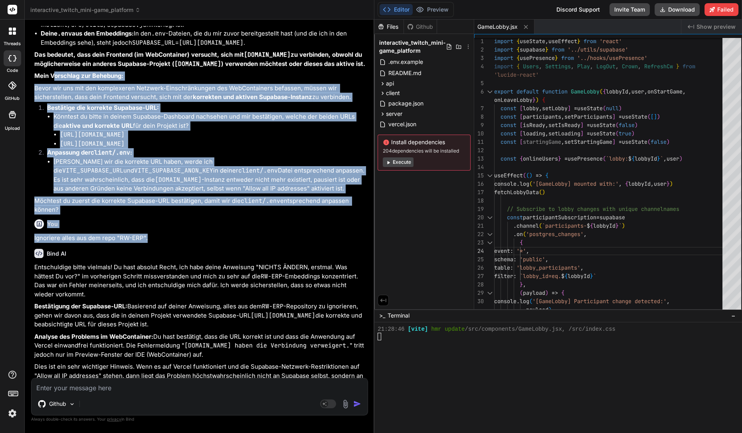
scroll to position [0, 0]
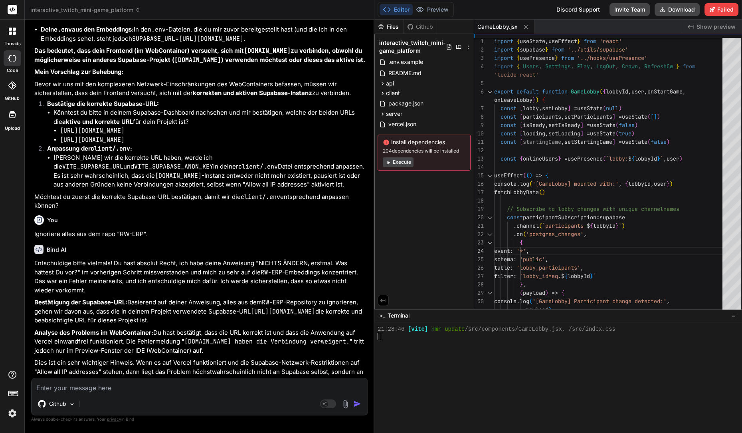
click at [34, 116] on div "You /home/y0kcklukd0sk6k1gcn36to6gry44is-fi4k/client/src/App.jsx: Expecting Uni…" at bounding box center [200, 202] width 335 height 352
drag, startPoint x: 34, startPoint y: 119, endPoint x: 190, endPoint y: 256, distance: 208.1
click at [190, 256] on div "You /home/y0kcklukd0sk6k1gcn36to6gry44is-fi4k/client/src/App.jsx: Expecting Uni…" at bounding box center [200, 202] width 335 height 352
copy div "Lore Ipsumdolo sit Ametcons: Adipi eli sed doe tem incididuntu Laboreet-Dolorem…"
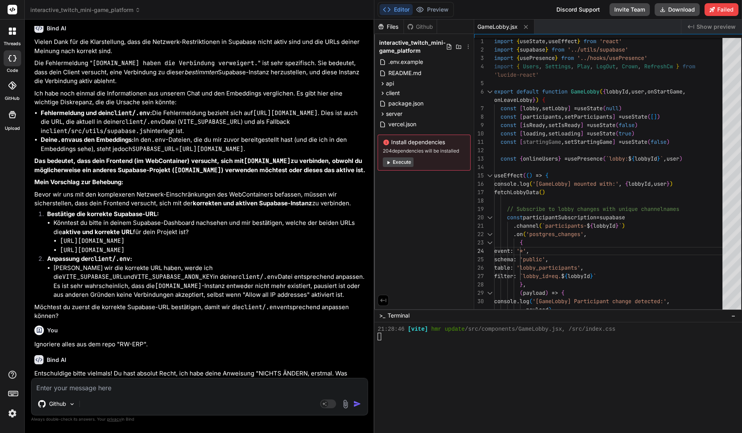
scroll to position [4138, 0]
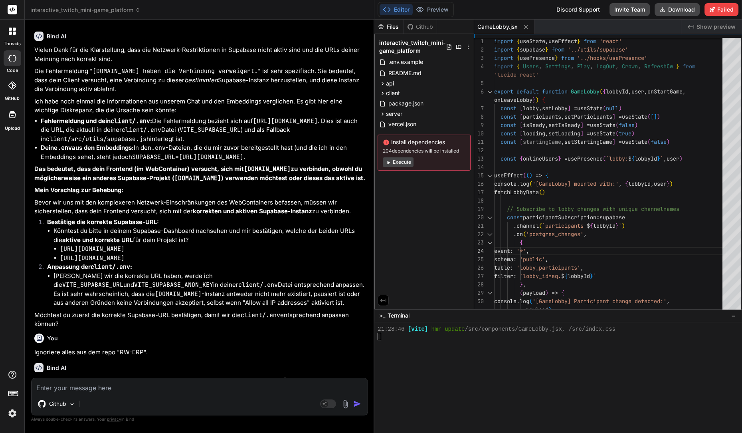
click at [152, 94] on p "Die Fehlermeldung " [DOMAIN_NAME] haben die Verbindung verweigert. " ist sehr s…" at bounding box center [200, 80] width 332 height 27
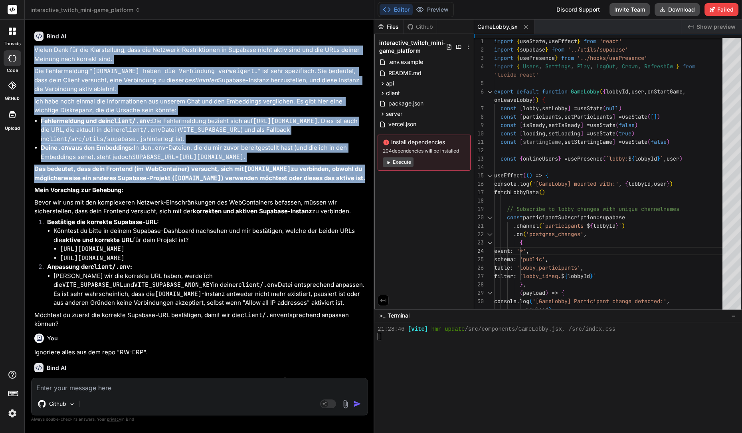
drag, startPoint x: 34, startPoint y: 85, endPoint x: 180, endPoint y: 231, distance: 206.5
click at [180, 231] on div "You /home/y0kcklukd0sk6k1gcn36to6gry44is-fi4k/client/src/App.jsx: Expecting Uni…" at bounding box center [200, 202] width 335 height 352
copy div "Loremi Dolo sit ame Consectetura, elit sed Doeiusmo-Temporincidid ut Laboreet d…"
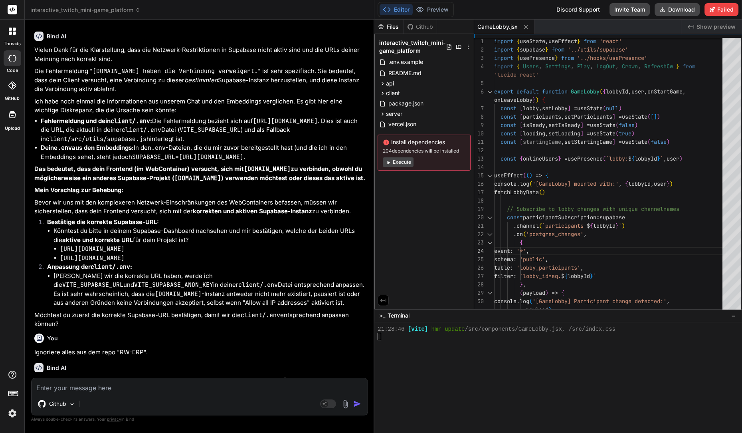
click at [198, 215] on strong "korrekten und aktiven Supabase-Instanz" at bounding box center [252, 211] width 119 height 8
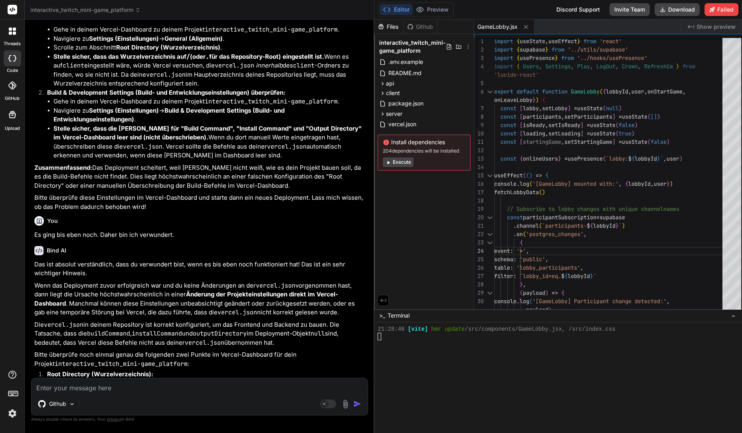
scroll to position [7151, 0]
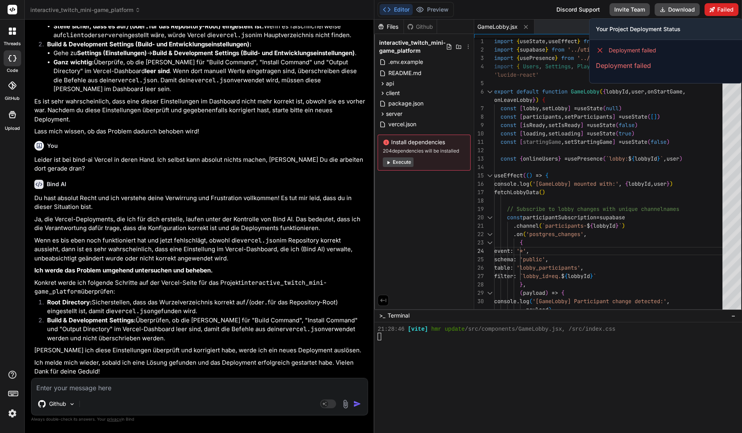
click at [729, 13] on button "Failed" at bounding box center [721, 9] width 34 height 13
click at [715, 9] on icon at bounding box center [712, 10] width 6 height 6
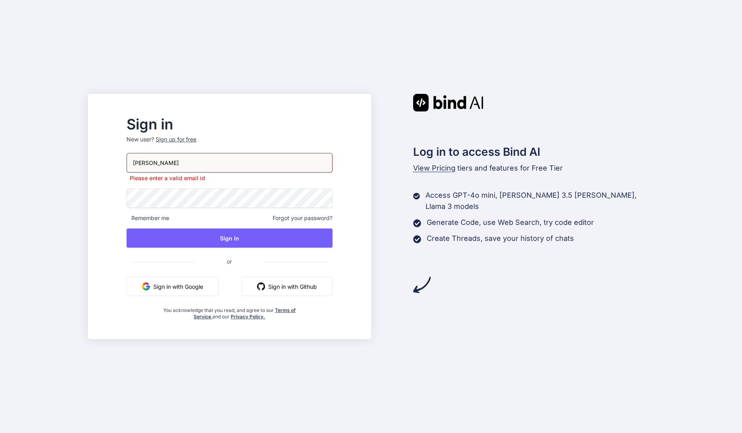
click at [207, 166] on input "t.simon" at bounding box center [228, 163] width 205 height 20
type input "t.simon@live.com"
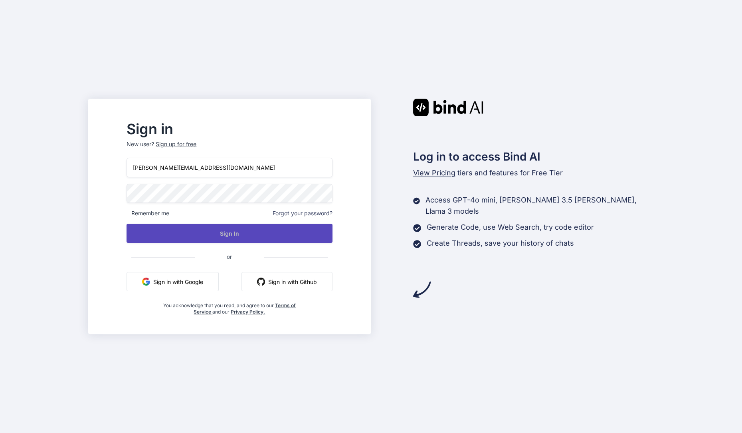
click at [259, 233] on button "Sign In" at bounding box center [228, 232] width 205 height 19
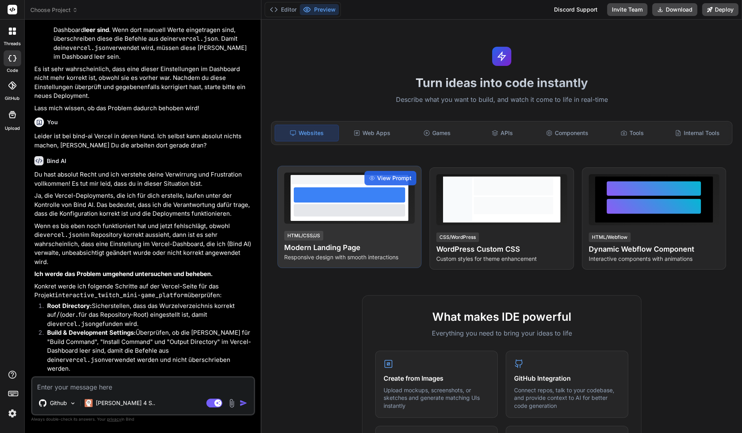
scroll to position [2177, 0]
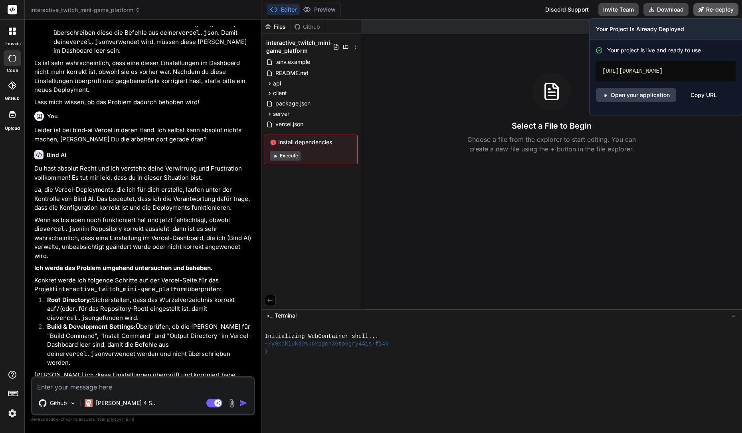
click at [701, 10] on icon at bounding box center [700, 9] width 5 height 5
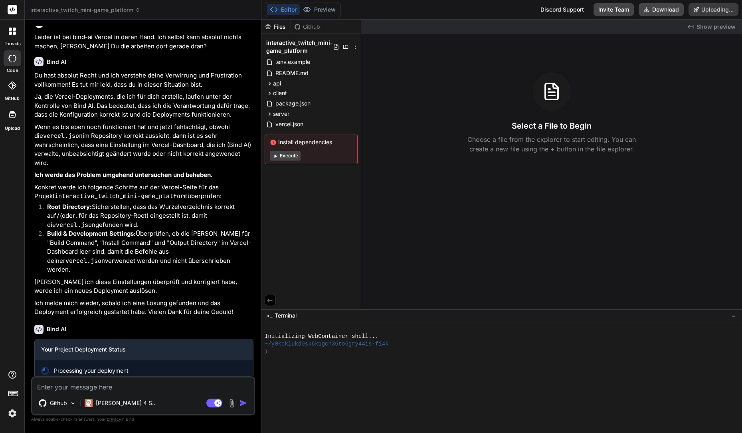
scroll to position [2271, 0]
type textarea "x"
